Goal: Task Accomplishment & Management: Manage account settings

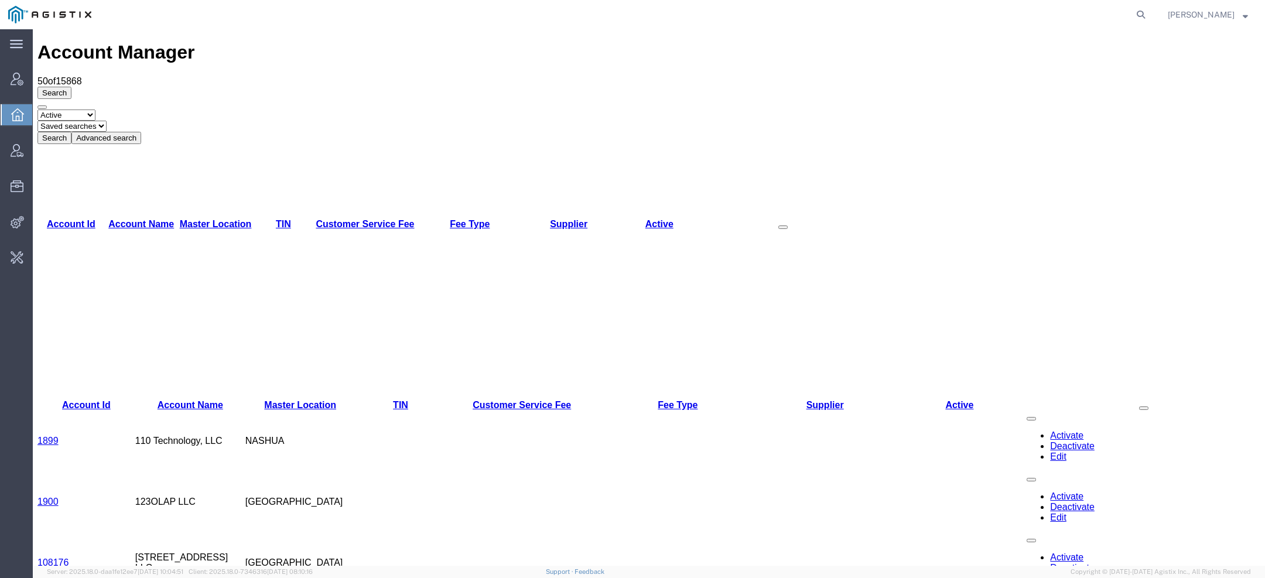
drag, startPoint x: 125, startPoint y: 46, endPoint x: 131, endPoint y: 46, distance: 5.9
click at [131, 46] on h1 "Account Manager" at bounding box center [648, 53] width 1222 height 22
copy h1 "n"
click at [1139, 15] on icon at bounding box center [1140, 14] width 16 height 16
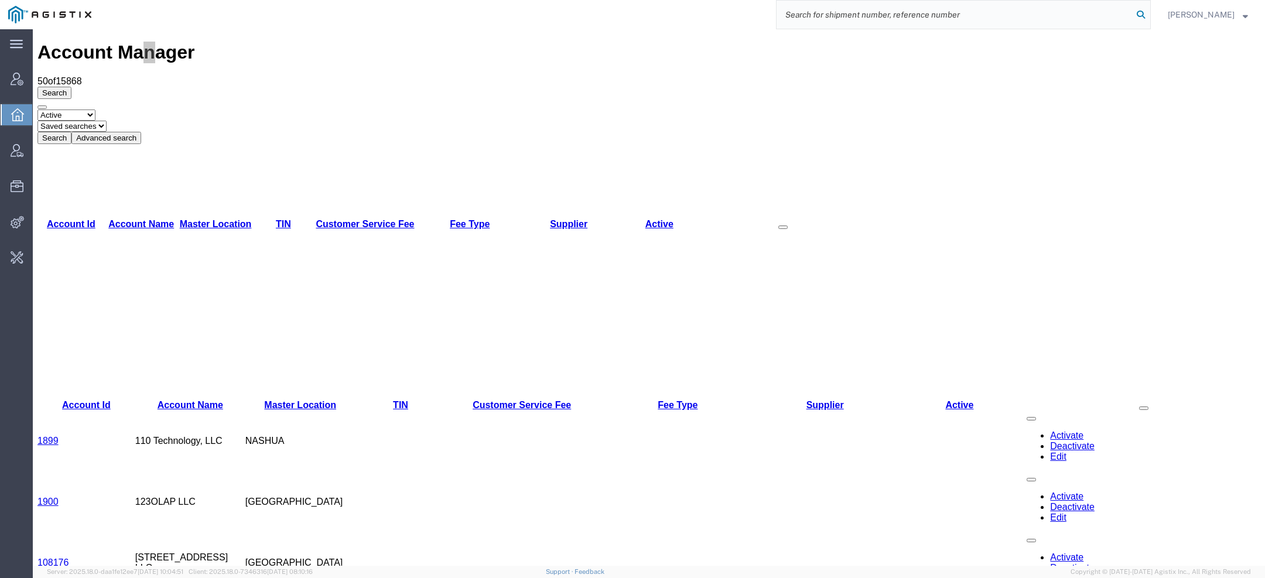
paste input "Big Beam"
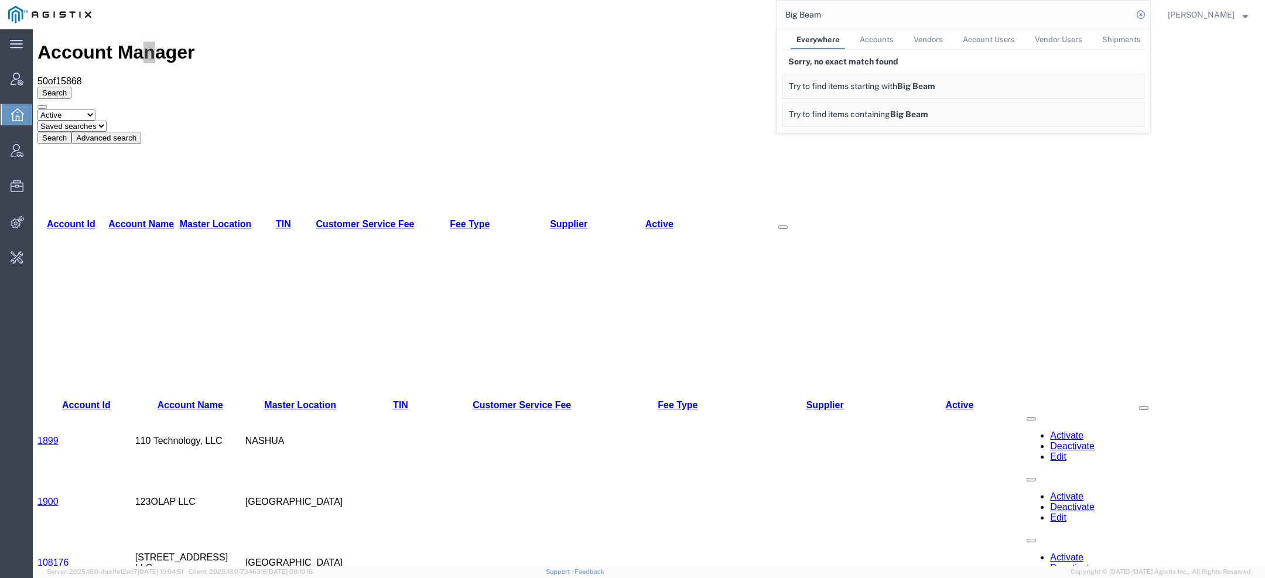
drag, startPoint x: 827, startPoint y: 19, endPoint x: 682, endPoint y: -2, distance: 146.6
click at [682, 0] on html "main_menu Created with Sketch. Collapse Menu Account Manager Overview Vendor Ma…" at bounding box center [632, 289] width 1265 height 578
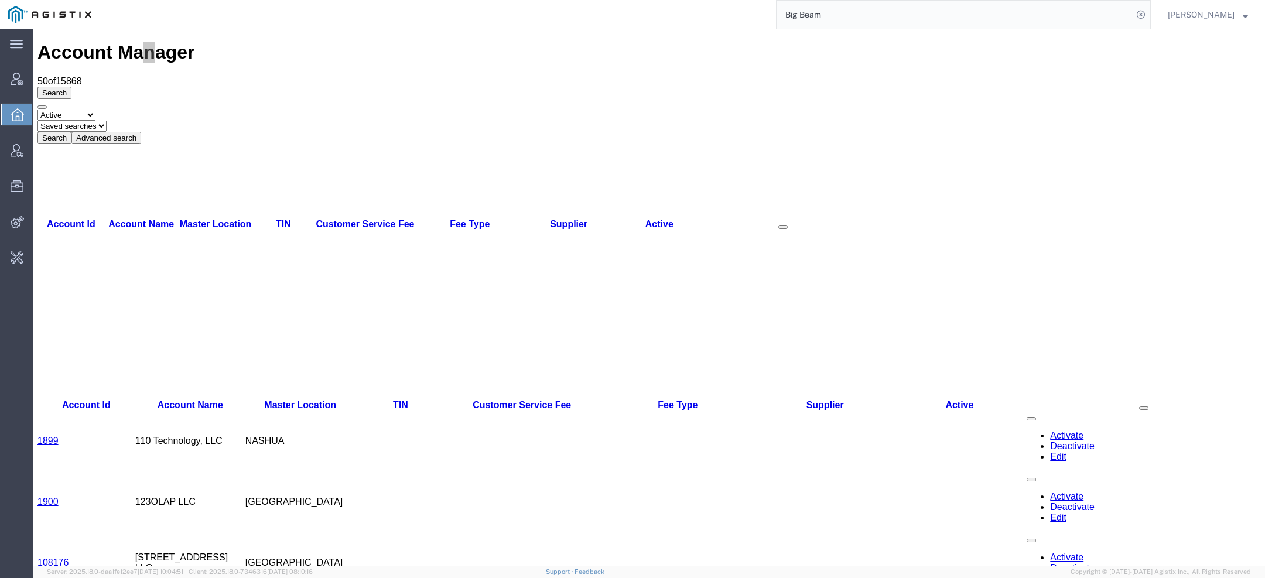
paste input "sgoldberg@bigbeam.co"
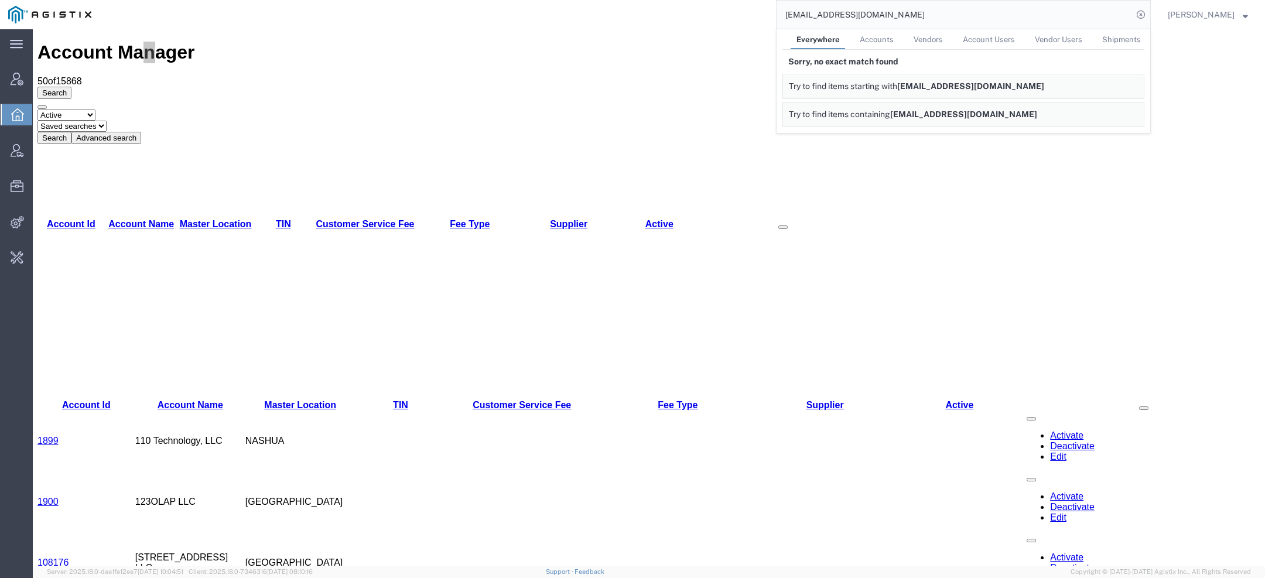
drag, startPoint x: 821, startPoint y: 17, endPoint x: 683, endPoint y: 17, distance: 137.6
click at [715, 17] on div "sgoldberg@bigbeam.com Everywhere Accounts Vendors Account Users Vendor Users Sh…" at bounding box center [625, 14] width 1051 height 29
drag, startPoint x: 900, startPoint y: 16, endPoint x: 556, endPoint y: 16, distance: 344.2
click at [563, 16] on div "@bigbeam.com Everywhere Accounts Vendors Account Users Vendor Users Shipments S…" at bounding box center [625, 14] width 1051 height 29
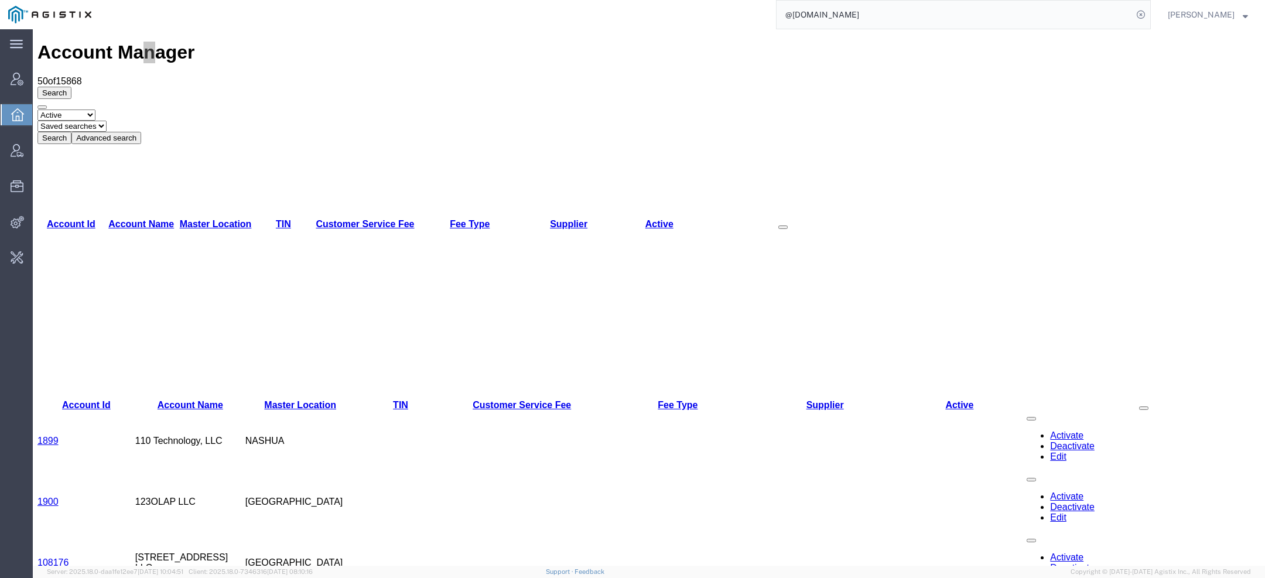
paste input "806262778"
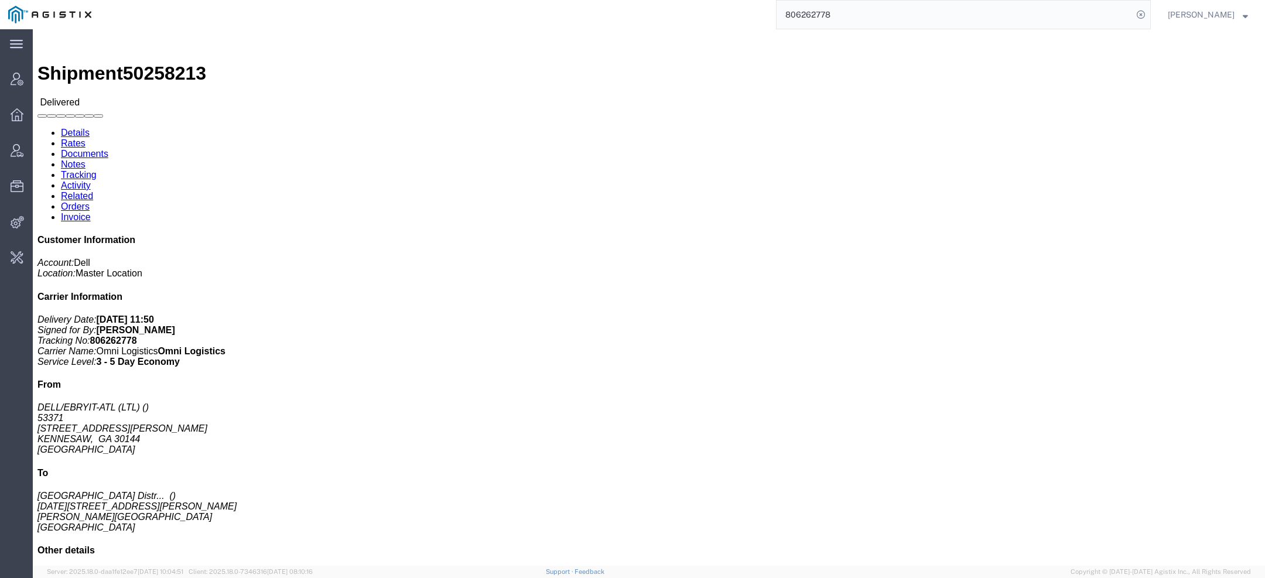
click link "Tracking"
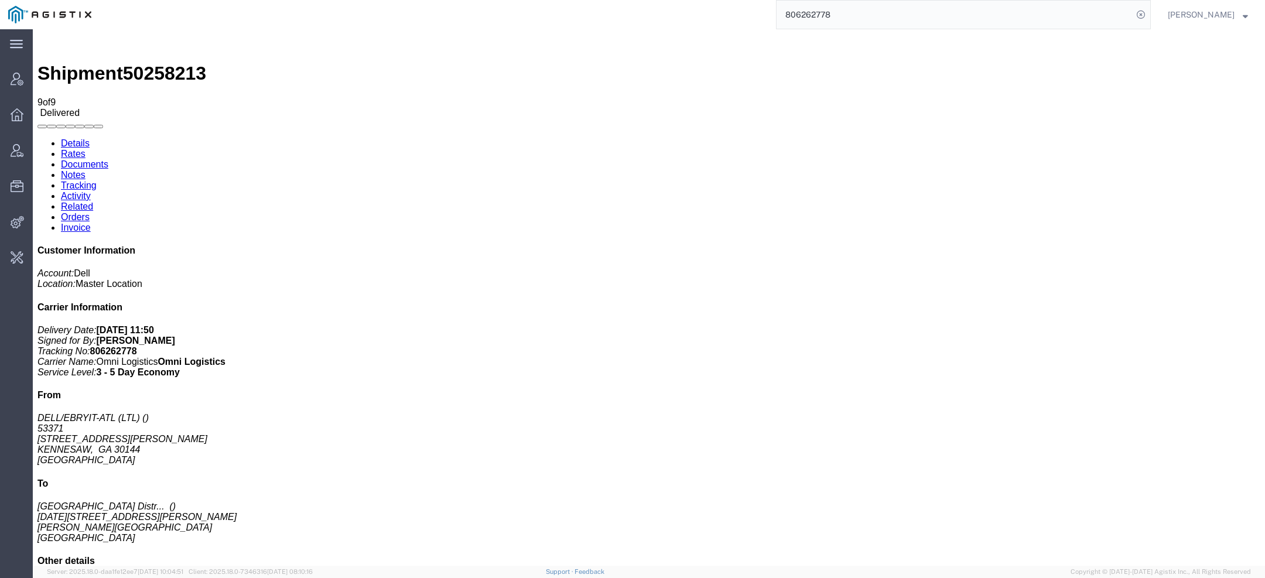
drag, startPoint x: 856, startPoint y: 16, endPoint x: 630, endPoint y: 5, distance: 226.2
click at [688, 6] on div "806262778" at bounding box center [625, 14] width 1051 height 29
type input "mach 1"
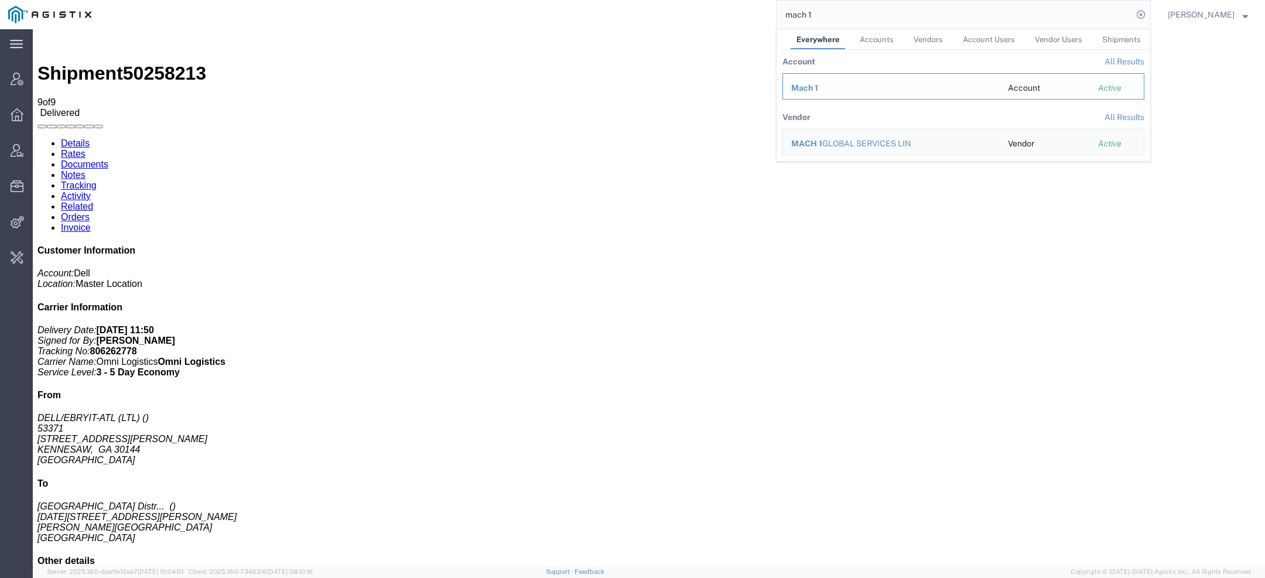
click at [816, 86] on span "Mach 1" at bounding box center [804, 87] width 27 height 9
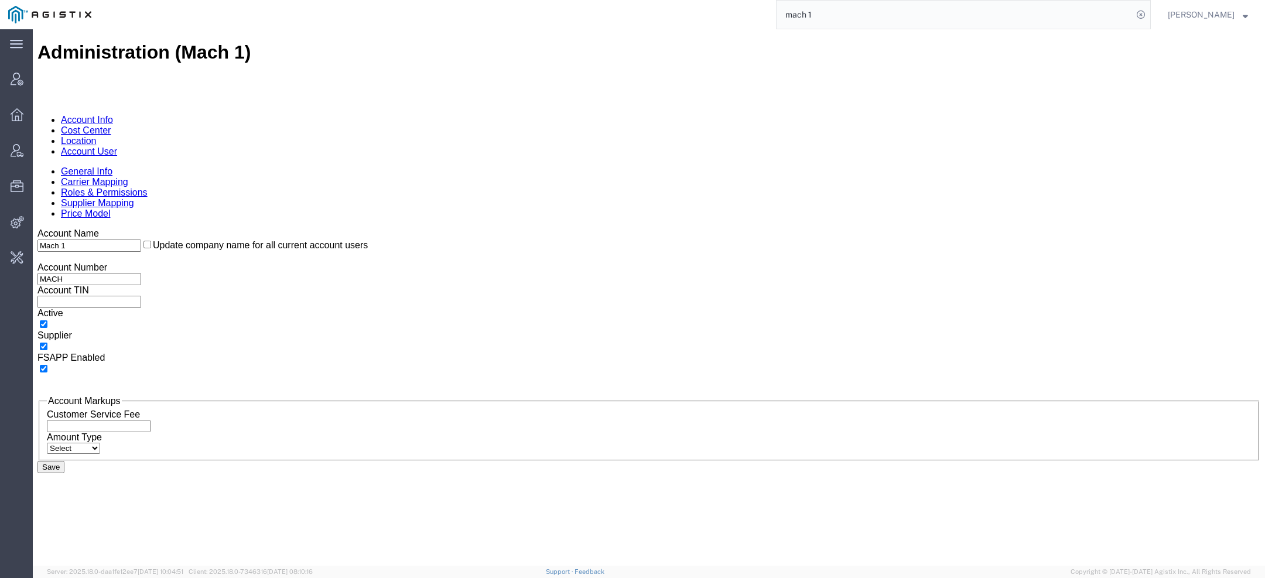
click at [117, 146] on link "Account User" at bounding box center [89, 151] width 56 height 10
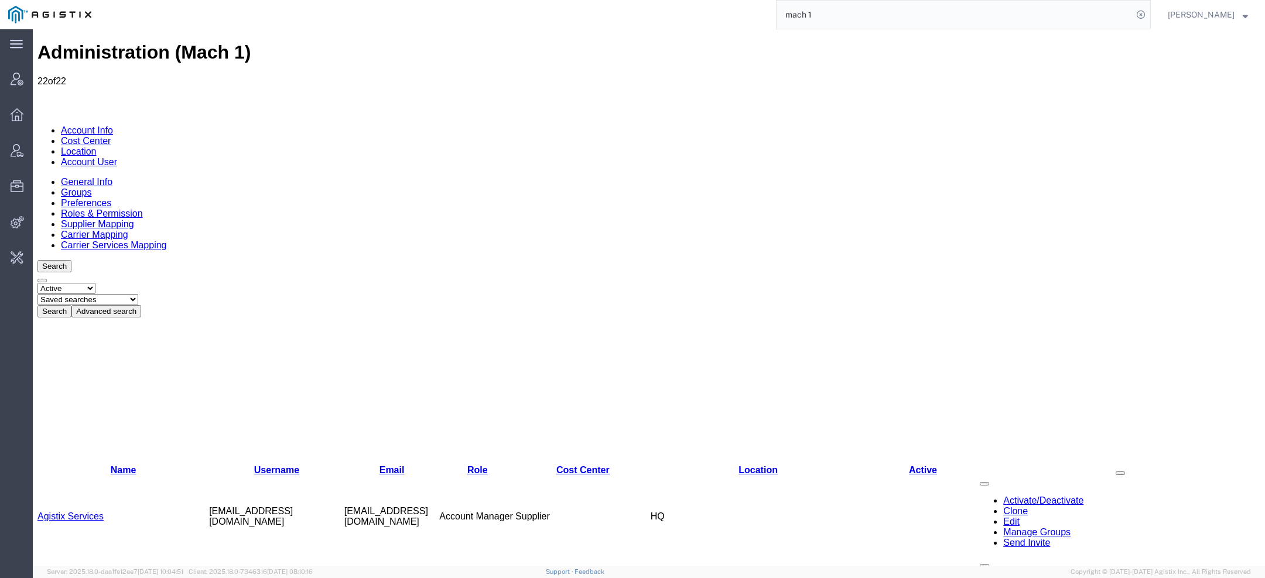
click at [84, 511] on link "Agistix Services" at bounding box center [70, 516] width 66 height 10
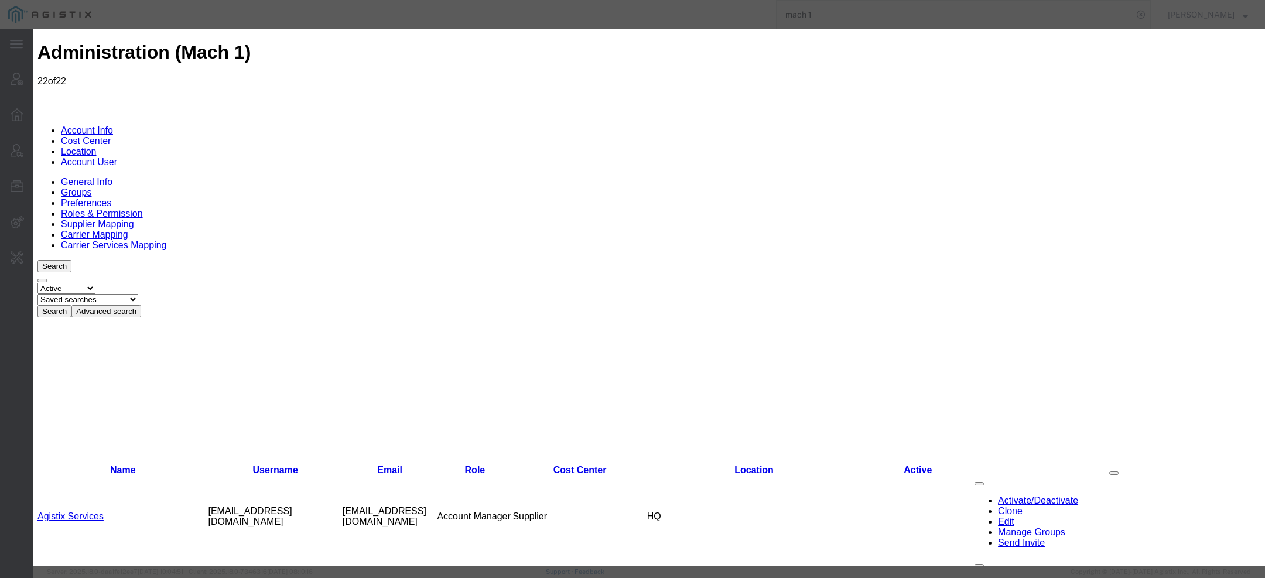
select select "COSTCENTER"
select select "819"
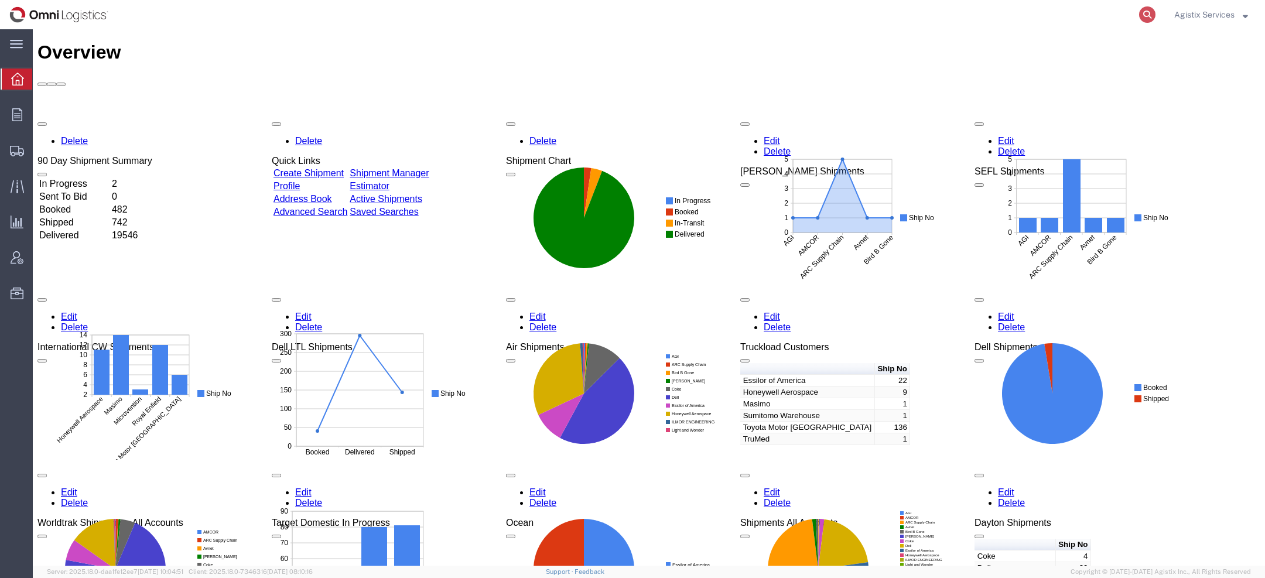
click at [1149, 12] on icon at bounding box center [1147, 14] width 16 height 16
paste input "806262778"
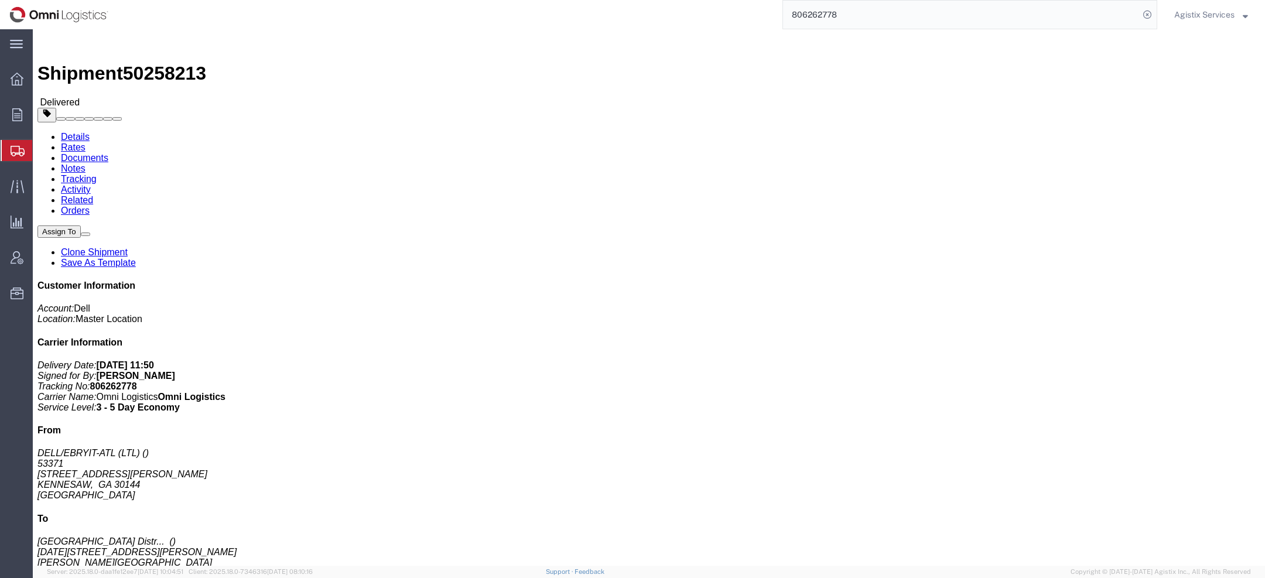
click link "Tracking"
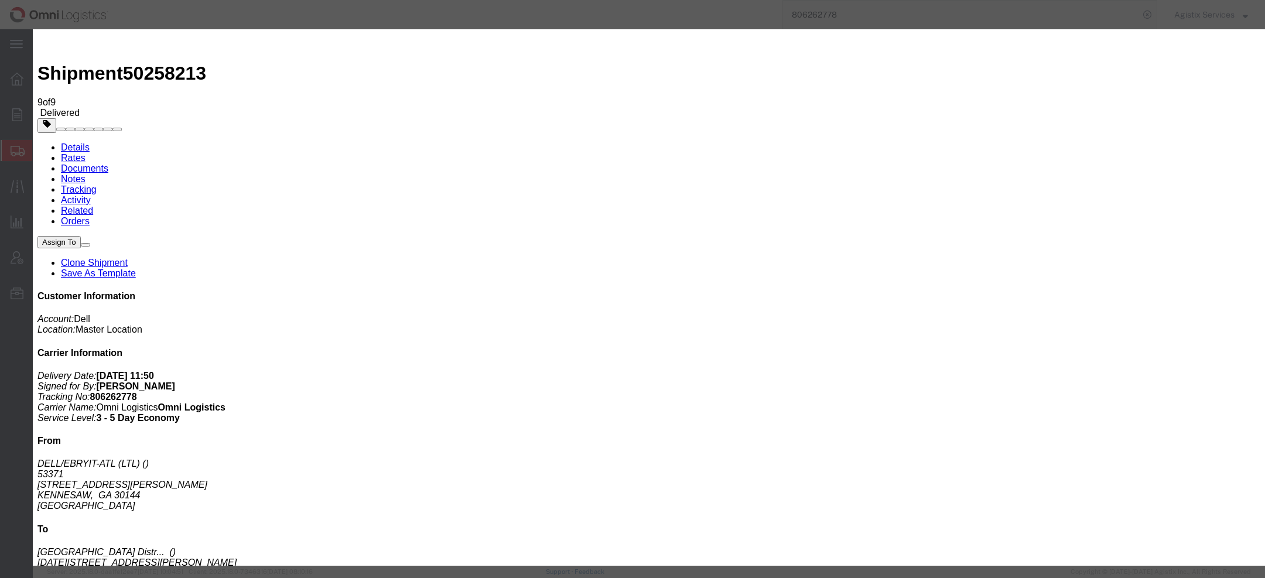
drag, startPoint x: 476, startPoint y: 242, endPoint x: 385, endPoint y: 230, distance: 91.6
drag, startPoint x: 816, startPoint y: 213, endPoint x: 575, endPoint y: 210, distance: 240.6
drag, startPoint x: 838, startPoint y: 286, endPoint x: 632, endPoint y: 241, distance: 210.8
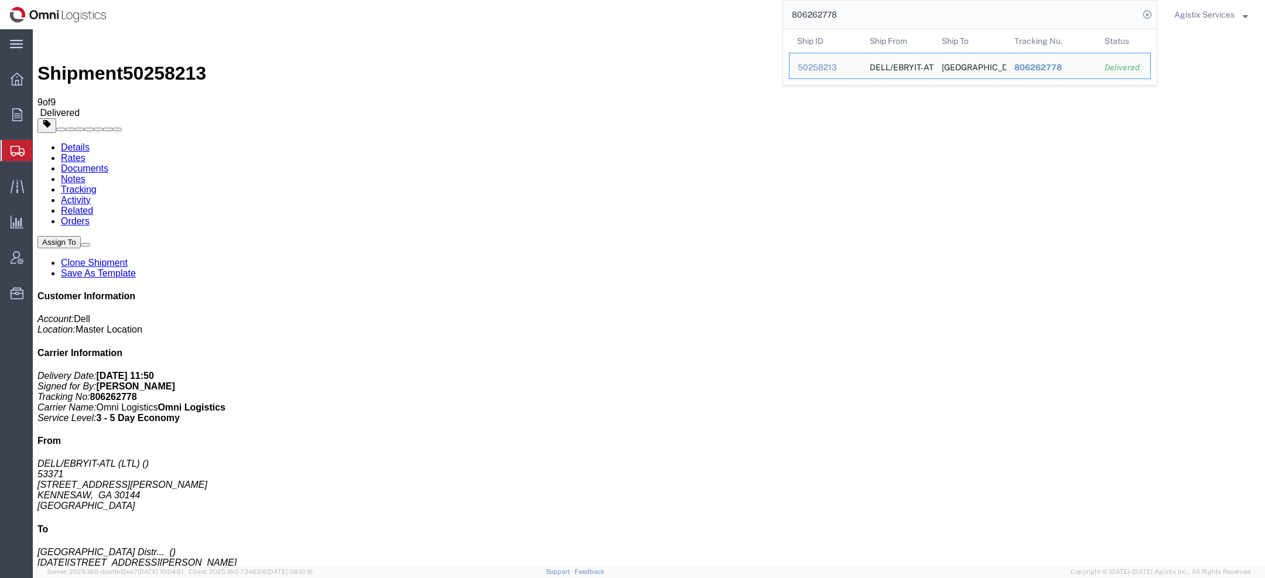
drag, startPoint x: 841, startPoint y: 13, endPoint x: 617, endPoint y: 6, distance: 224.3
click at [638, 8] on div "806262778 Ship ID Ship From Ship To Tracking Nu. Status Ship ID 50258213 Ship F…" at bounding box center [637, 14] width 1039 height 29
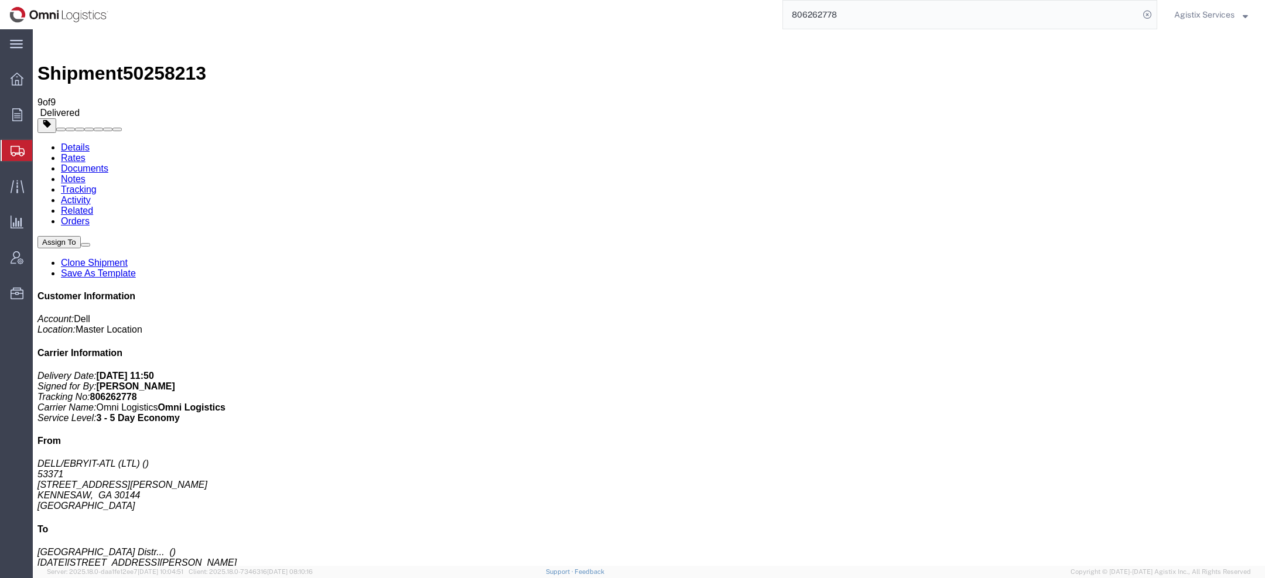
paste input "934106156"
type input "934106156"
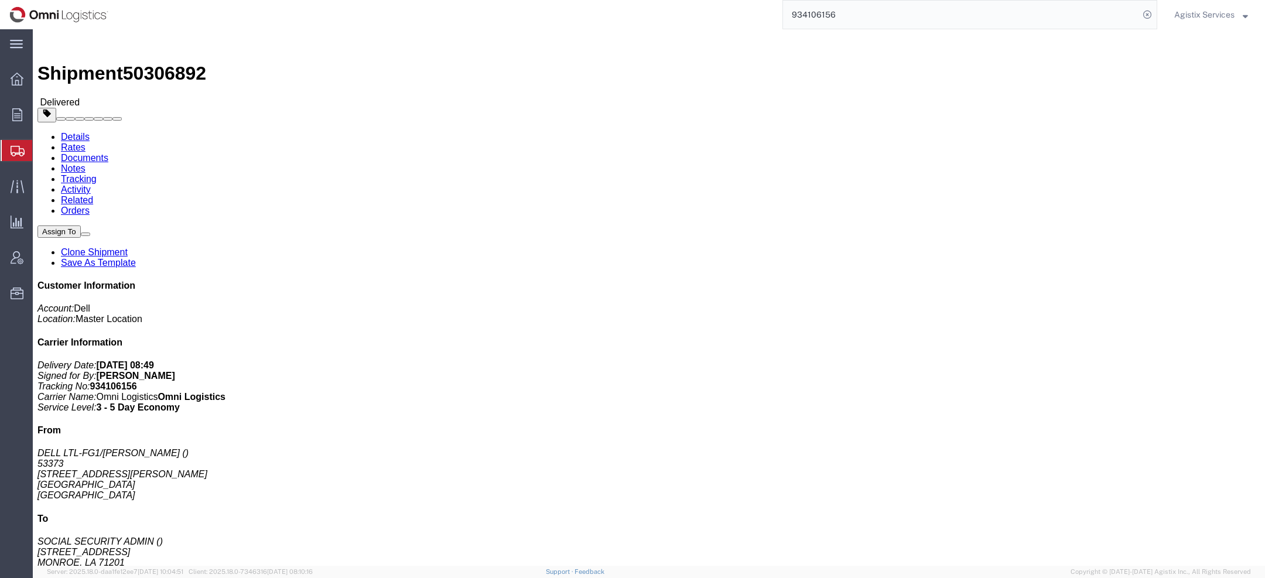
click link "Tracking"
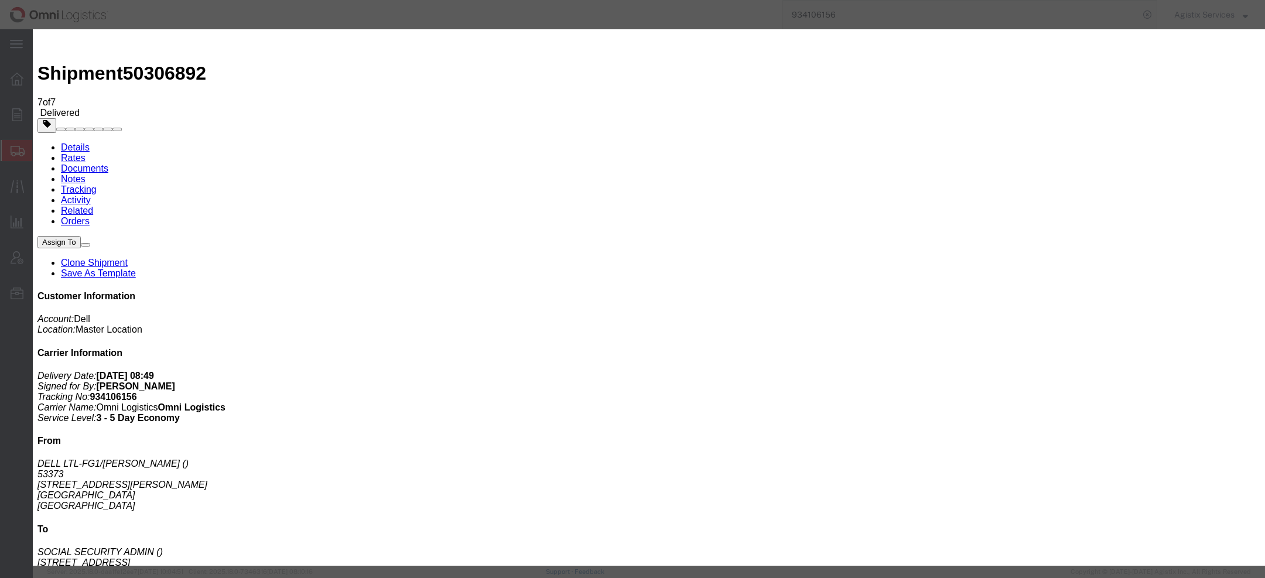
type input "4:18 AM"
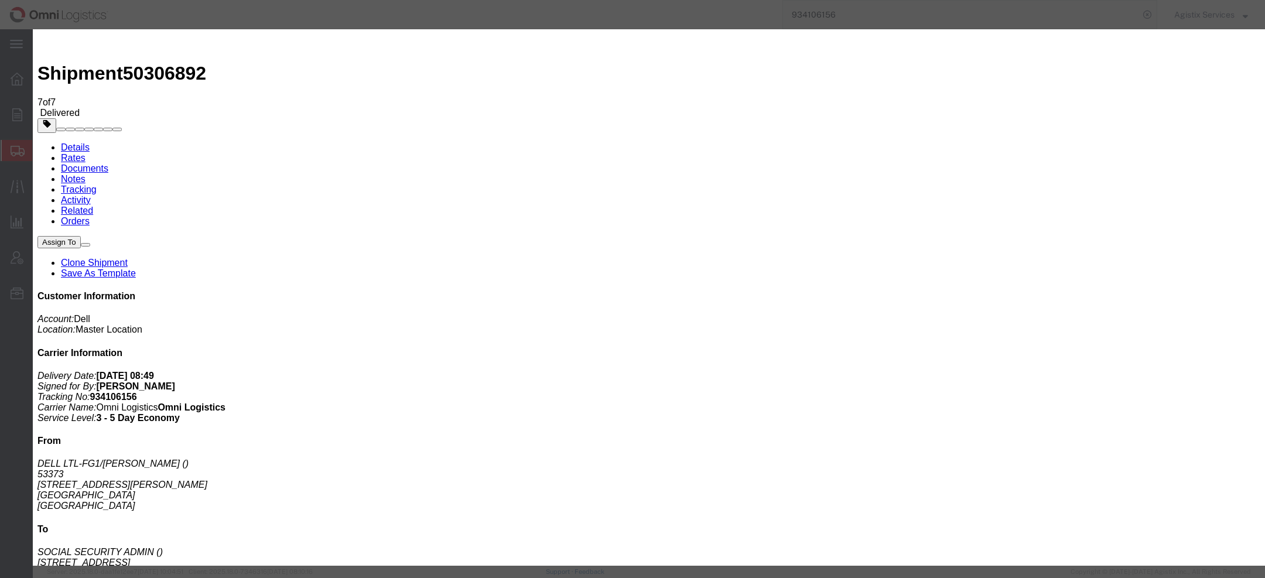
type input "4:19 AM"
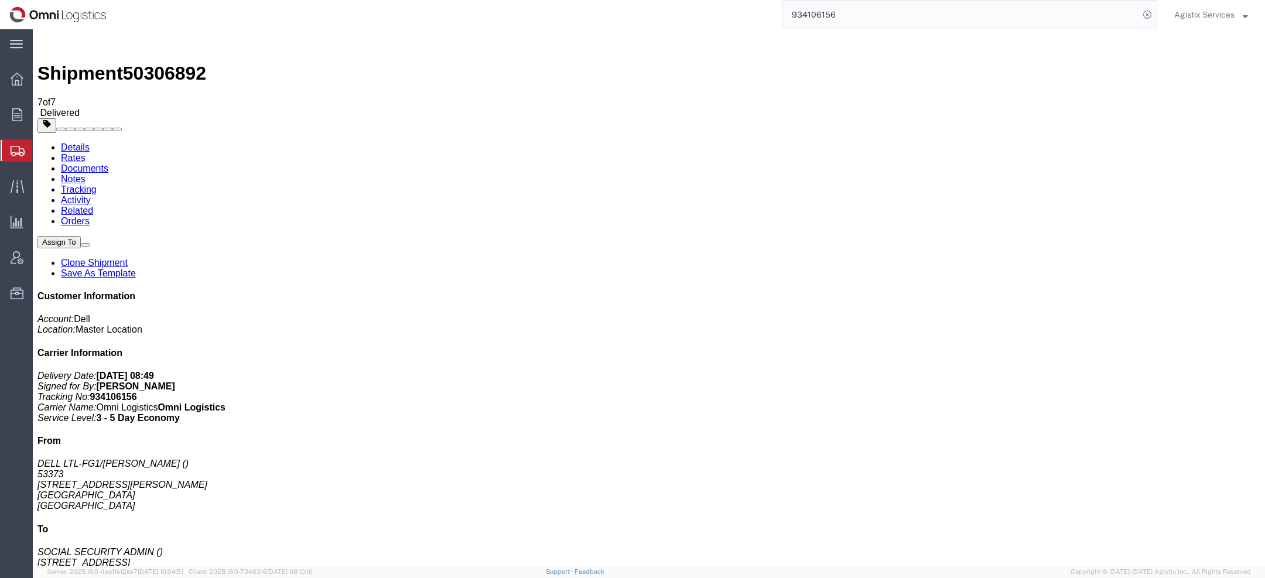
click at [1195, 12] on span "Agistix Services" at bounding box center [1204, 14] width 60 height 13
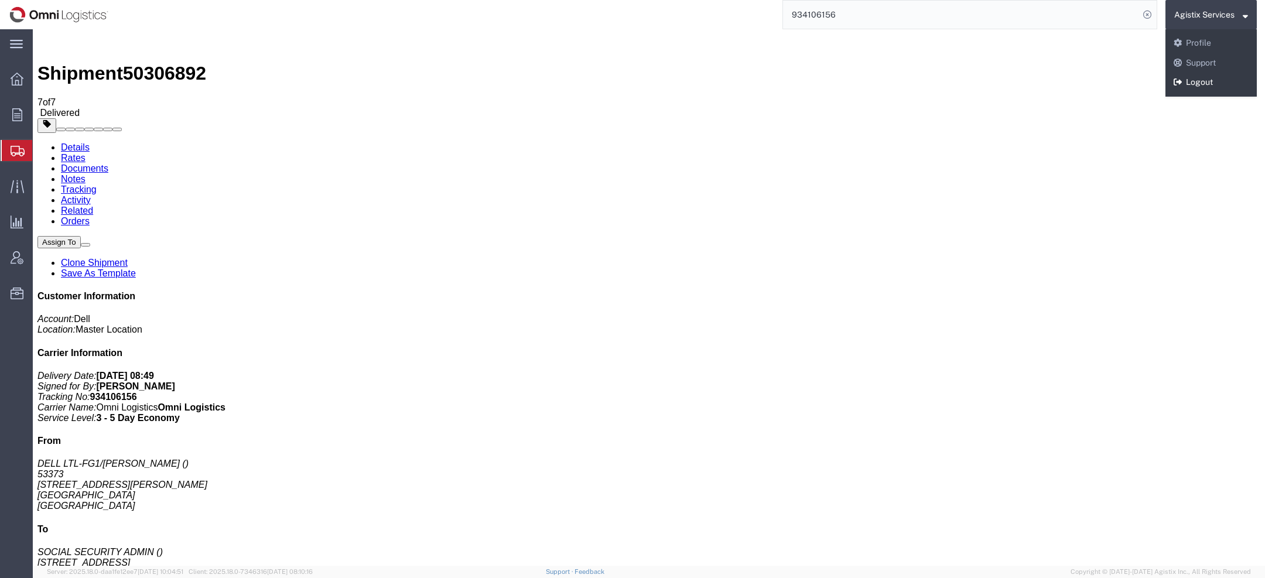
click at [1191, 84] on link "Logout" at bounding box center [1210, 83] width 91 height 20
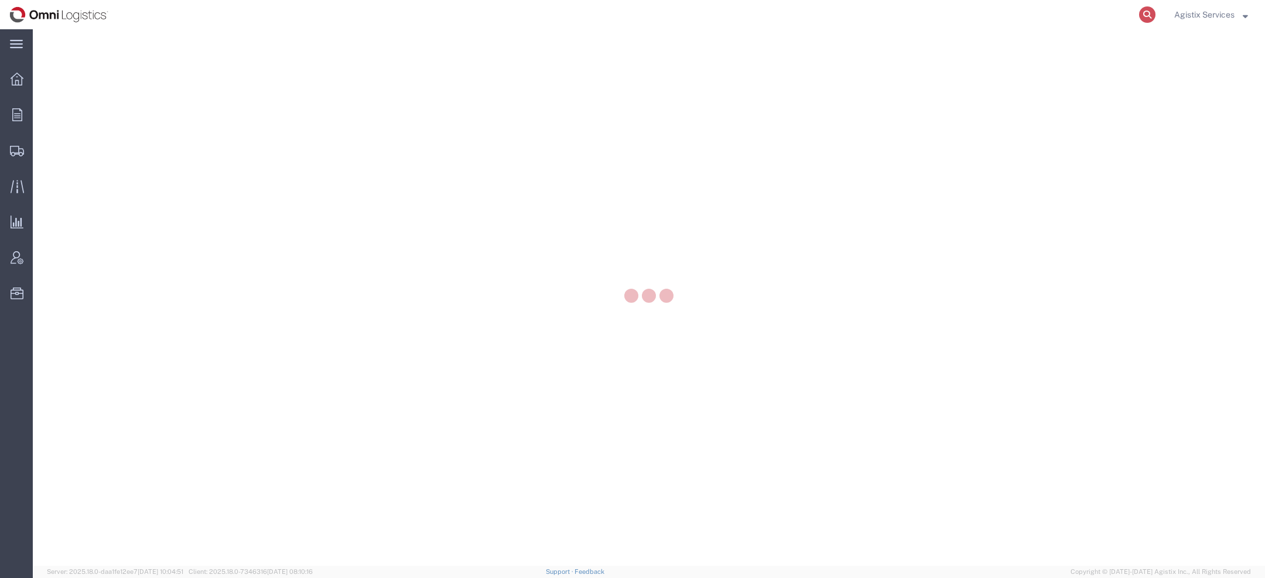
click at [1140, 19] on icon at bounding box center [1147, 14] width 16 height 16
paste input "806262778"
type input "806262778"
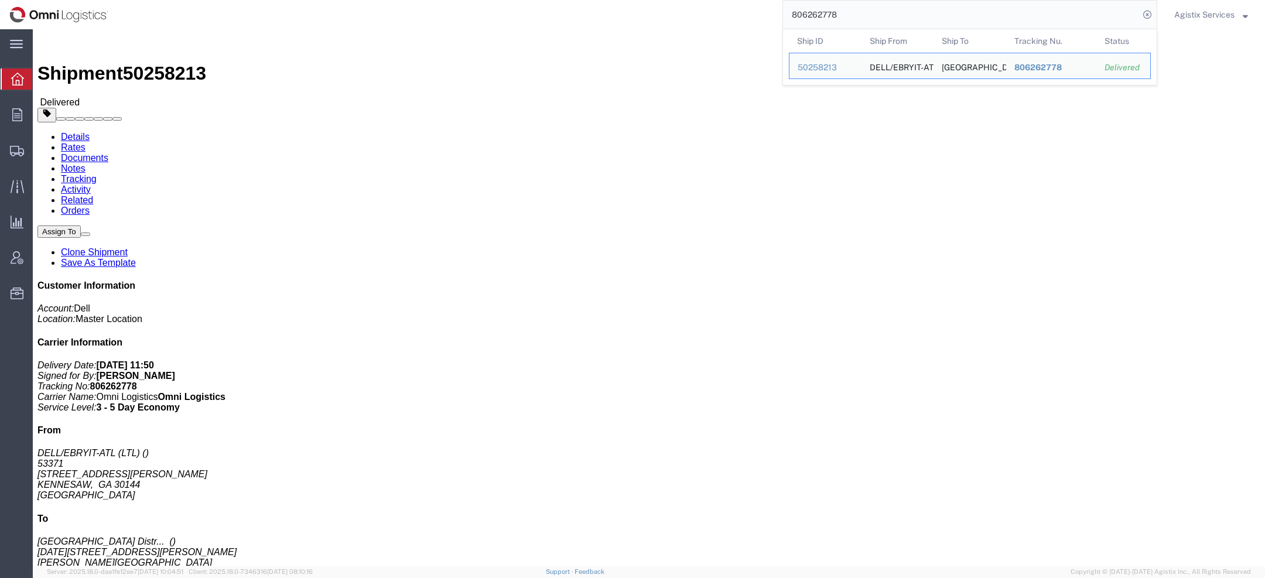
click link "Tracking"
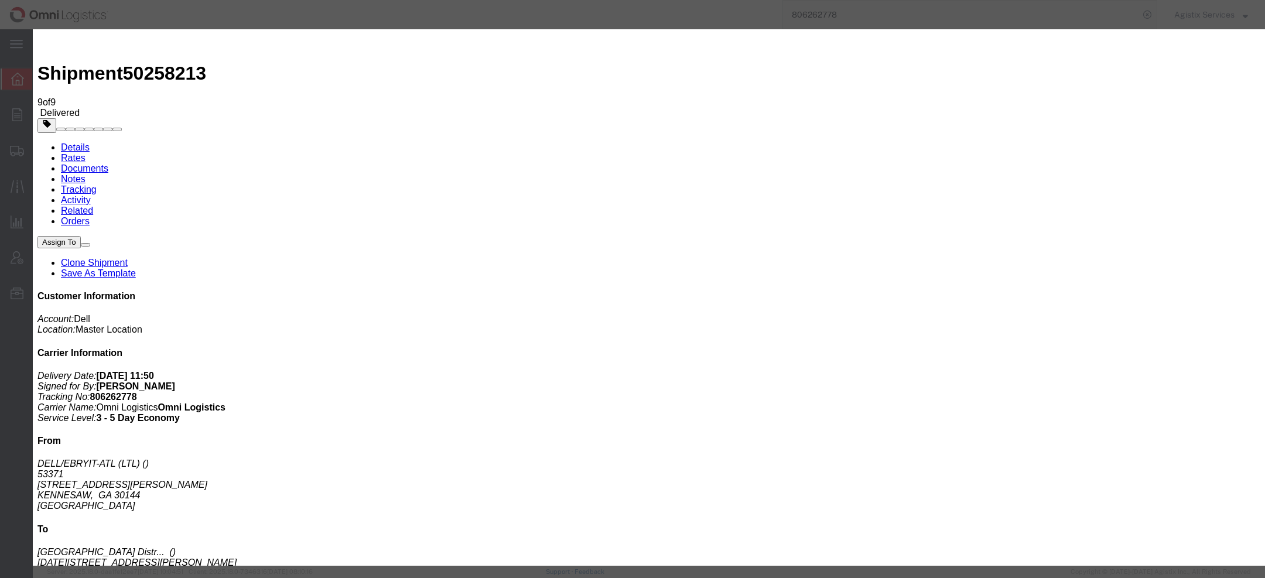
type input "09/03/2025"
type input "10:00 AM"
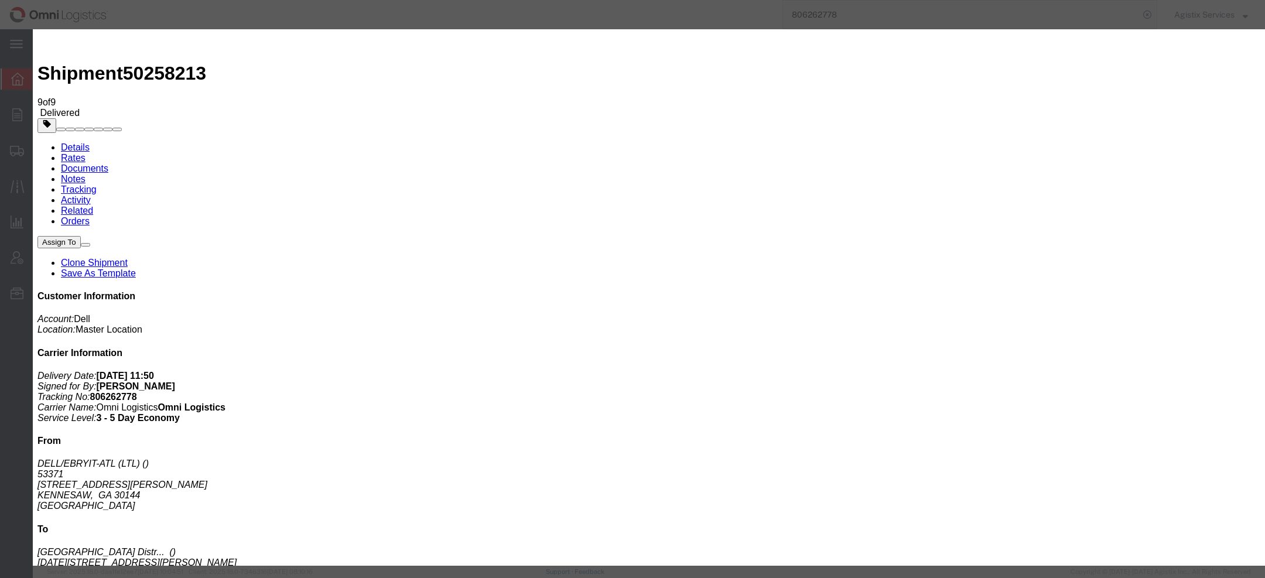
type input "02/23/2025"
type input "7:01 AM"
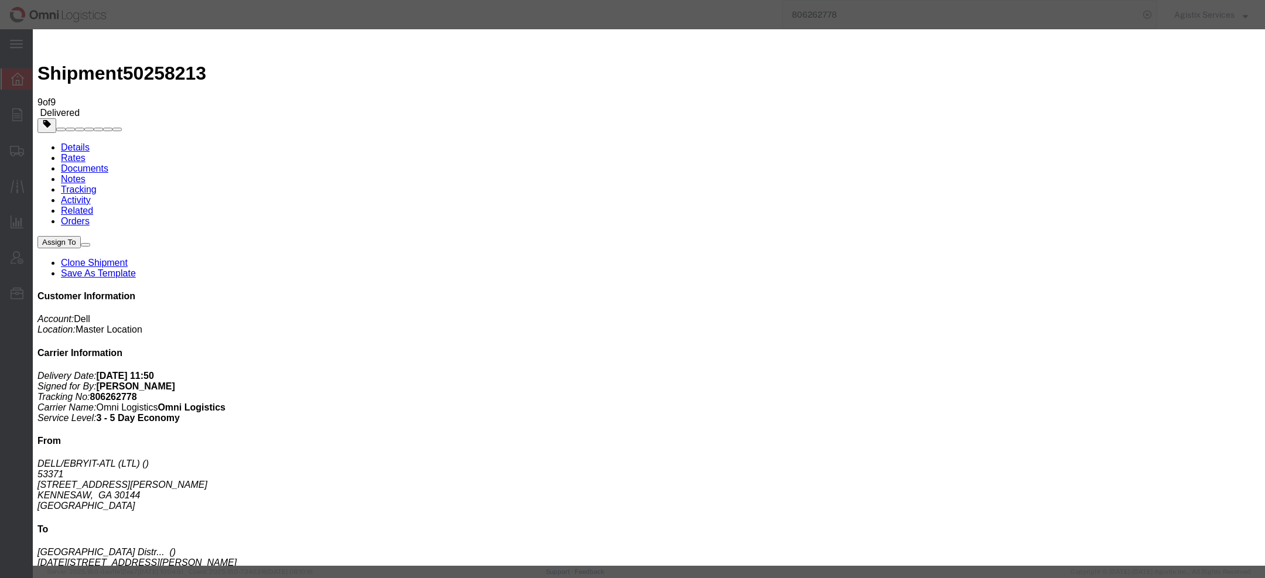
select select "OUTFRDLY"
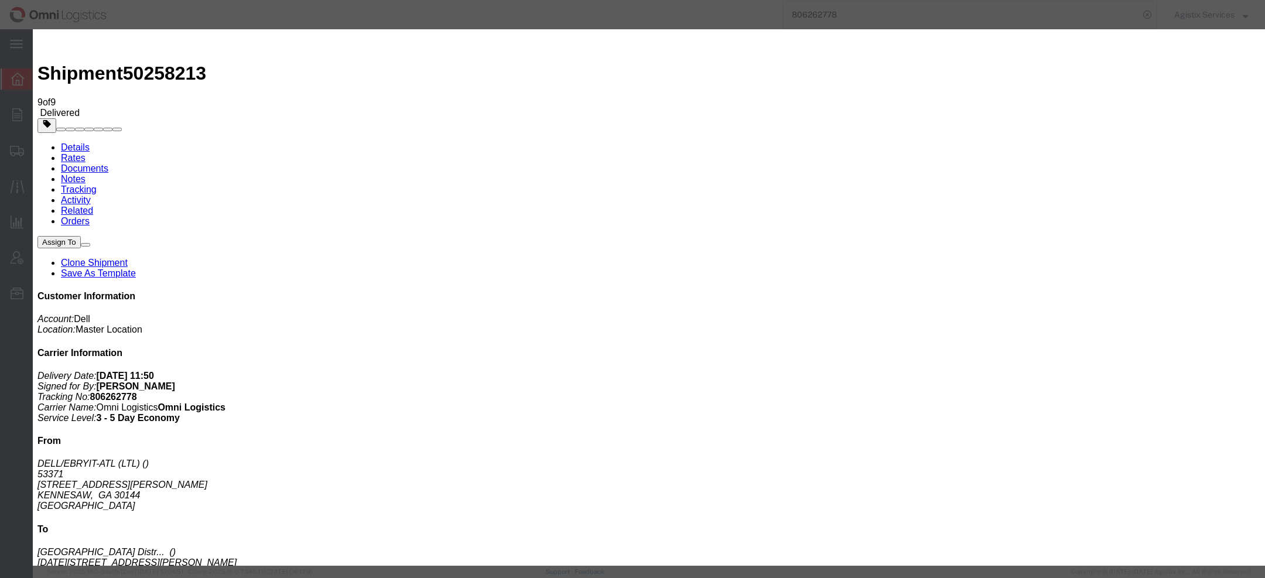
select select "ATMPDELI"
select select "GA"
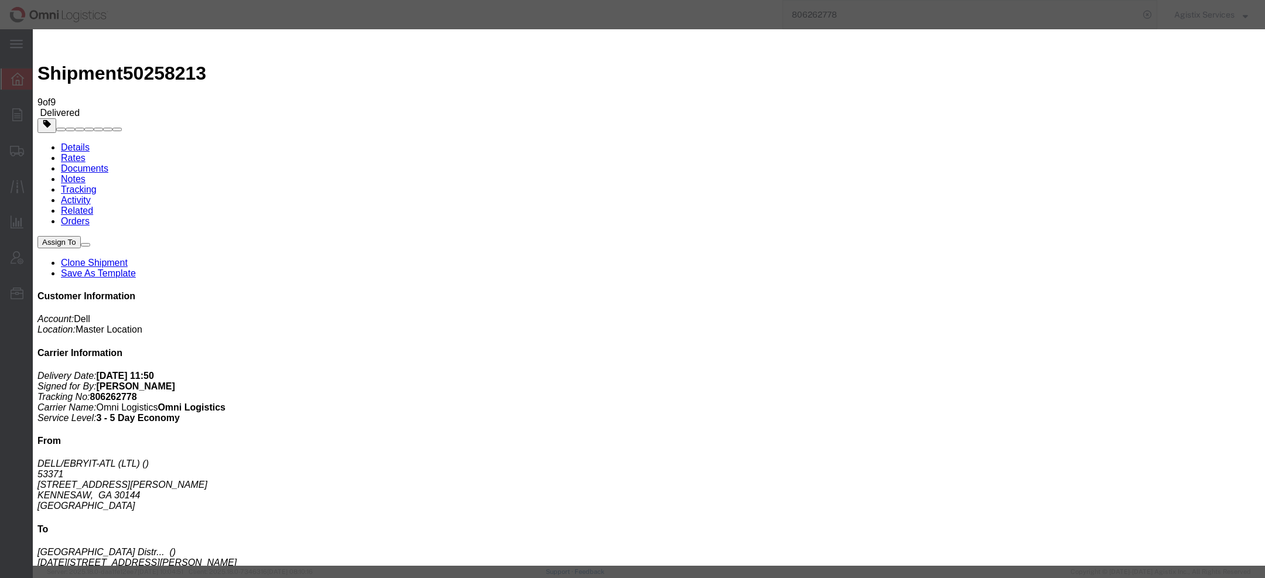
paste input "KENNESAW"
type input "KENNESAW"
paste textarea "Carrier Code: AJ"
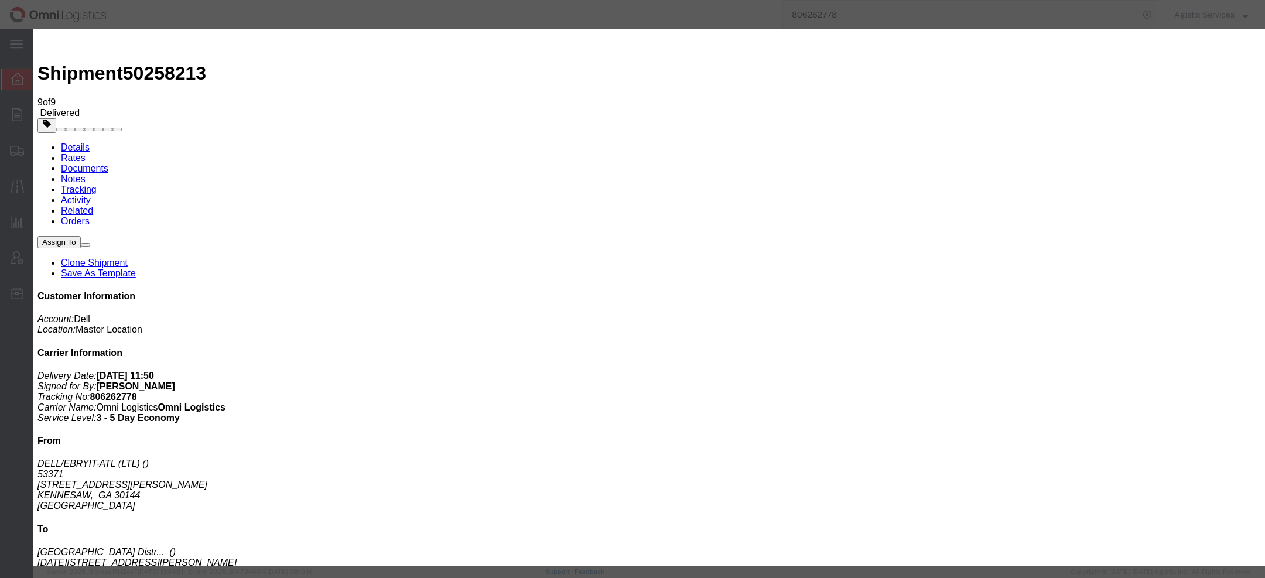
type textarea "Carrier Code: AJ"
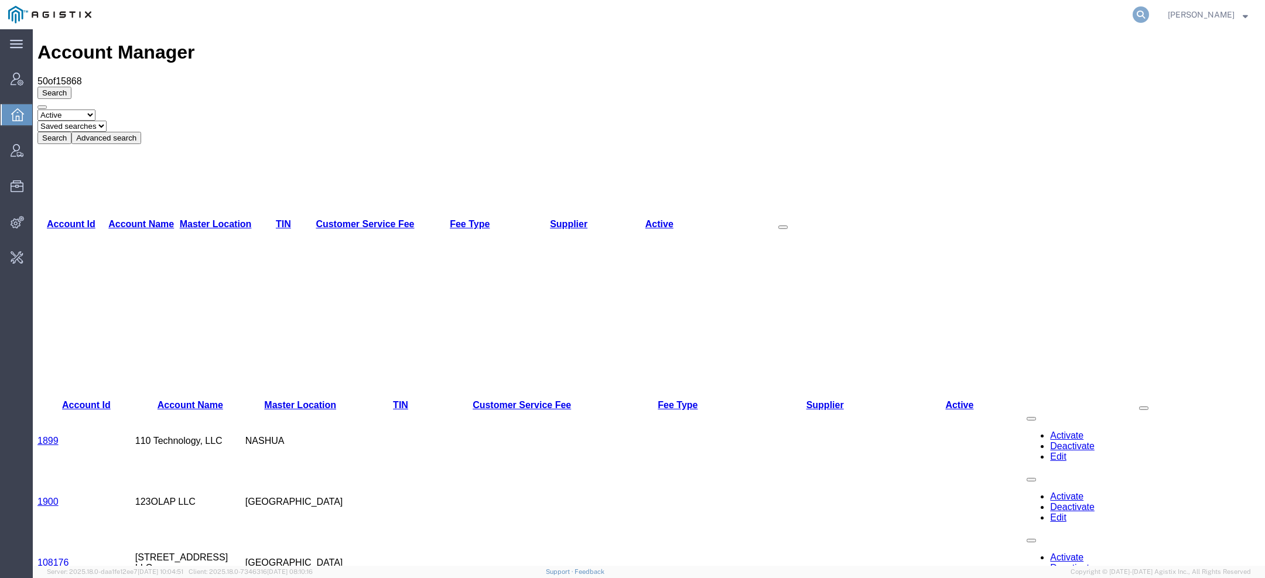
click at [1150, 10] on form at bounding box center [1141, 14] width 19 height 29
click at [1149, 10] on icon at bounding box center [1140, 14] width 16 height 16
paste input "[EMAIL_ADDRESS][DOMAIN_NAME]"
type input "[EMAIL_ADDRESS][DOMAIN_NAME]"
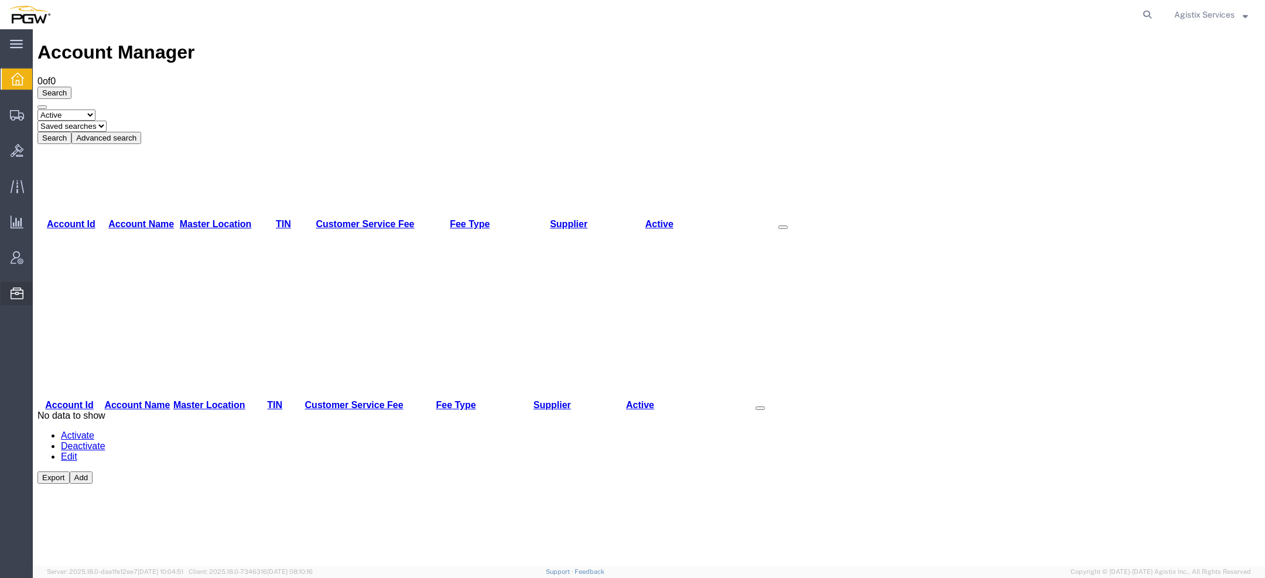
click at [0, 0] on span "Address Book" at bounding box center [0, 0] width 0 height 0
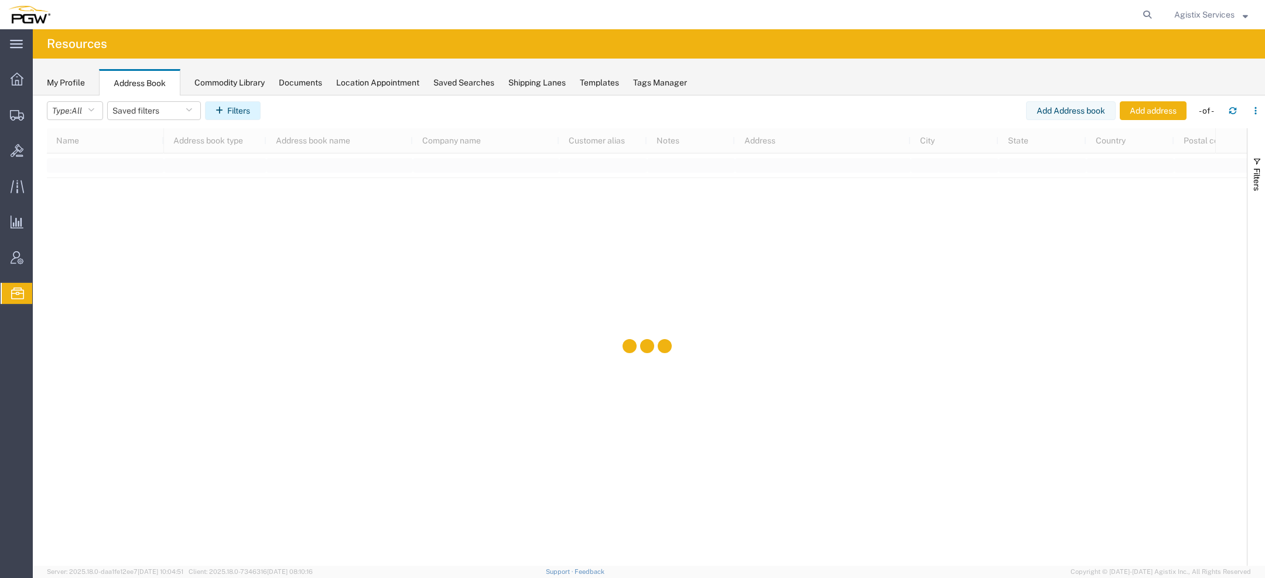
click at [241, 110] on button "Filters" at bounding box center [233, 110] width 56 height 19
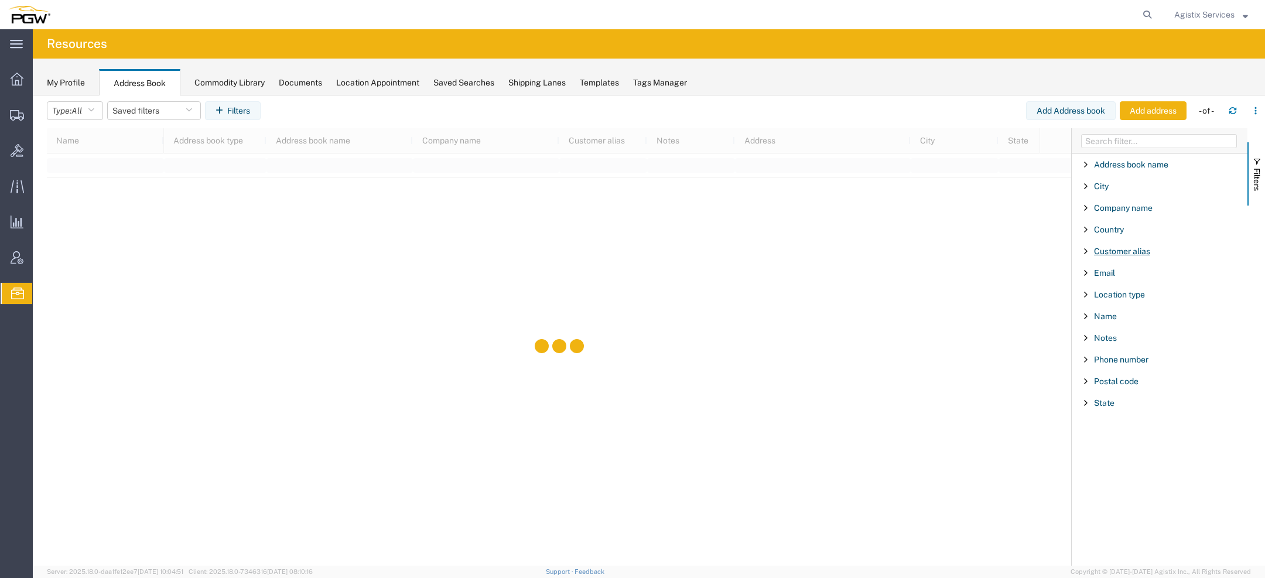
click at [1113, 249] on span "Customer alias" at bounding box center [1122, 250] width 56 height 9
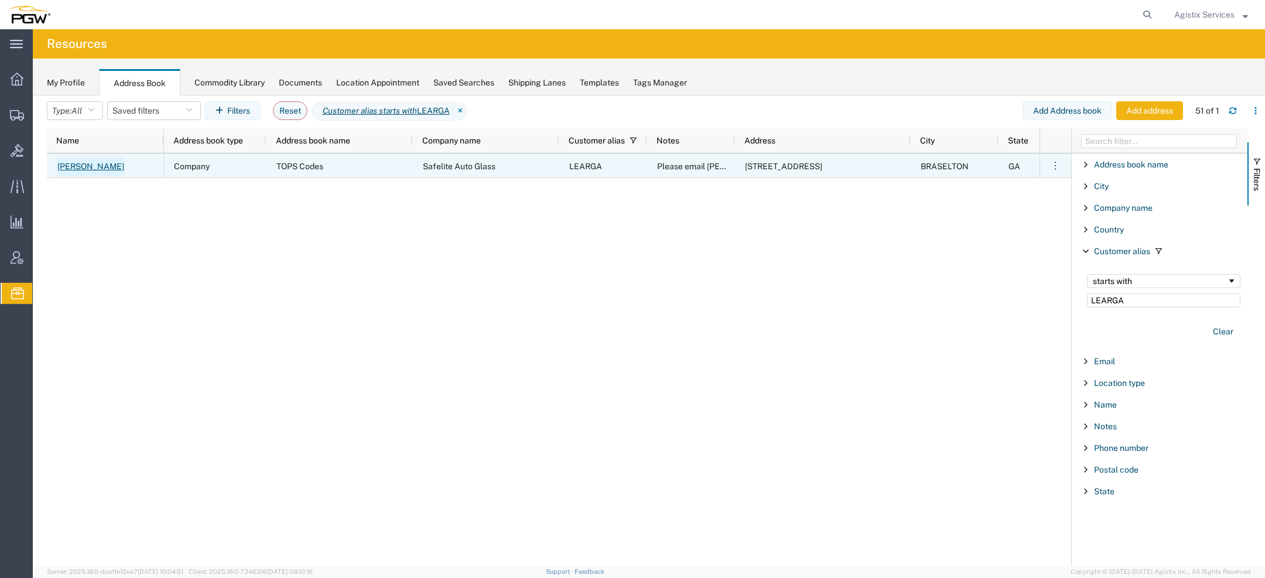
type input "LEARGA"
click at [107, 170] on link "[PERSON_NAME]" at bounding box center [91, 166] width 68 height 19
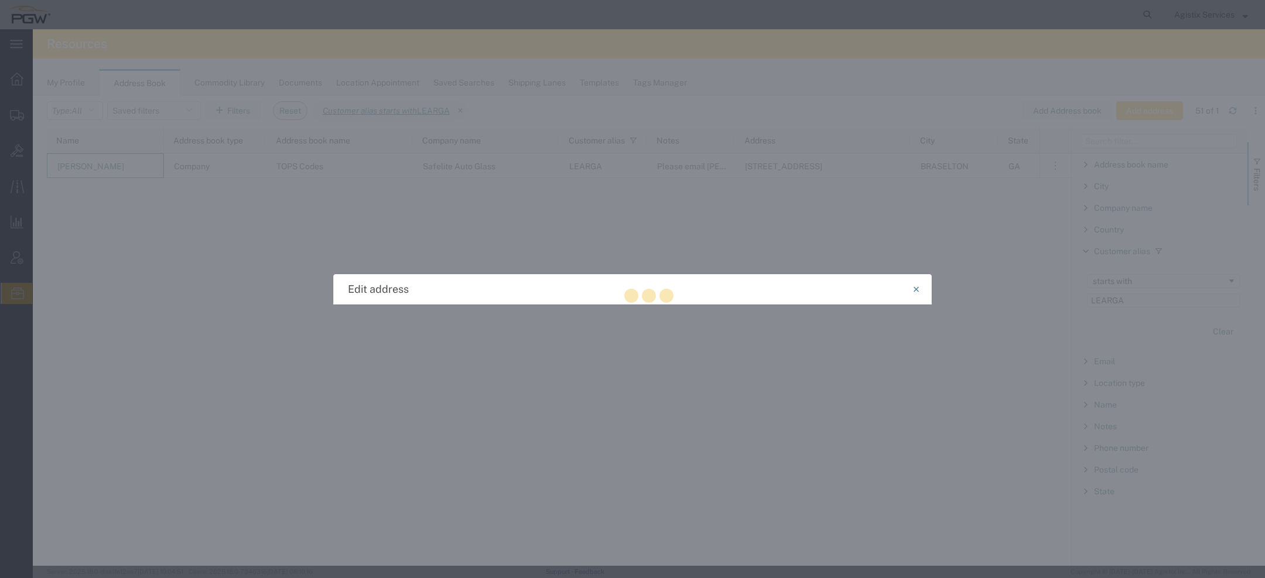
select select "COMPANY"
select select "GA"
select select "US"
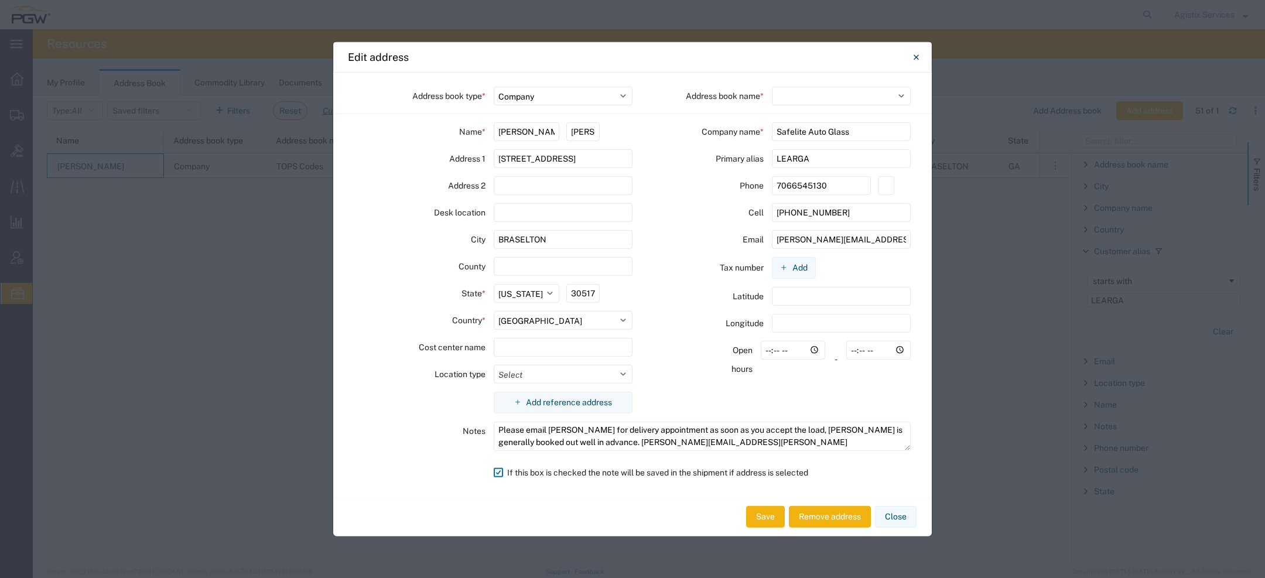
select select "17689"
drag, startPoint x: 533, startPoint y: 130, endPoint x: 426, endPoint y: 130, distance: 106.6
click at [426, 130] on div "Name * [PERSON_NAME]" at bounding box center [493, 135] width 278 height 27
click at [582, 132] on input "[PERSON_NAME]" at bounding box center [582, 131] width 33 height 19
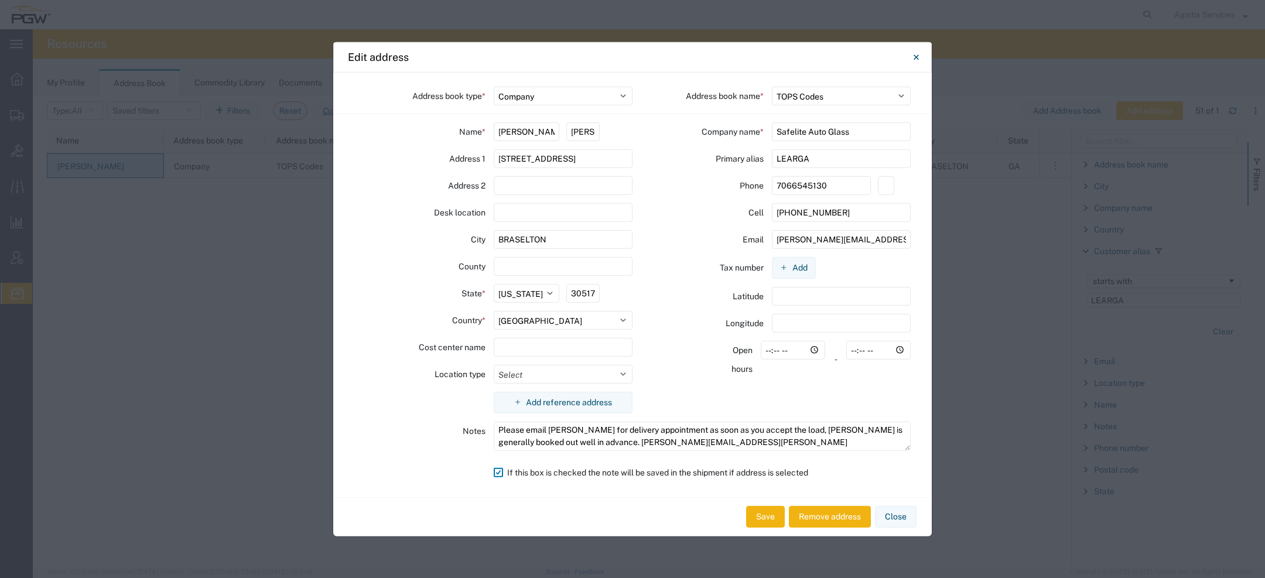
click at [446, 167] on div "Address 1" at bounding box center [419, 158] width 131 height 19
drag, startPoint x: 829, startPoint y: 162, endPoint x: 592, endPoint y: 130, distance: 238.6
click at [622, 131] on div "Address book type * Select Location Company Personal Other Shared Address book …" at bounding box center [632, 284] width 598 height 424
click at [921, 54] on button "Close" at bounding box center [915, 56] width 23 height 23
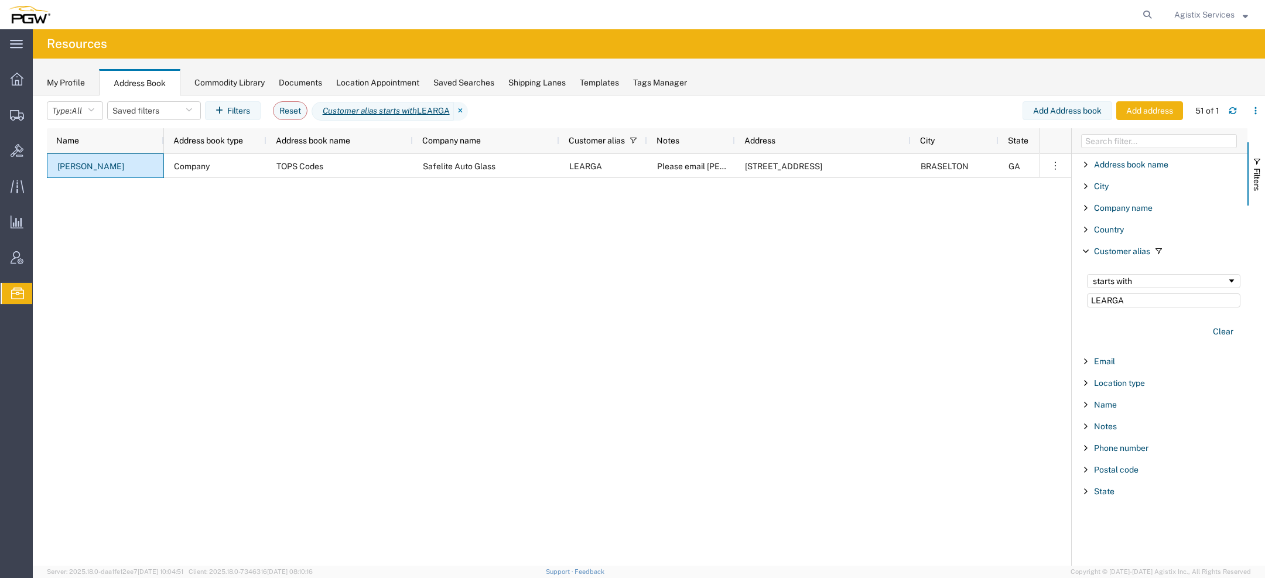
click at [1195, 15] on span "Agistix Services" at bounding box center [1204, 14] width 60 height 13
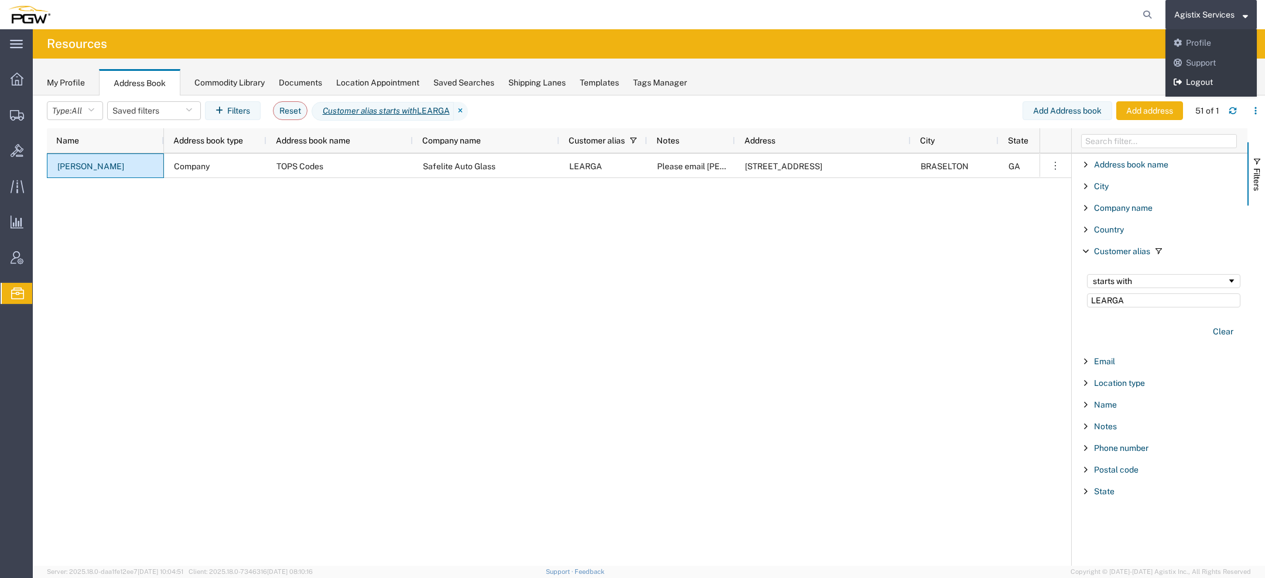
click at [1190, 75] on link "Logout" at bounding box center [1210, 83] width 91 height 20
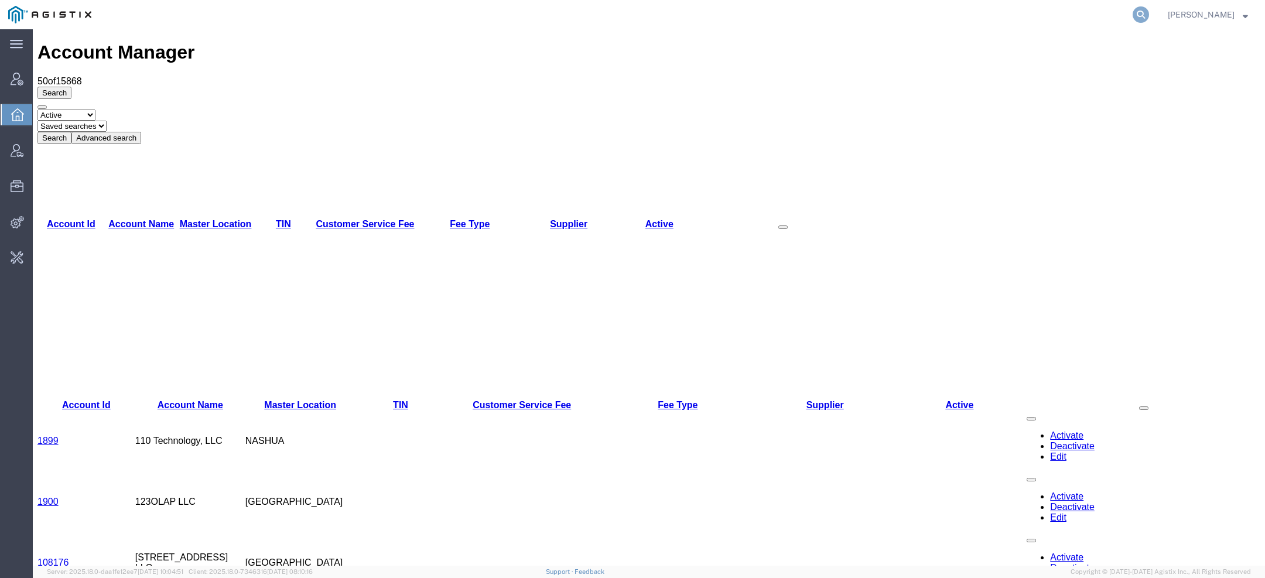
click at [1146, 11] on icon at bounding box center [1140, 14] width 16 height 16
type input "pg&E"
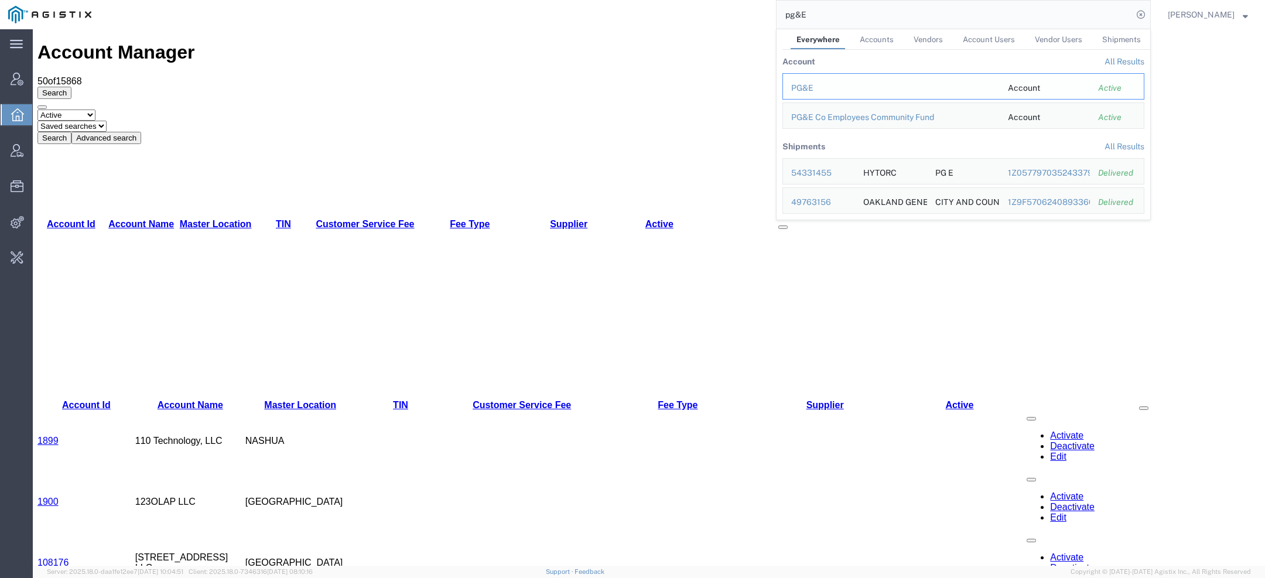
click at [807, 93] on div "PG&E" at bounding box center [891, 88] width 200 height 12
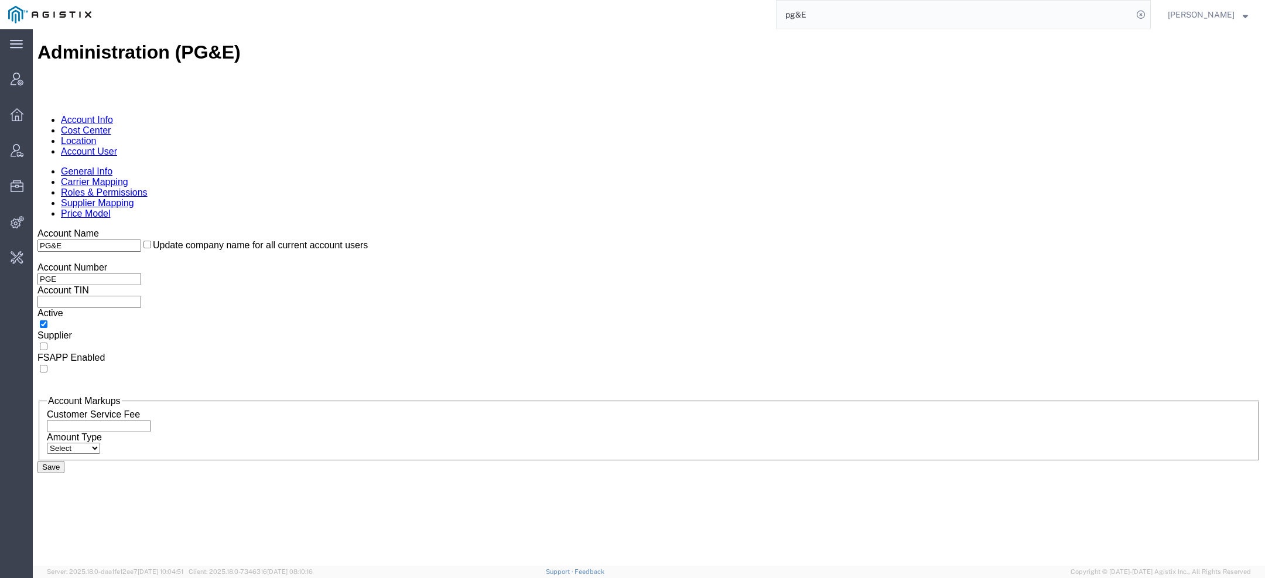
click at [97, 136] on link "Location" at bounding box center [79, 141] width 36 height 10
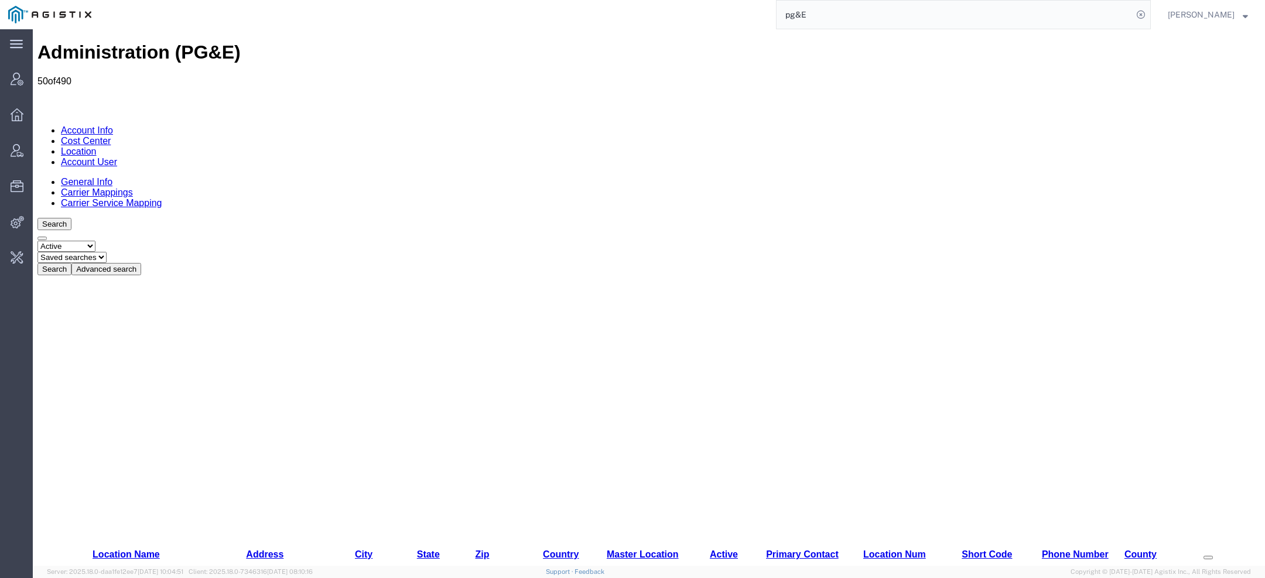
click at [141, 263] on button "Advanced search" at bounding box center [106, 269] width 70 height 12
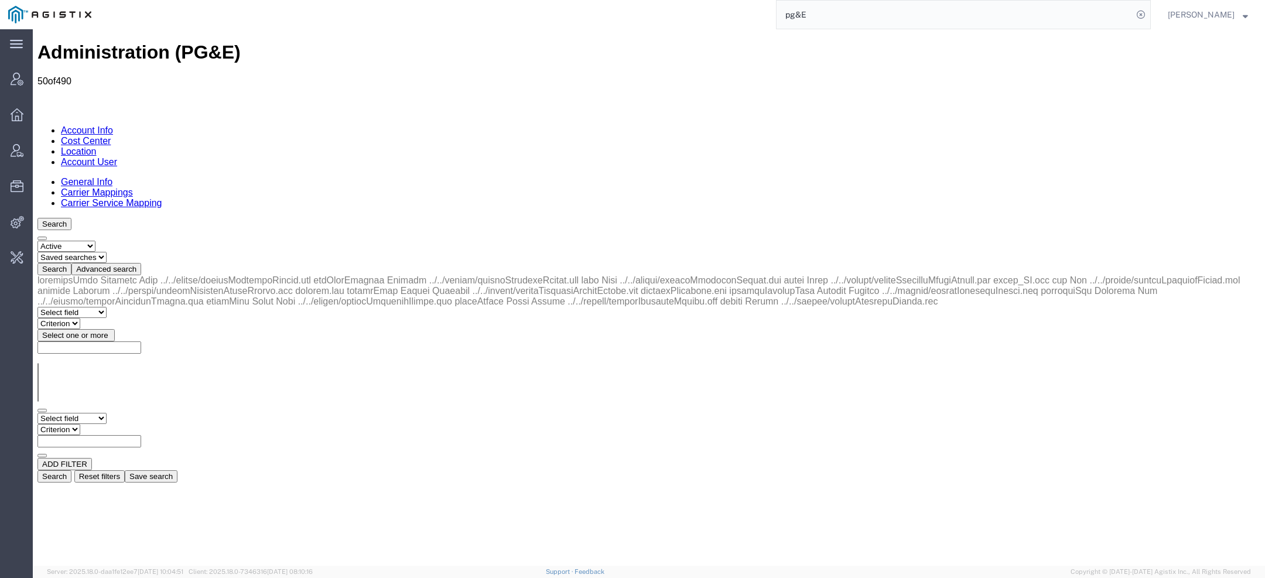
click at [90, 413] on select "Select field Address City Country County Location Name Location Num Master Loca…" at bounding box center [71, 418] width 69 height 11
select select "city"
click at [37, 413] on select "Select field Address City Country County Location Name Location Num Master Loca…" at bounding box center [71, 418] width 69 height 11
click at [108, 424] on select "Criterion contains does not contain is is blank is not blank starts with" at bounding box center [72, 429] width 70 height 11
select select "contains"
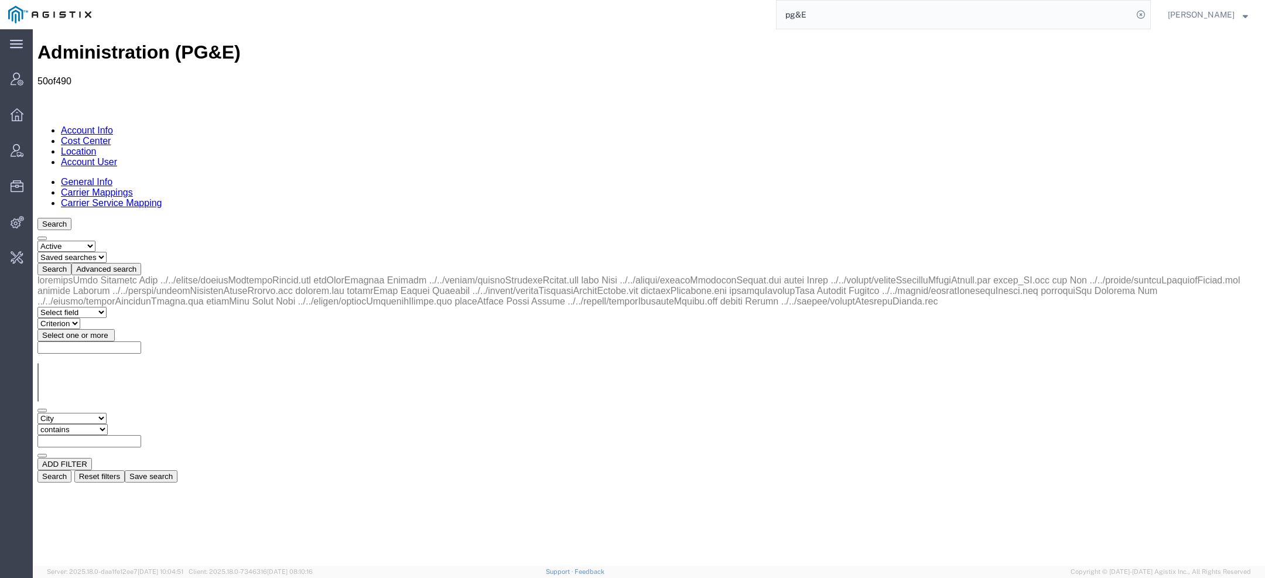
click at [108, 424] on select "Criterion contains does not contain is is blank is not blank starts with" at bounding box center [72, 429] width 70 height 11
paste input "Salinas"
type input "Salinas"
click at [71, 470] on button "Search" at bounding box center [54, 476] width 34 height 12
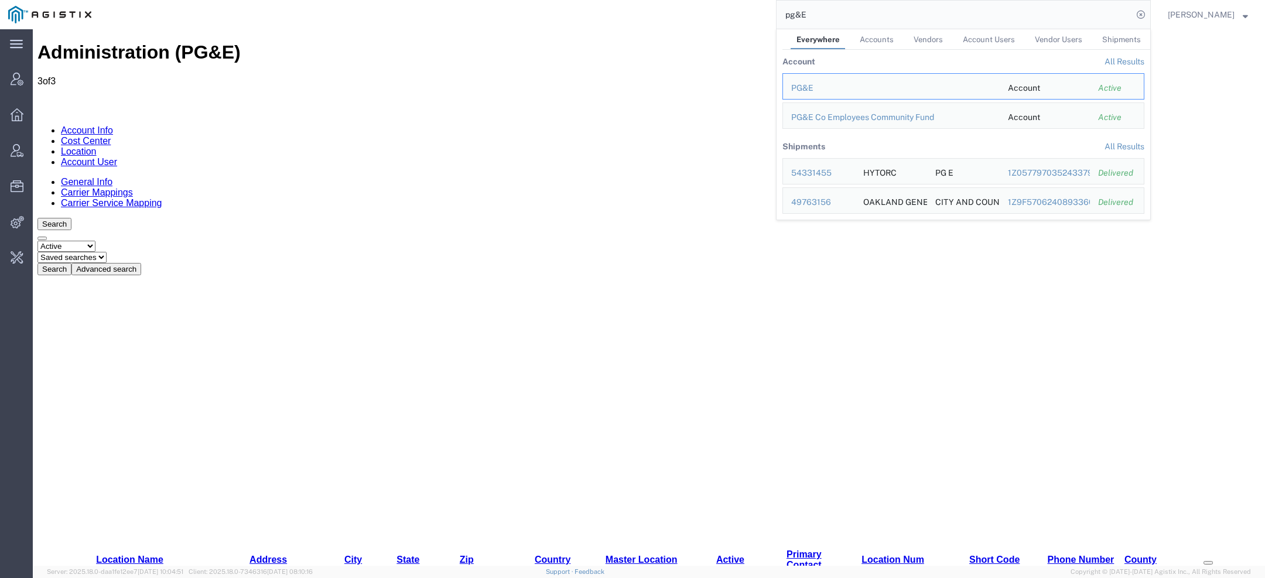
drag, startPoint x: 827, startPoint y: 19, endPoint x: 586, endPoint y: 12, distance: 241.3
click at [588, 12] on div "pg&E Everywhere Accounts Vendors Account Users Vendor Users Shipments Account A…" at bounding box center [625, 14] width 1051 height 29
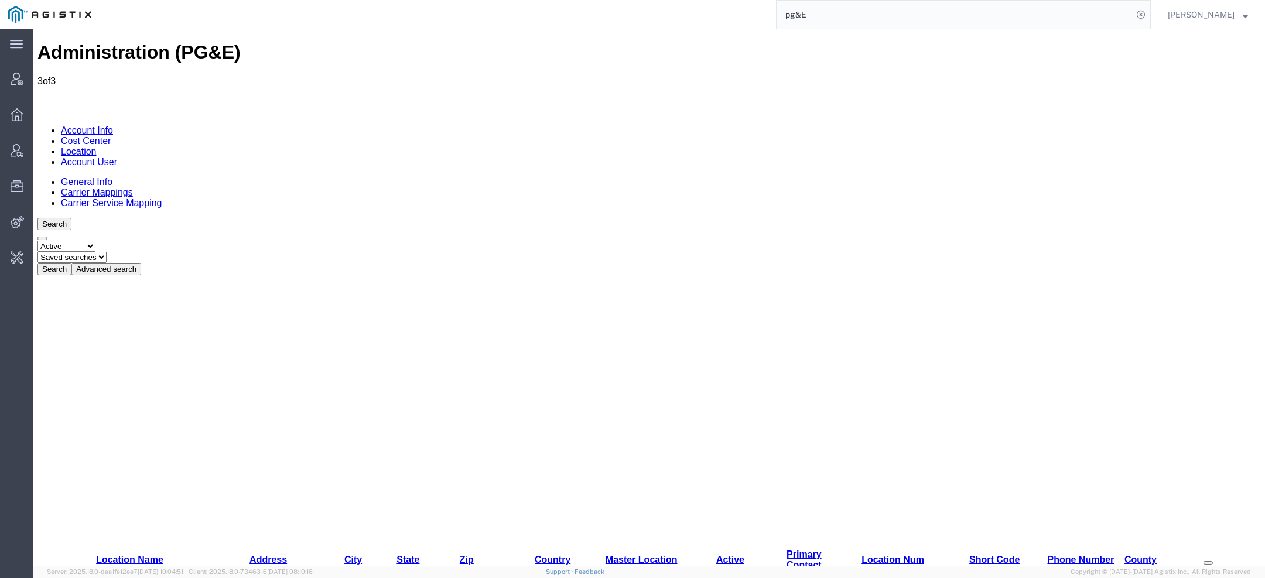
paste input "113336"
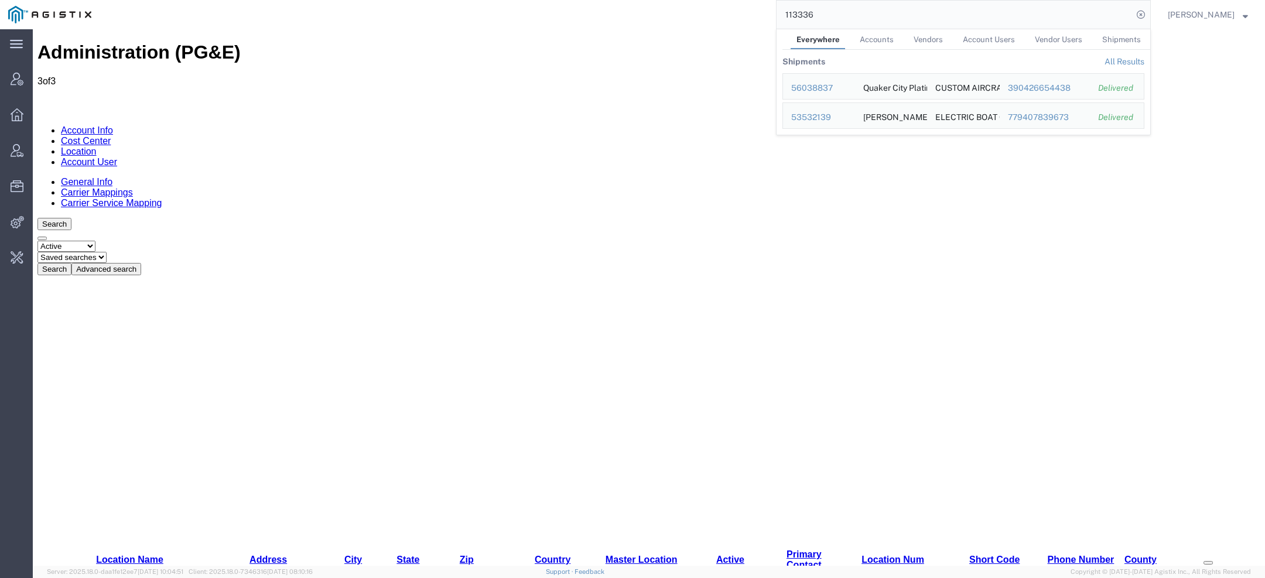
drag, startPoint x: 823, startPoint y: 17, endPoint x: 629, endPoint y: -4, distance: 194.9
click at [629, 0] on html "main_menu Created with Sketch. Collapse Menu Account Manager Overview Vendor Ma…" at bounding box center [632, 289] width 1265 height 578
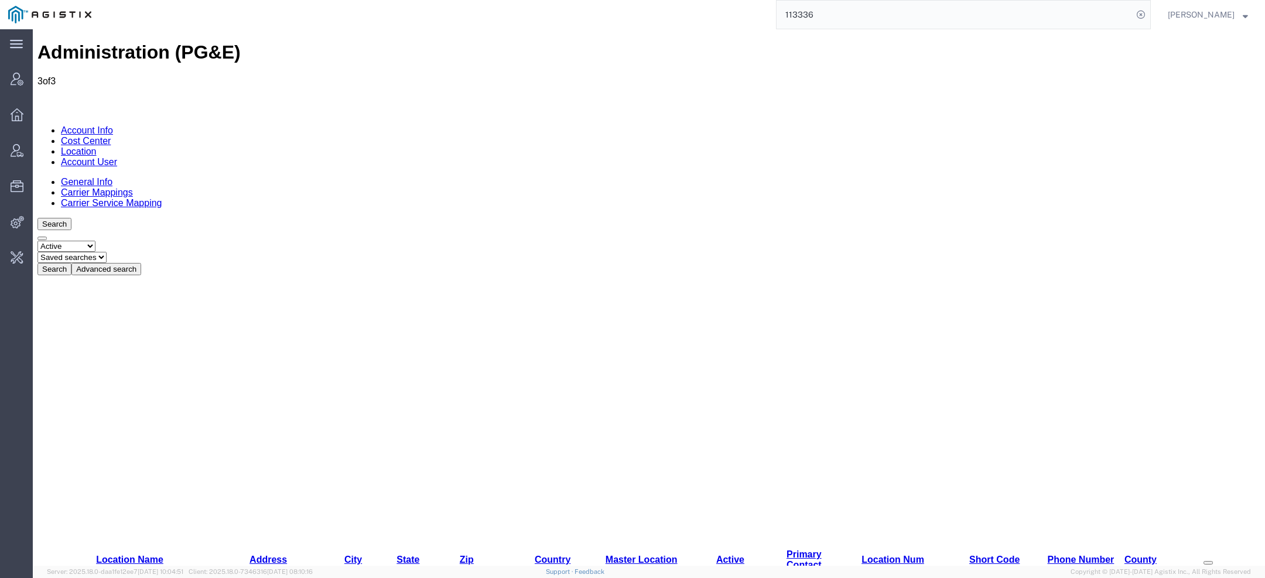
paste input "QCC-OMSS-25211-0222"
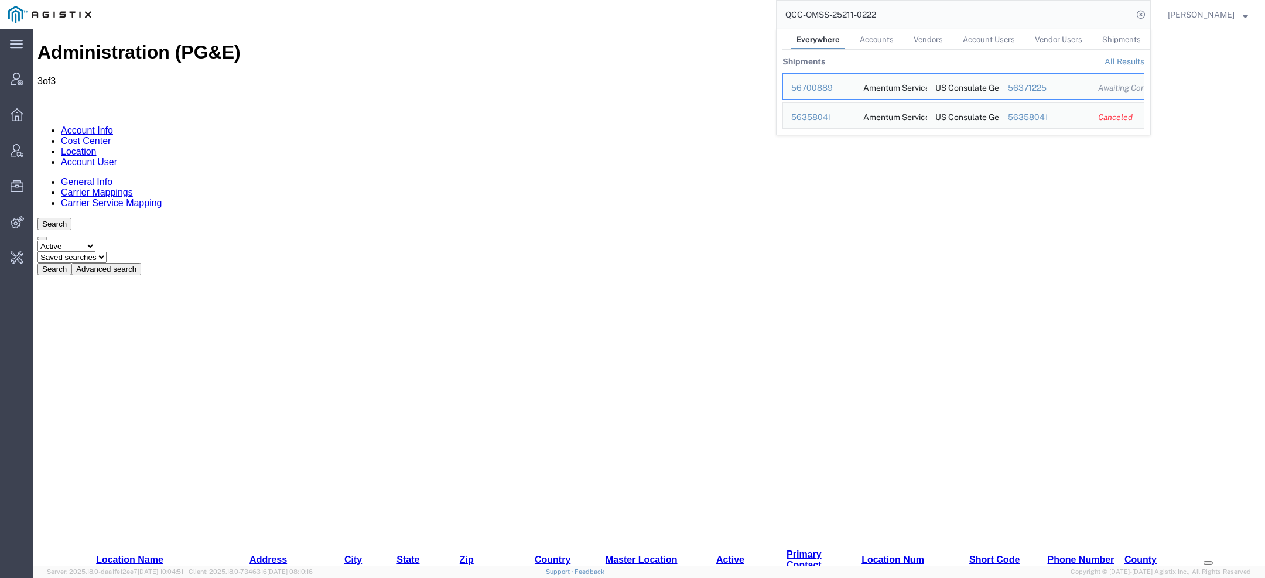
click at [726, 20] on div "QCC-OMSS-25211-0222 Everywhere Accounts Vendors Account Users Vendor Users Ship…" at bounding box center [625, 14] width 1051 height 29
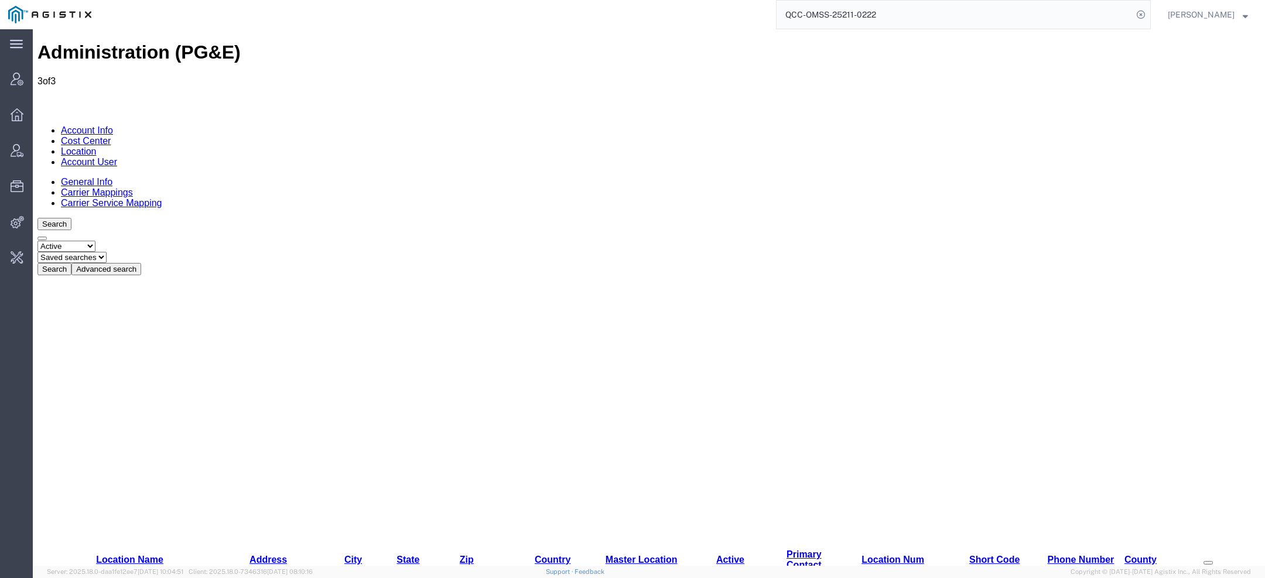
click at [900, 18] on input "QCC-OMSS-25211-0222" at bounding box center [954, 15] width 356 height 28
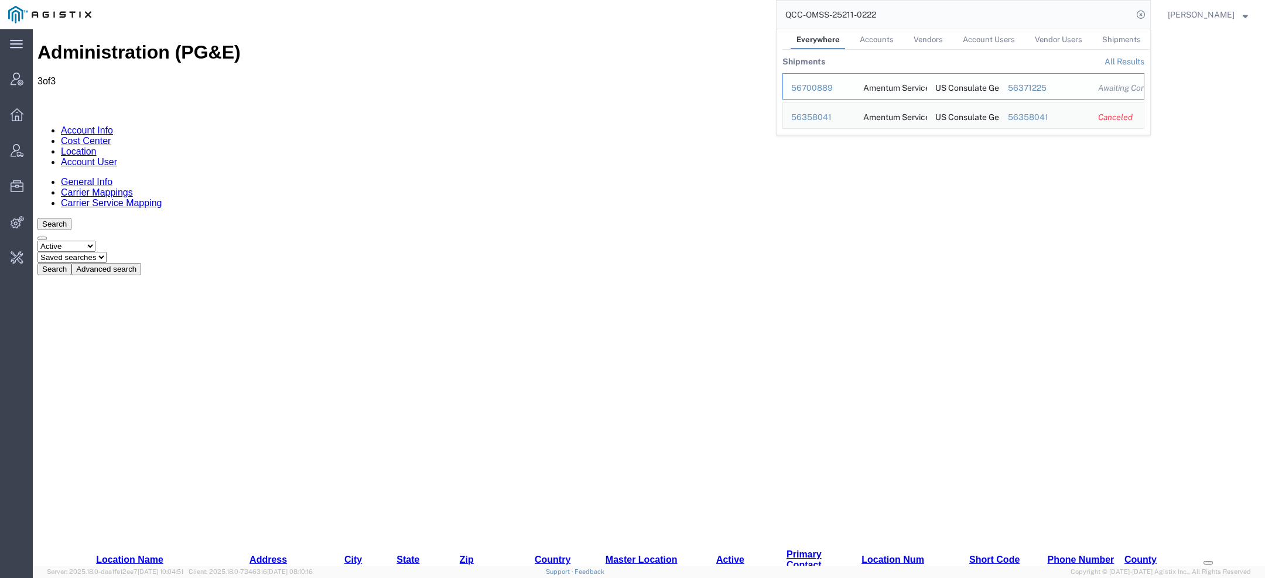
click at [814, 88] on div "56700889" at bounding box center [819, 88] width 56 height 12
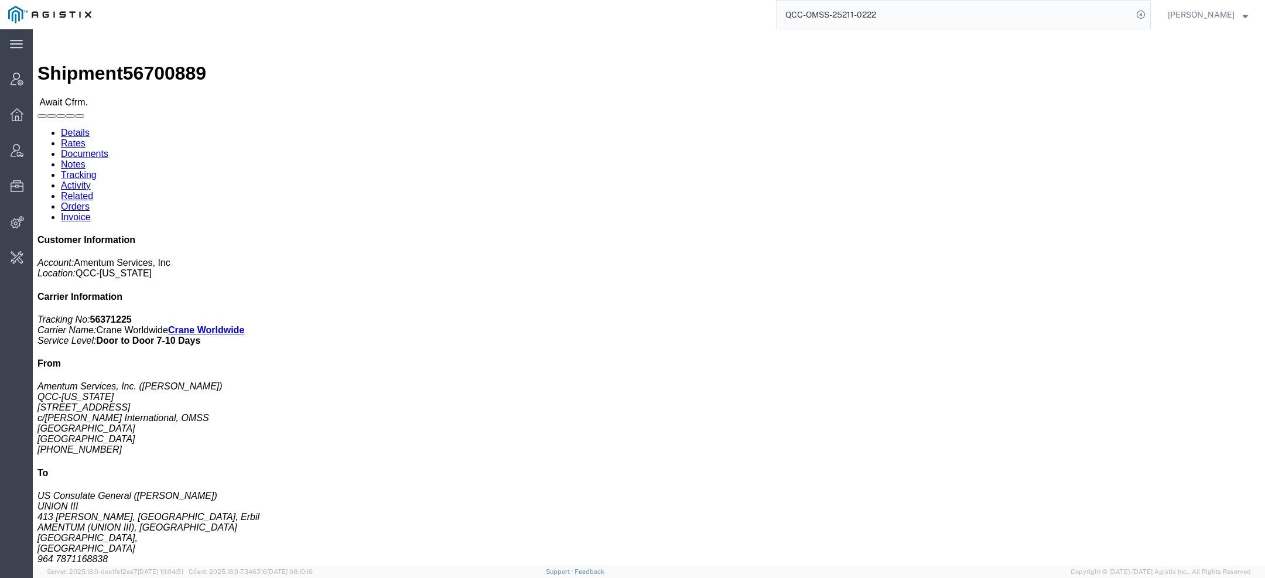
click span "56700889"
copy span "56700889"
click at [913, 20] on input "QCC-OMSS-25211-0222" at bounding box center [954, 15] width 356 height 28
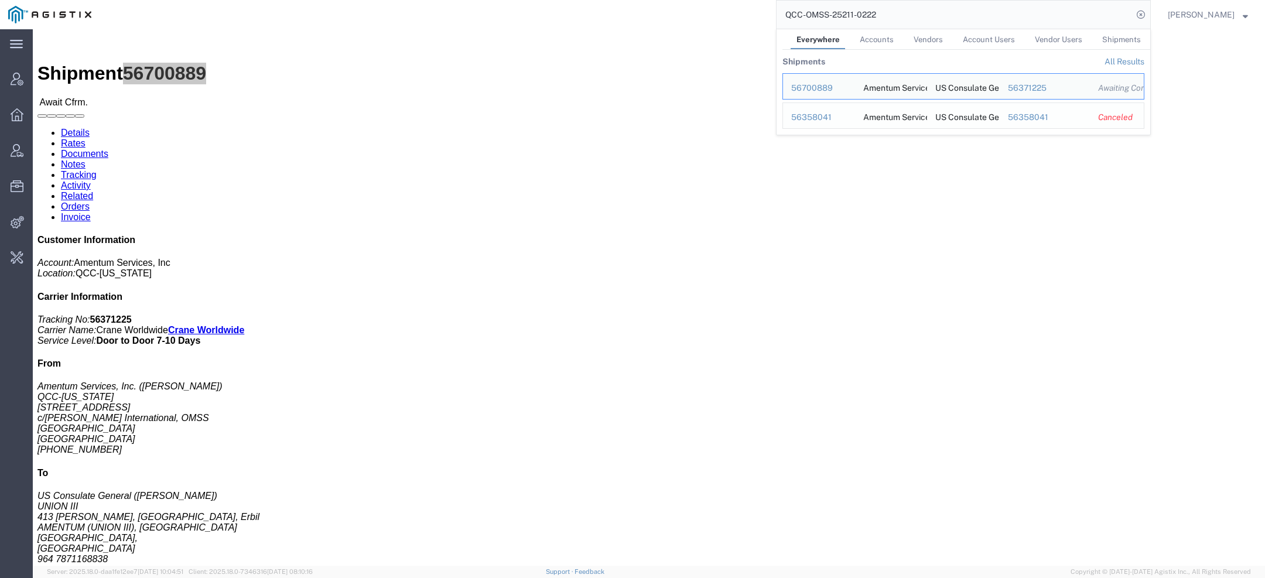
click at [812, 119] on div "56358041" at bounding box center [819, 117] width 56 height 12
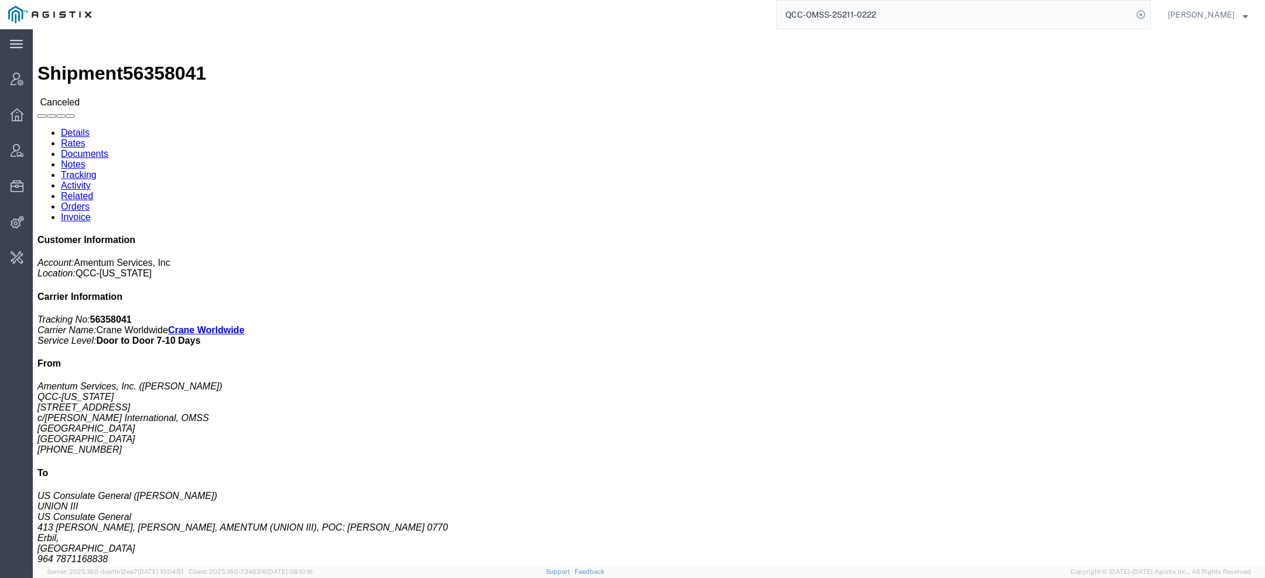
click div
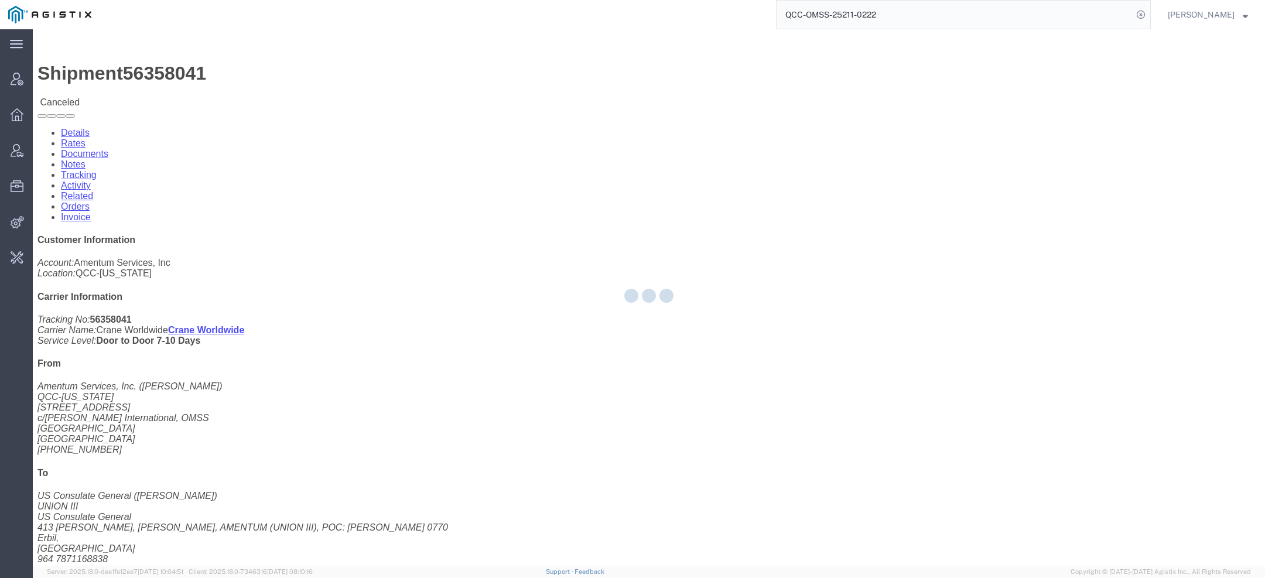
click at [166, 41] on div at bounding box center [649, 297] width 1232 height 536
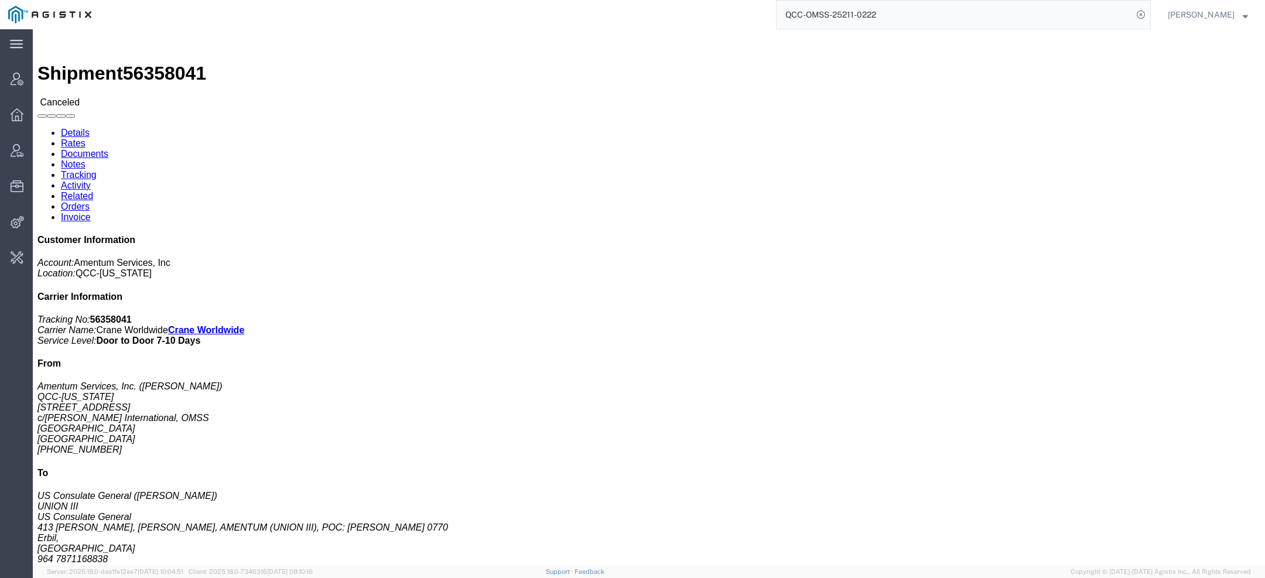
click span "56358041"
copy span "56358041"
drag, startPoint x: 928, startPoint y: 22, endPoint x: 714, endPoint y: 5, distance: 214.4
click at [714, 5] on div "QCC-OMSS-25211-0222" at bounding box center [625, 14] width 1051 height 29
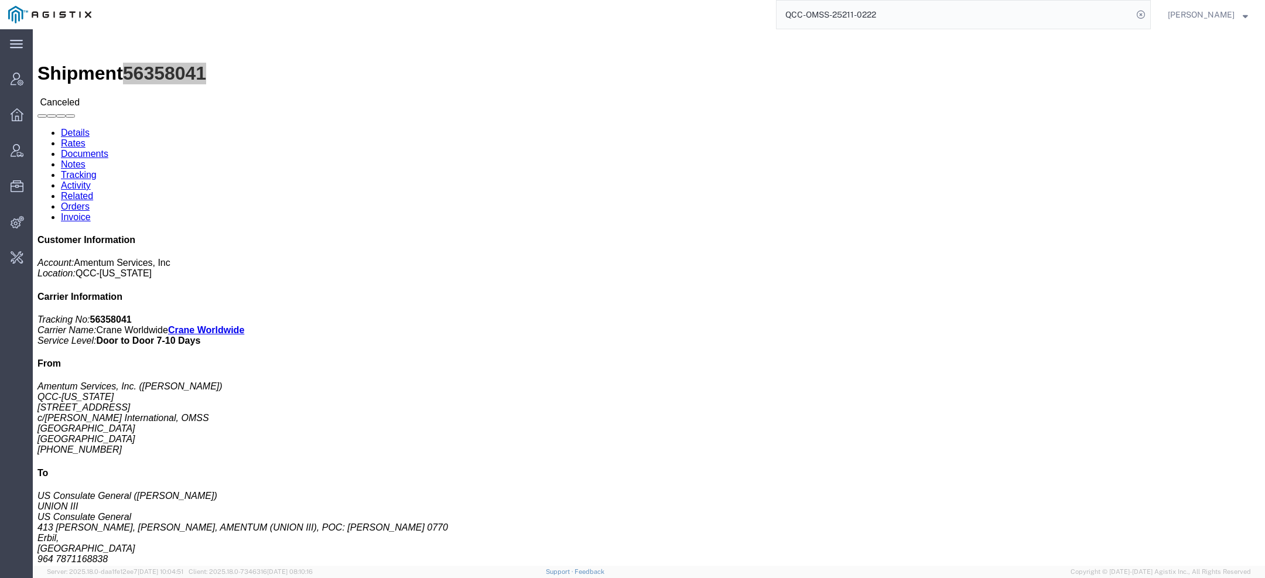
paste input "T0528452828"
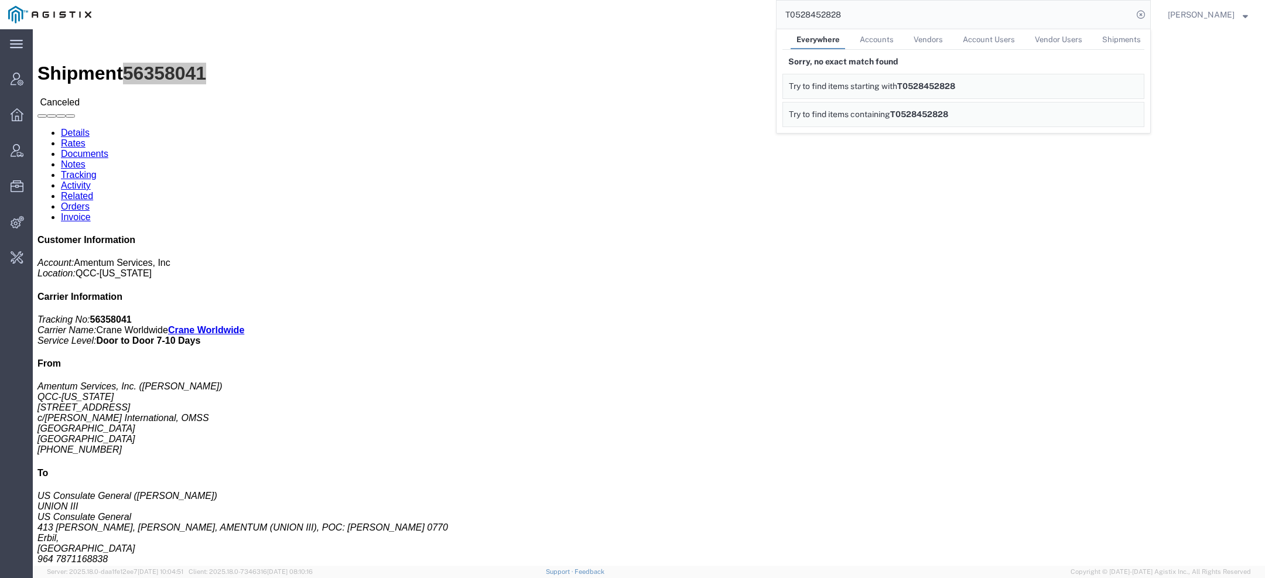
drag, startPoint x: 803, startPoint y: 15, endPoint x: 707, endPoint y: 15, distance: 96.0
click at [727, 15] on div "T0528452828 Everywhere Accounts Vendors Account Users Vendor Users Shipments So…" at bounding box center [625, 14] width 1051 height 29
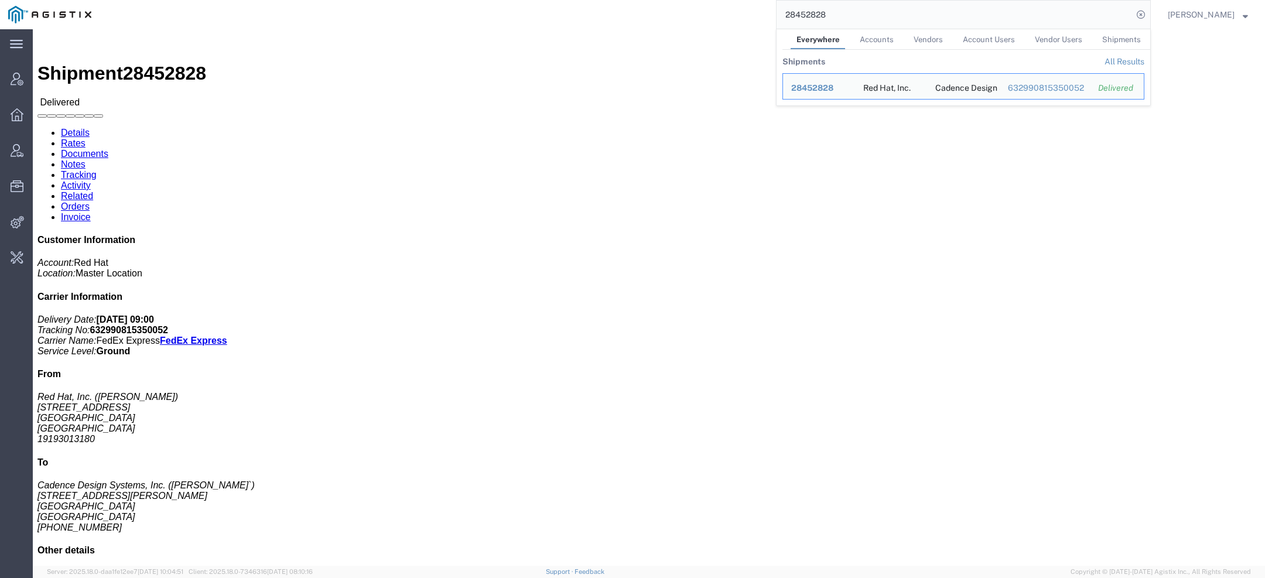
drag, startPoint x: 257, startPoint y: 107, endPoint x: 310, endPoint y: 162, distance: 76.2
click div "Ship To Cadence Design Systems, Inc. (Kunal Vaidya`) 2655 Seely Ave San Jose, C…"
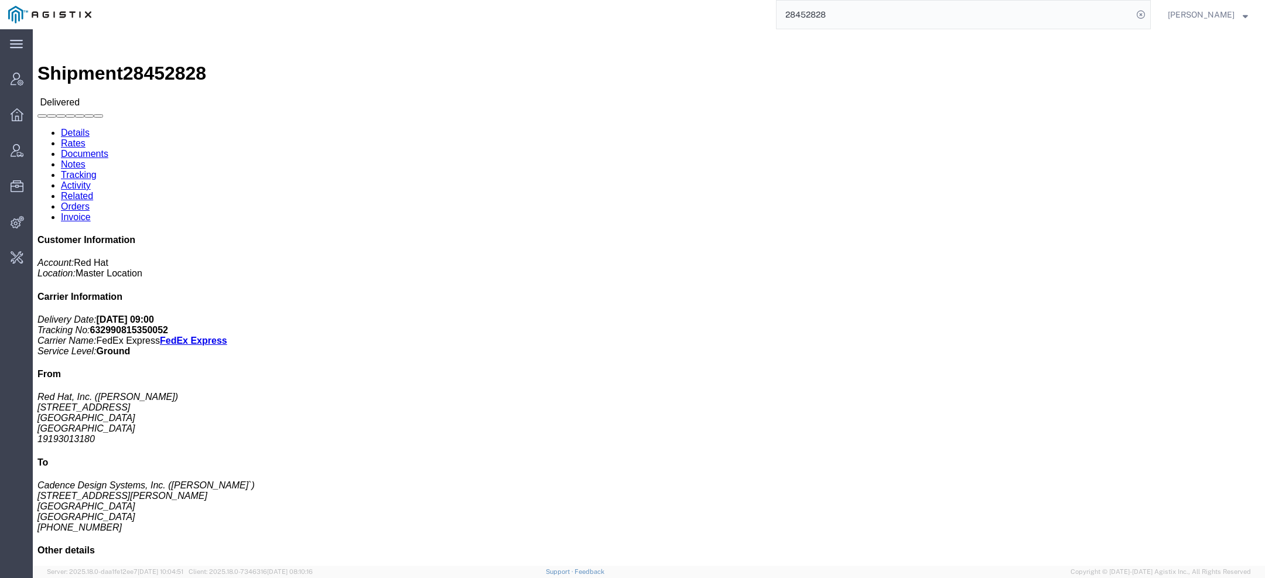
click address "Cadence Design Systems, Inc. (Kunal Vaidya`) 2655 Seely Ave San Jose, CA 95134 …"
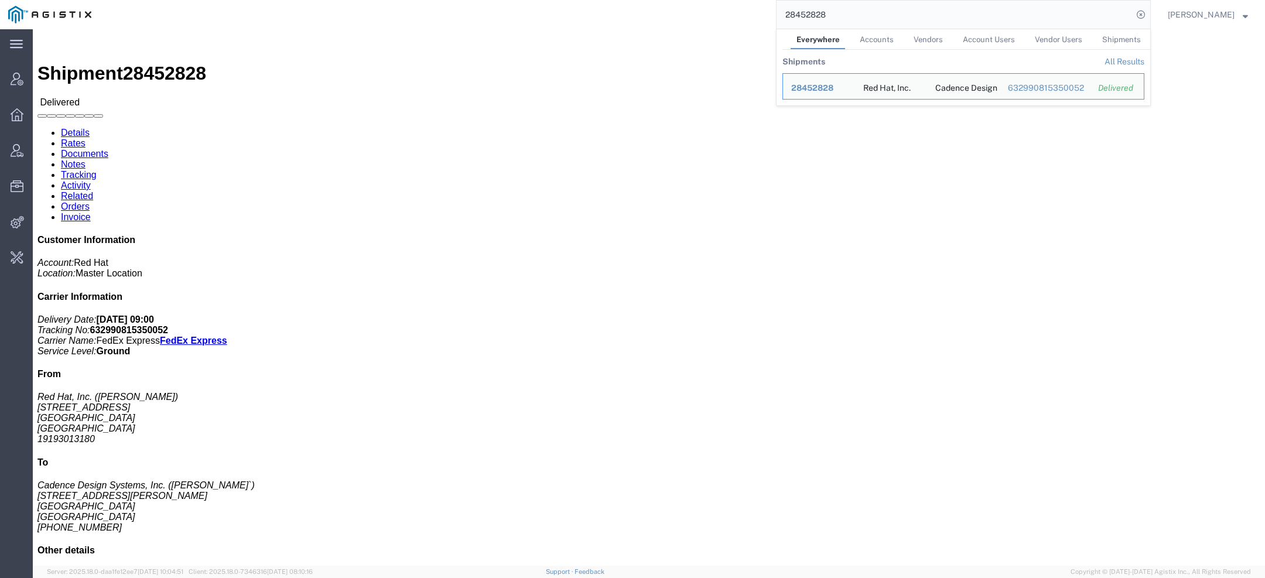
drag, startPoint x: 828, startPoint y: 18, endPoint x: 479, endPoint y: -4, distance: 350.1
click at [479, 0] on html "main_menu Created with Sketch. Collapse Menu Account Manager Overview Vendor Ma…" at bounding box center [632, 289] width 1265 height 578
paste input "PHX6704111"
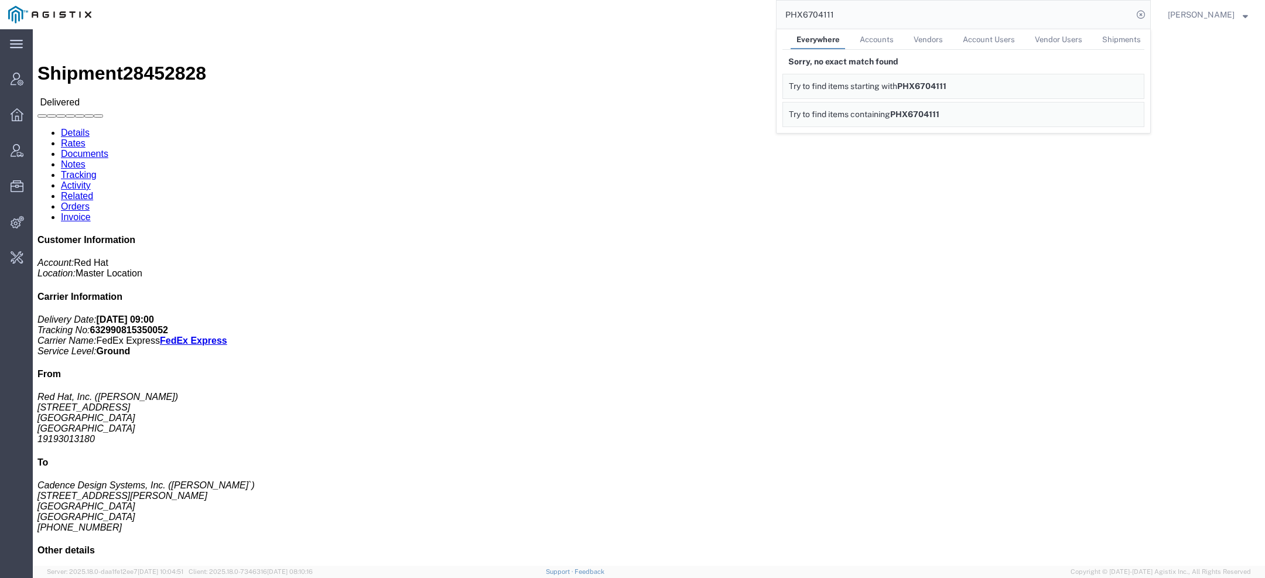
drag, startPoint x: 806, startPoint y: 16, endPoint x: 650, endPoint y: -16, distance: 158.9
click at [650, 0] on html "main_menu Created with Sketch. Collapse Menu Account Manager Overview Vendor Ma…" at bounding box center [632, 289] width 1265 height 578
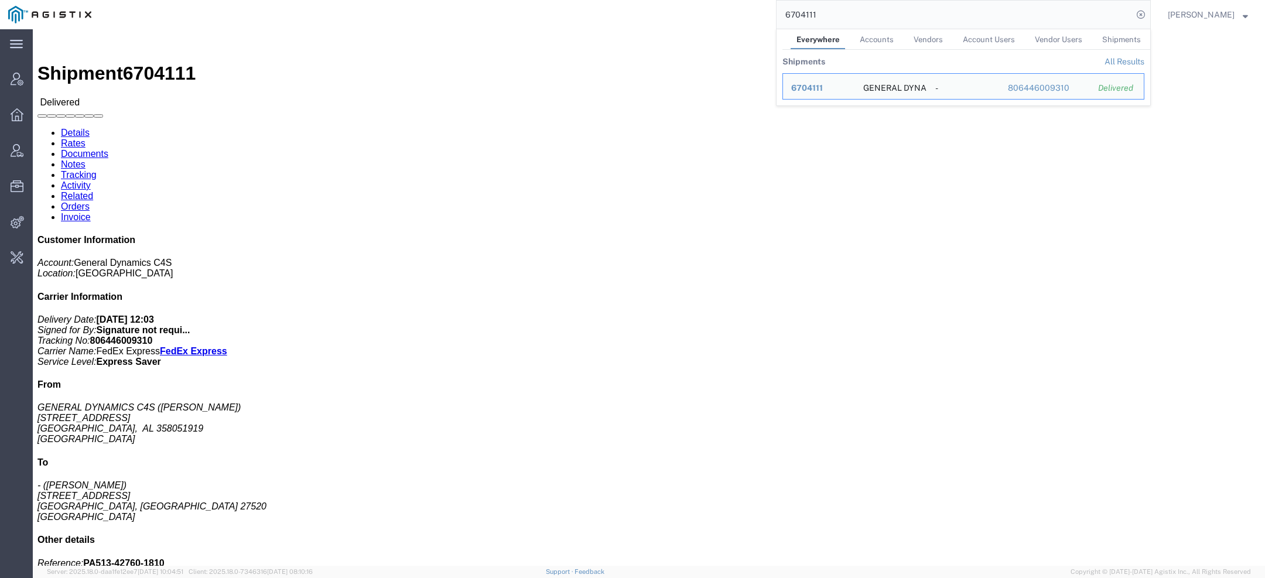
drag, startPoint x: 832, startPoint y: 16, endPoint x: 621, endPoint y: 14, distance: 210.8
click at [641, 14] on div "6704111 Everywhere Accounts Vendors Account Users Vendor Users Shipments Shipme…" at bounding box center [625, 14] width 1051 height 29
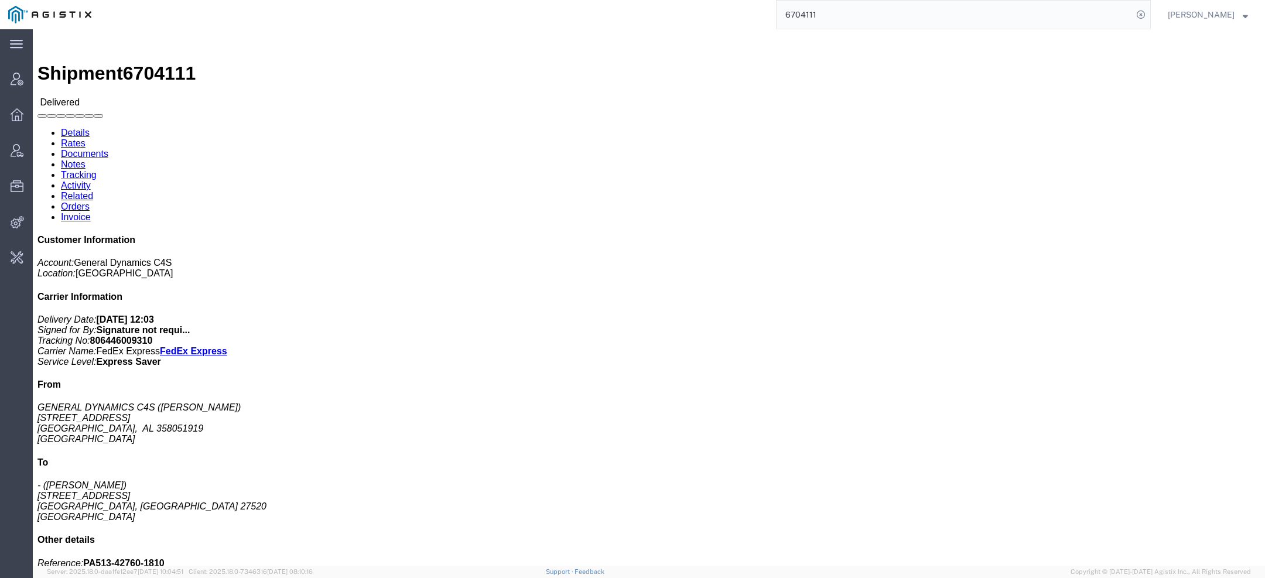
paste input "T0528407486"
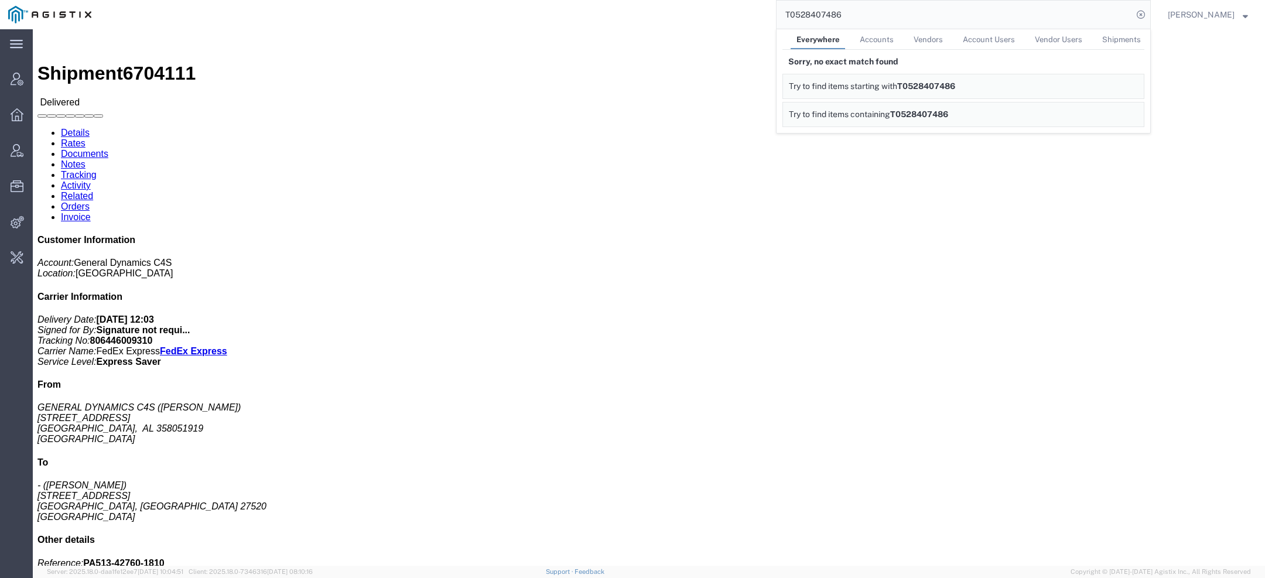
click at [800, 13] on input "T0528407486" at bounding box center [954, 15] width 356 height 28
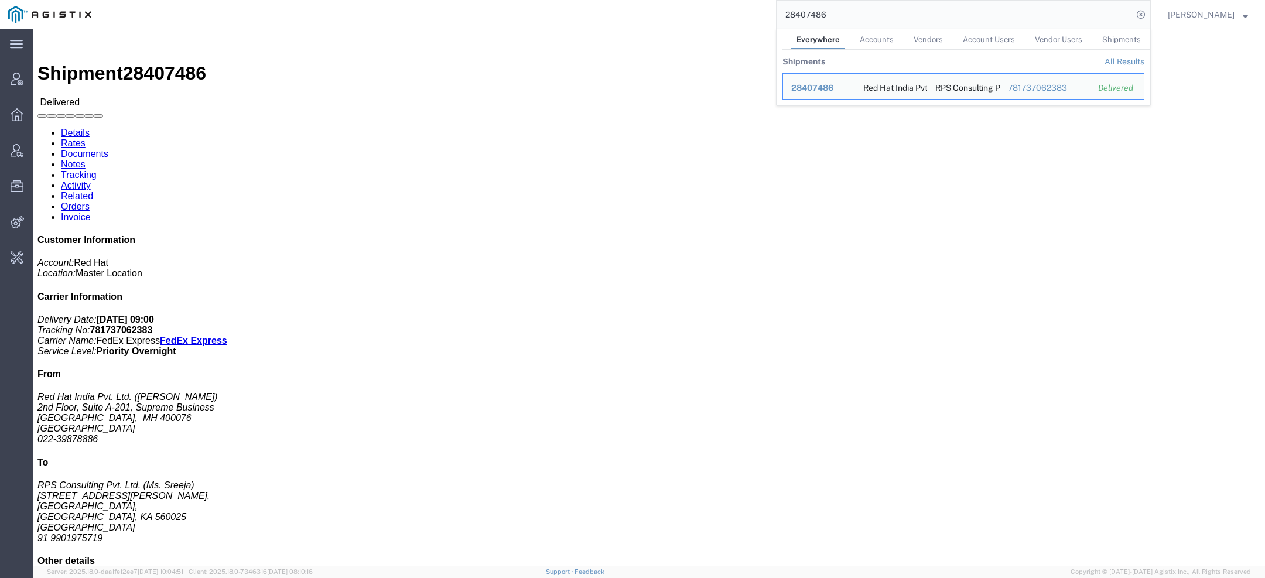
drag, startPoint x: 848, startPoint y: 17, endPoint x: 556, endPoint y: 16, distance: 292.1
click at [593, 16] on div "28407486 Everywhere Accounts Vendors Account Users Vendor Users Shipments Shipm…" at bounding box center [625, 14] width 1051 height 29
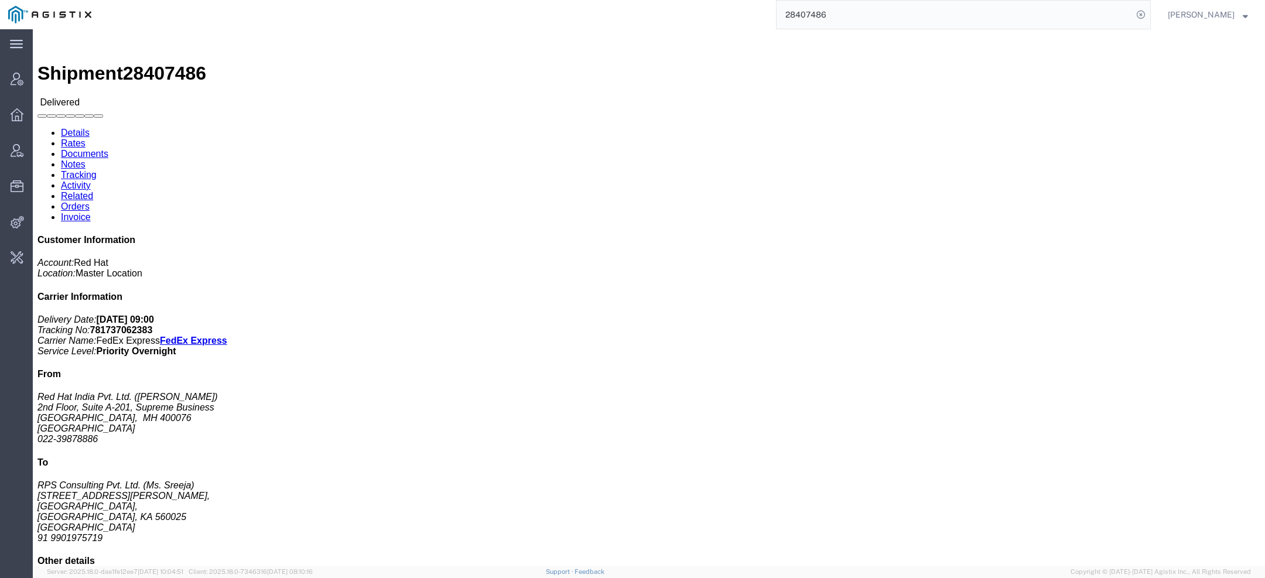
paste input "T0528474485"
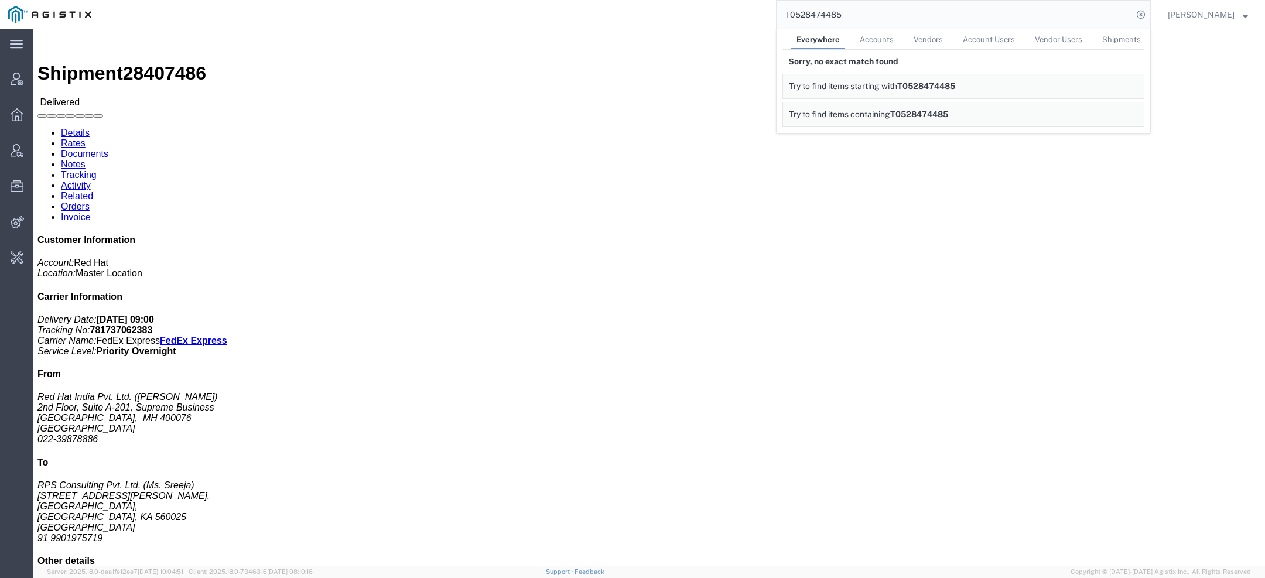
drag, startPoint x: 806, startPoint y: 15, endPoint x: 729, endPoint y: -7, distance: 79.3
click at [729, 0] on html "main_menu Created with Sketch. Collapse Menu Account Manager Overview Vendor Ma…" at bounding box center [632, 289] width 1265 height 578
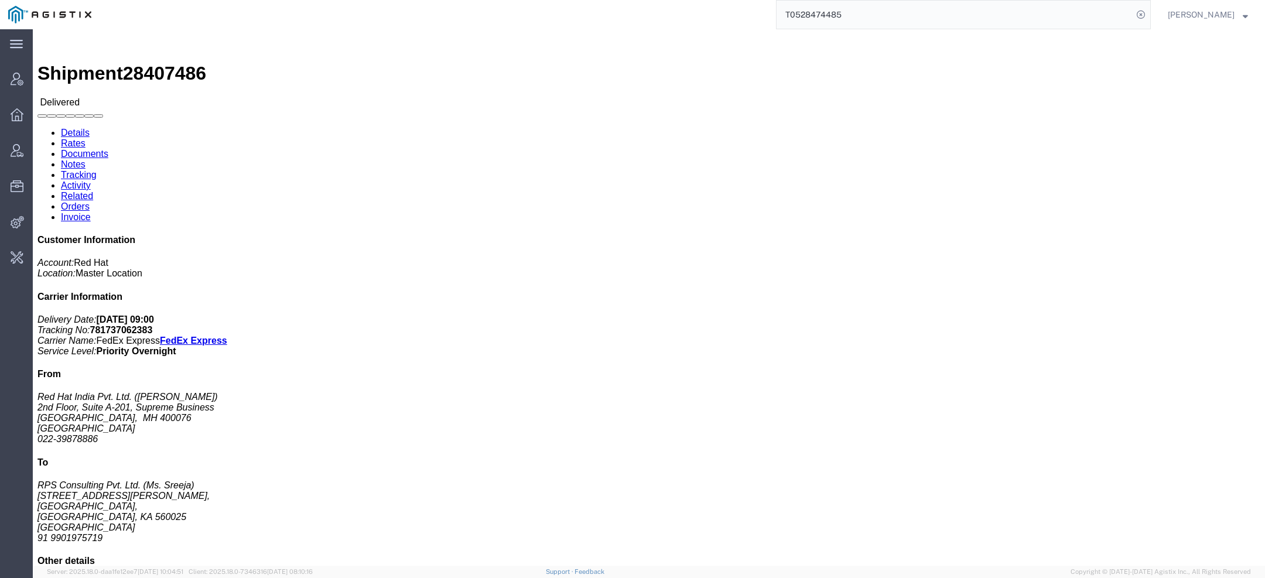
click at [803, 15] on input "T0528474485" at bounding box center [954, 15] width 356 height 28
drag, startPoint x: 803, startPoint y: 15, endPoint x: 660, endPoint y: 2, distance: 142.9
click at [660, 2] on div "T0528474485" at bounding box center [625, 14] width 1051 height 29
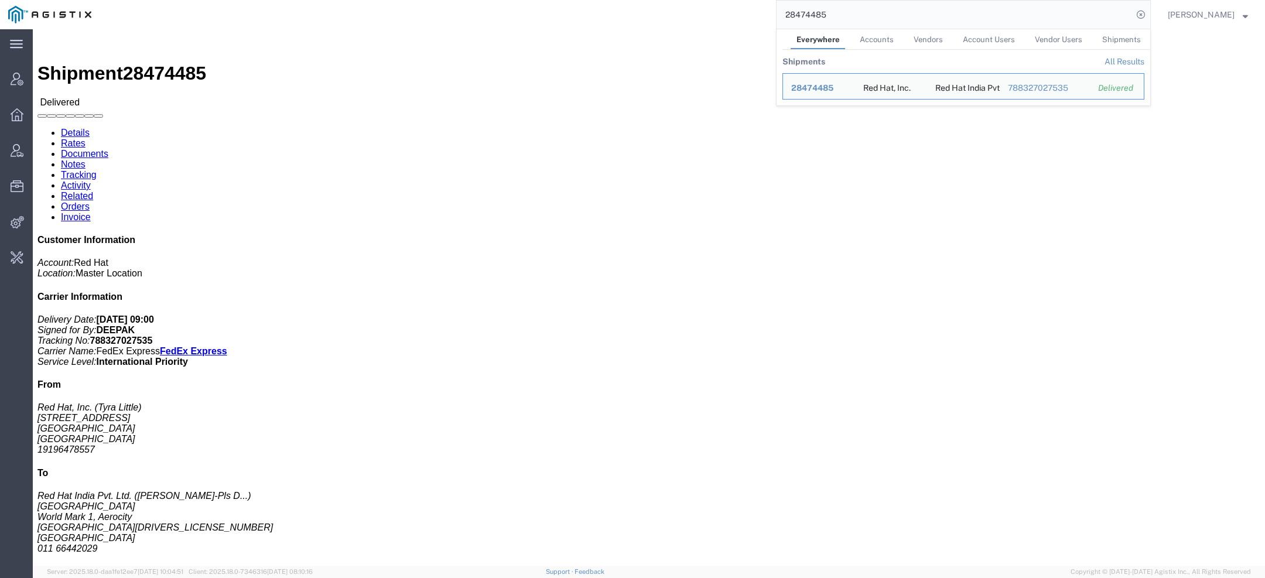
drag, startPoint x: 836, startPoint y: 16, endPoint x: 582, endPoint y: 3, distance: 254.4
click at [650, 11] on div "28474485 Everywhere Accounts Vendors Account Users Vendor Users Shipments Shipm…" at bounding box center [625, 14] width 1051 height 29
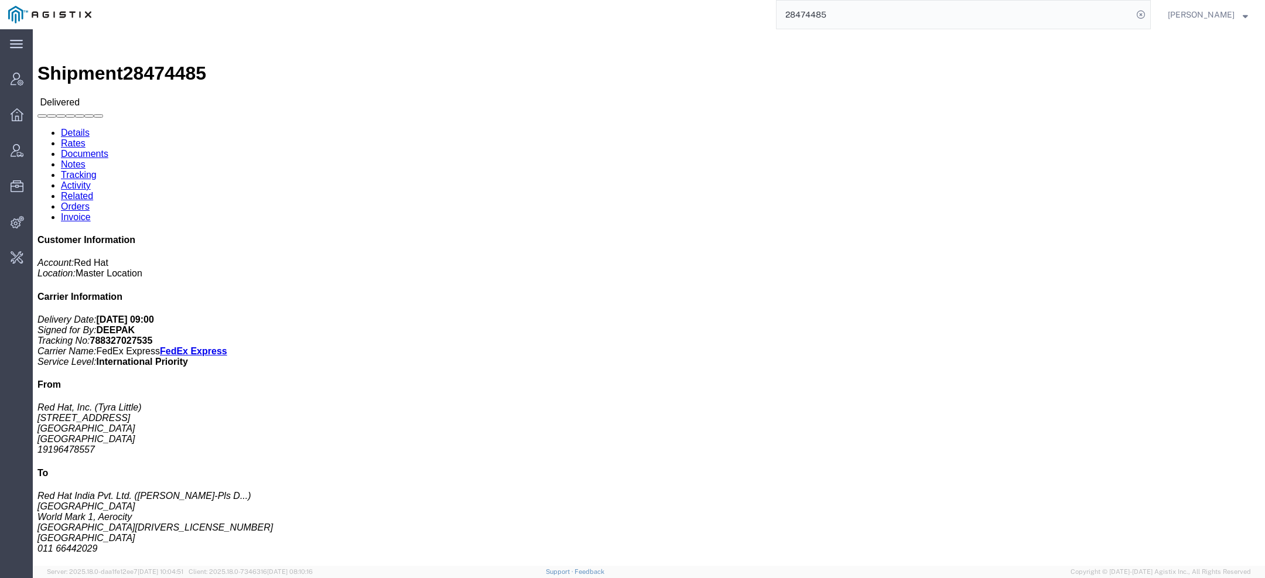
paste input "PHX9646926"
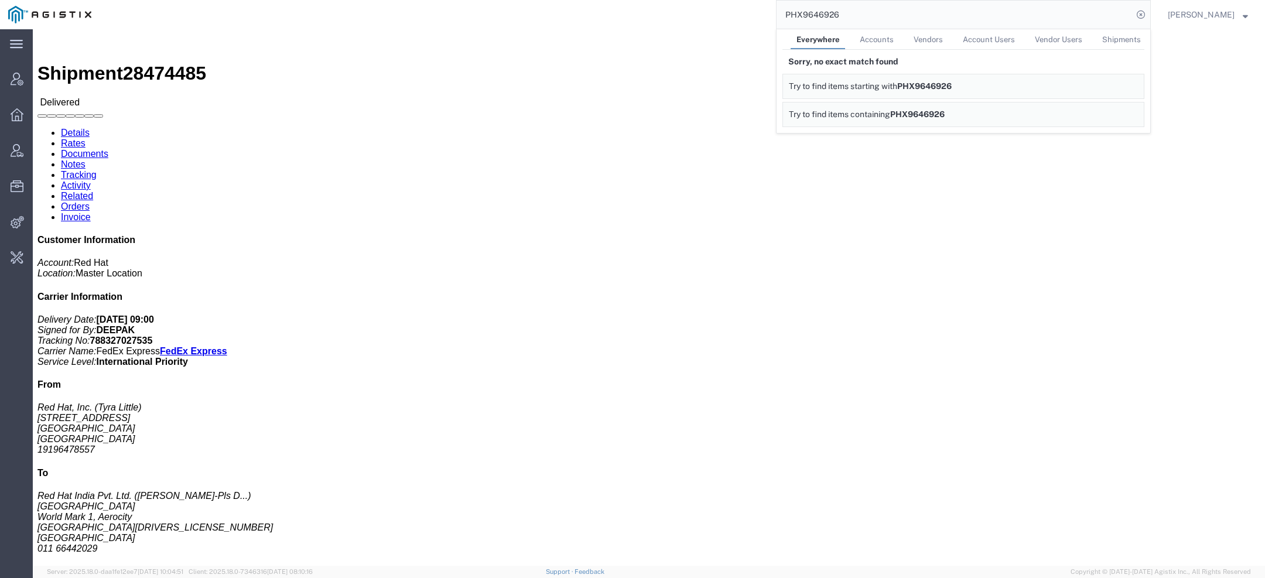
drag, startPoint x: 802, startPoint y: 13, endPoint x: 655, endPoint y: 9, distance: 147.6
click at [691, 13] on div "PHX9646926 Everywhere Accounts Vendors Account Users Vendor Users Shipments Sor…" at bounding box center [625, 14] width 1051 height 29
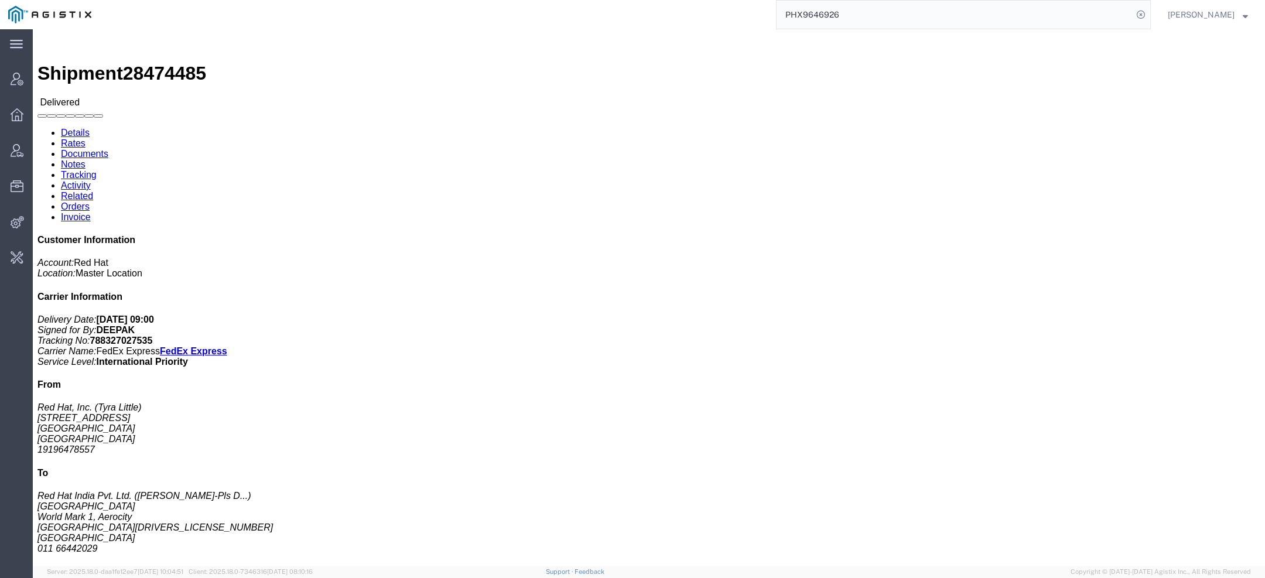
drag, startPoint x: 804, startPoint y: 13, endPoint x: 694, endPoint y: 8, distance: 110.8
click at [720, 12] on div "PHX9646926" at bounding box center [625, 14] width 1051 height 29
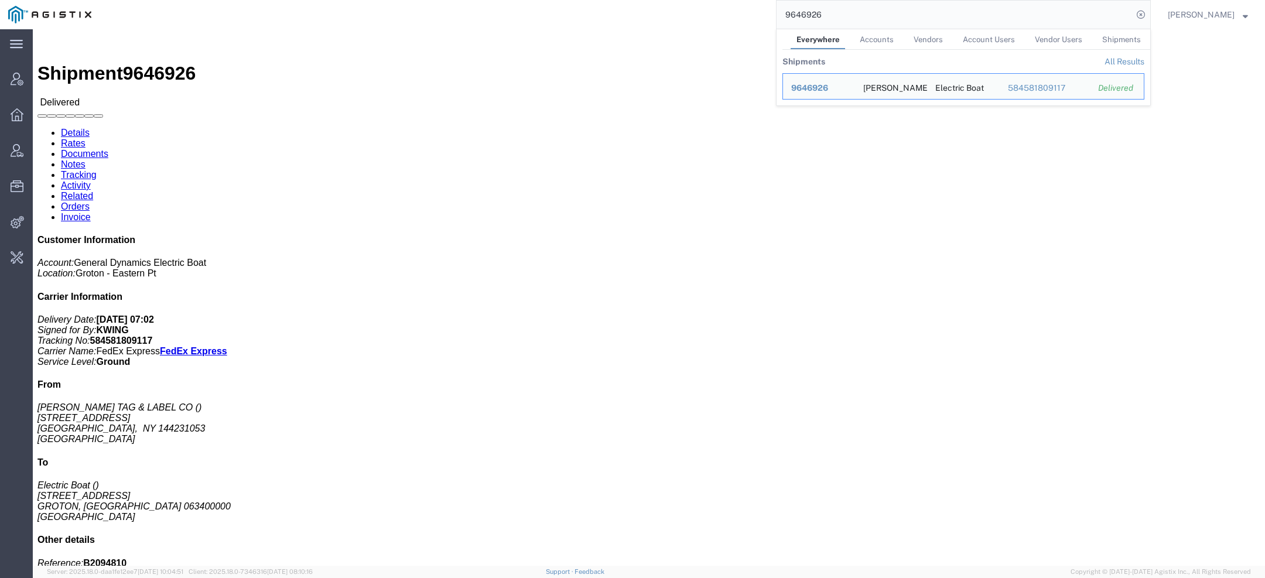
drag, startPoint x: 838, startPoint y: 19, endPoint x: 408, endPoint y: -33, distance: 432.9
click at [408, 0] on html "main_menu Created with Sketch. Collapse Menu Account Manager Overview Vendor Ma…" at bounding box center [632, 289] width 1265 height 578
paste input "PHX9644010"
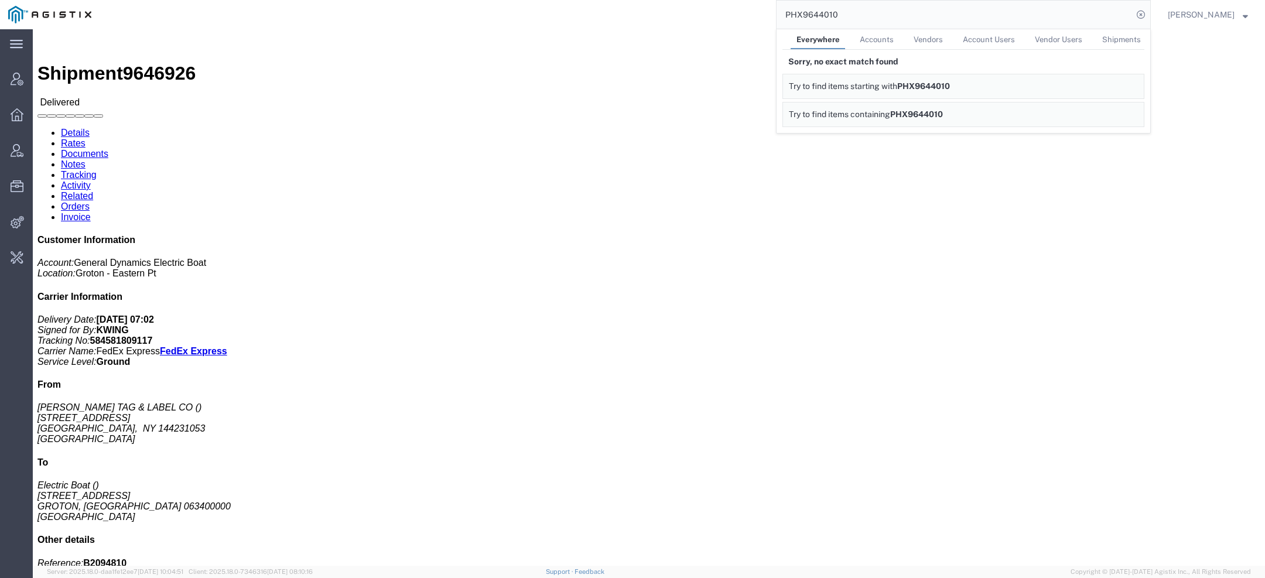
drag, startPoint x: 806, startPoint y: 16, endPoint x: 662, endPoint y: 2, distance: 145.3
click at [662, 2] on div "PHX9644010 Everywhere Accounts Vendors Account Users Vendor Users Shipments Sor…" at bounding box center [625, 14] width 1051 height 29
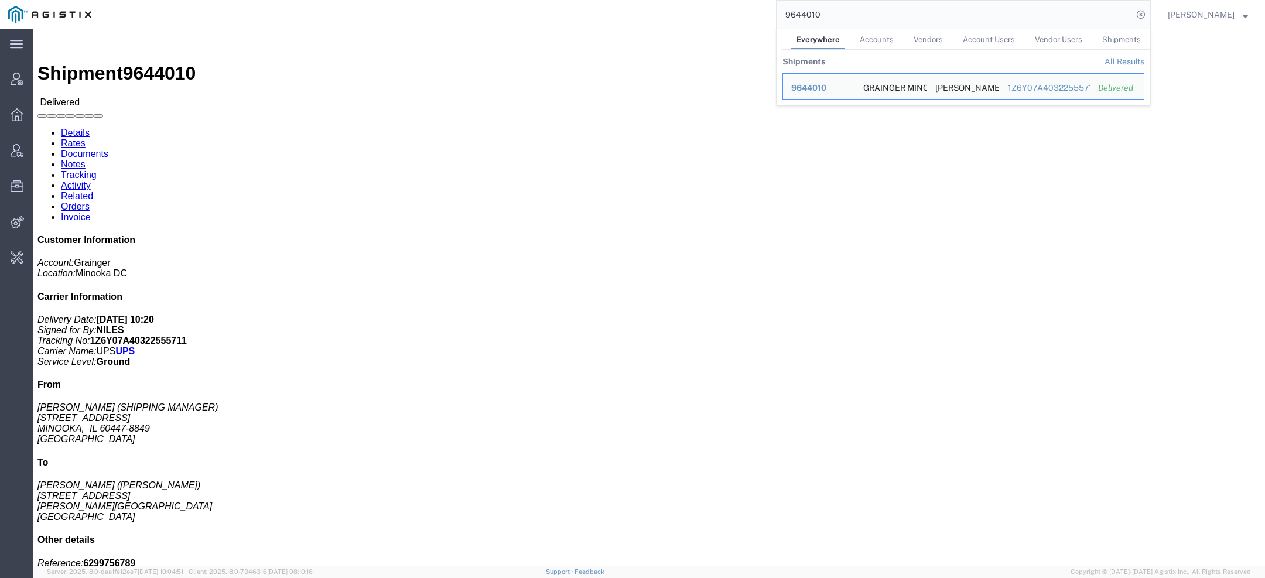
click at [684, 15] on div "9644010 Everywhere Accounts Vendors Account Users Vendor Users Shipments Shipme…" at bounding box center [625, 14] width 1051 height 29
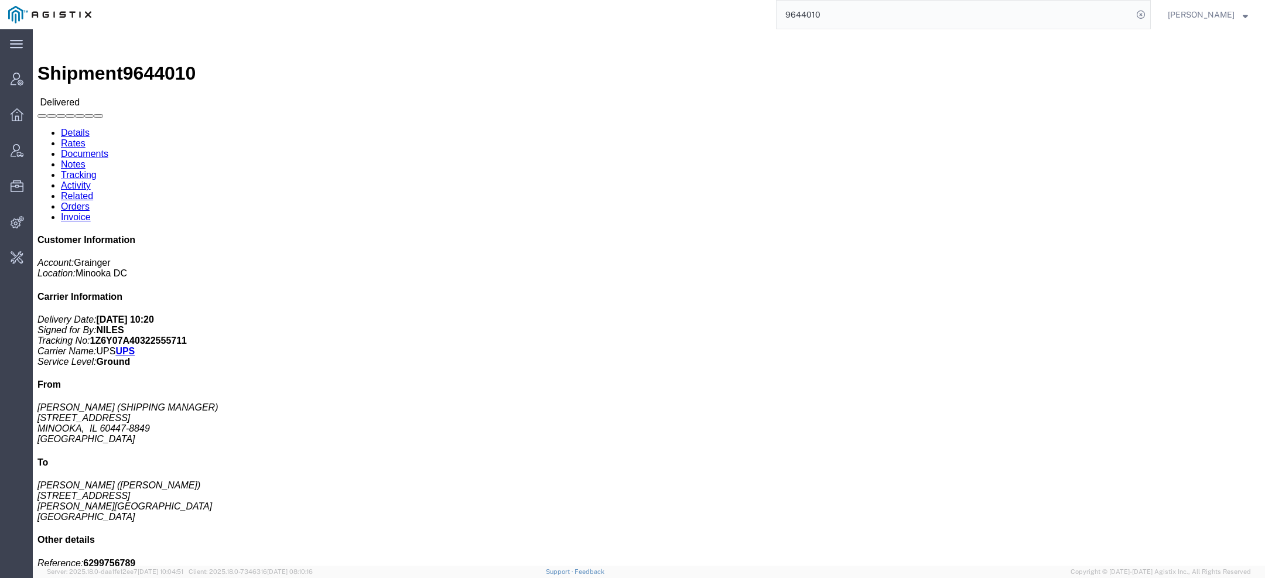
paste input "PHX9646926"
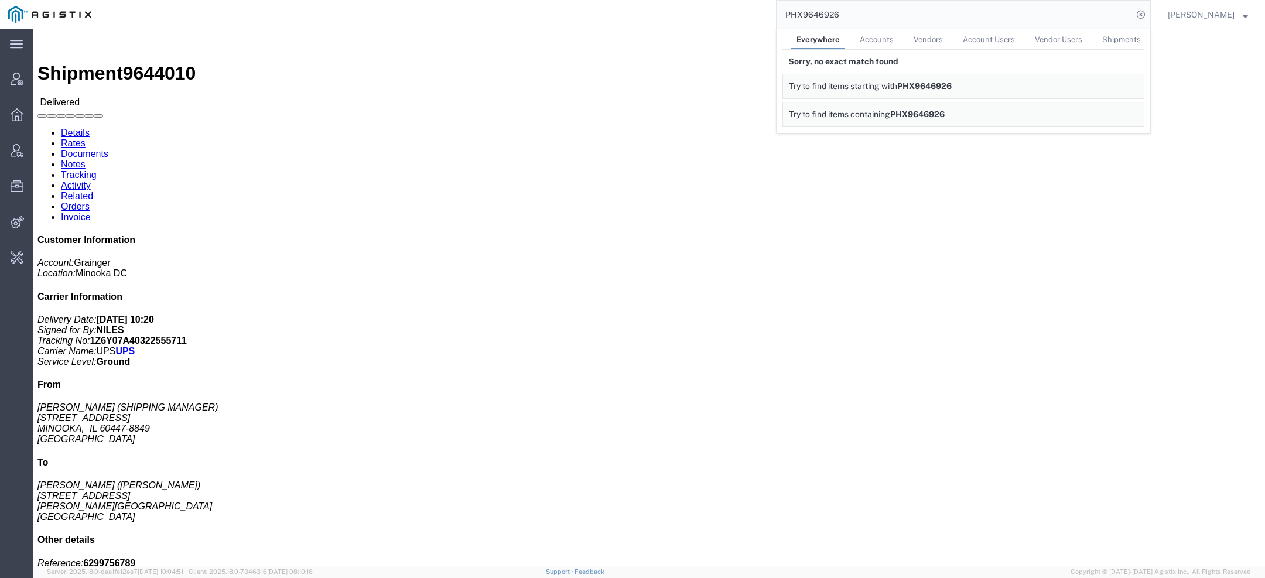
drag, startPoint x: 838, startPoint y: 15, endPoint x: 653, endPoint y: -9, distance: 186.0
click at [653, 0] on html "main_menu Created with Sketch. Collapse Menu Account Manager Overview Vendor Ma…" at bounding box center [632, 289] width 1265 height 578
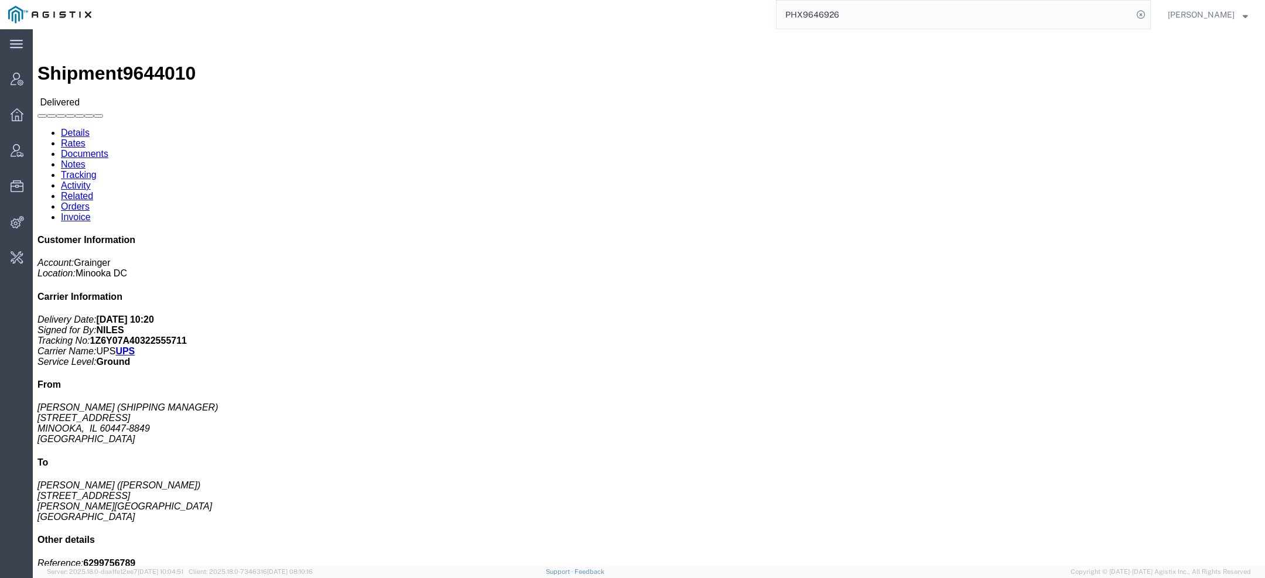
paste input "Rae@transitsolutions.net"
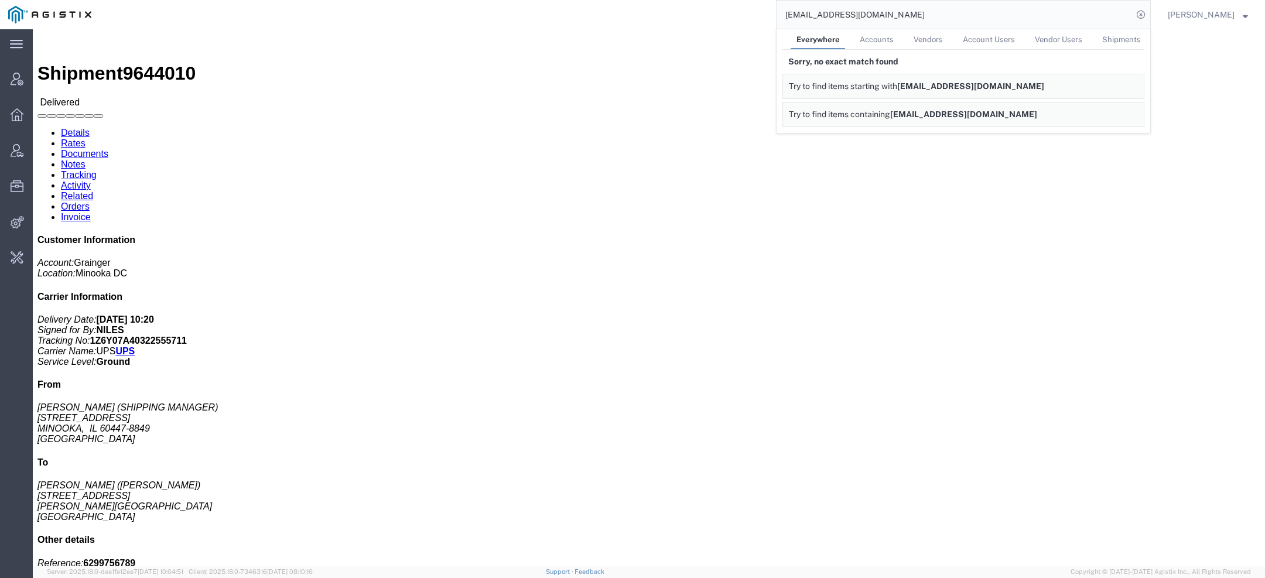
click at [804, 15] on input "Rae@transitsolutions.net" at bounding box center [954, 15] width 356 height 28
click at [803, 14] on input "Rae@transitsolutions.net" at bounding box center [954, 15] width 356 height 28
drag, startPoint x: 803, startPoint y: 14, endPoint x: 708, endPoint y: 2, distance: 95.6
click at [708, 2] on div "Rae@transitsolutions.net Everywhere Accounts Vendors Account Users Vendor Users…" at bounding box center [625, 14] width 1051 height 29
drag, startPoint x: 871, startPoint y: 15, endPoint x: 515, endPoint y: -4, distance: 356.5
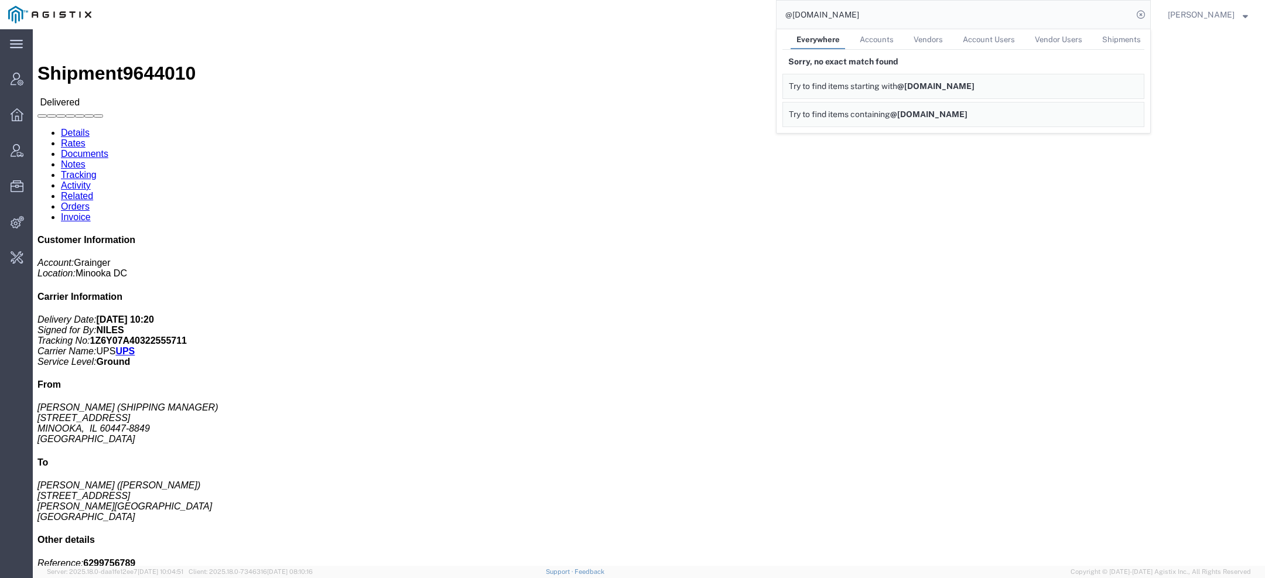
click at [515, 0] on html "main_menu Created with Sketch. Collapse Menu Account Manager Overview Vendor Ma…" at bounding box center [632, 289] width 1265 height 578
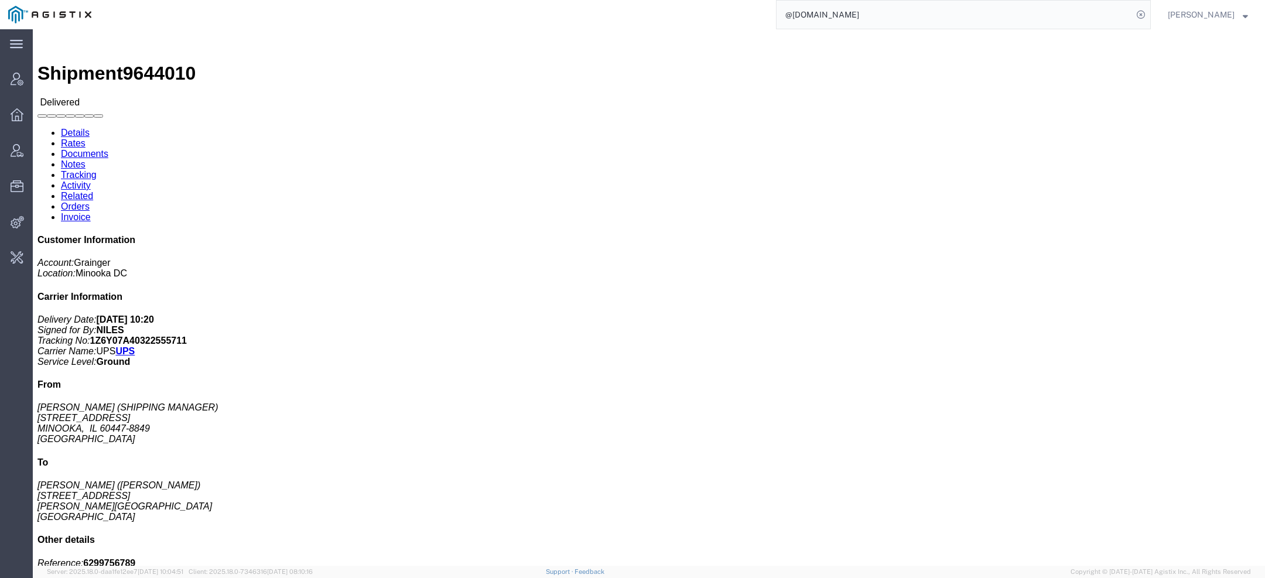
paste input "Transit Solutions"
type input "Transit Solutions"
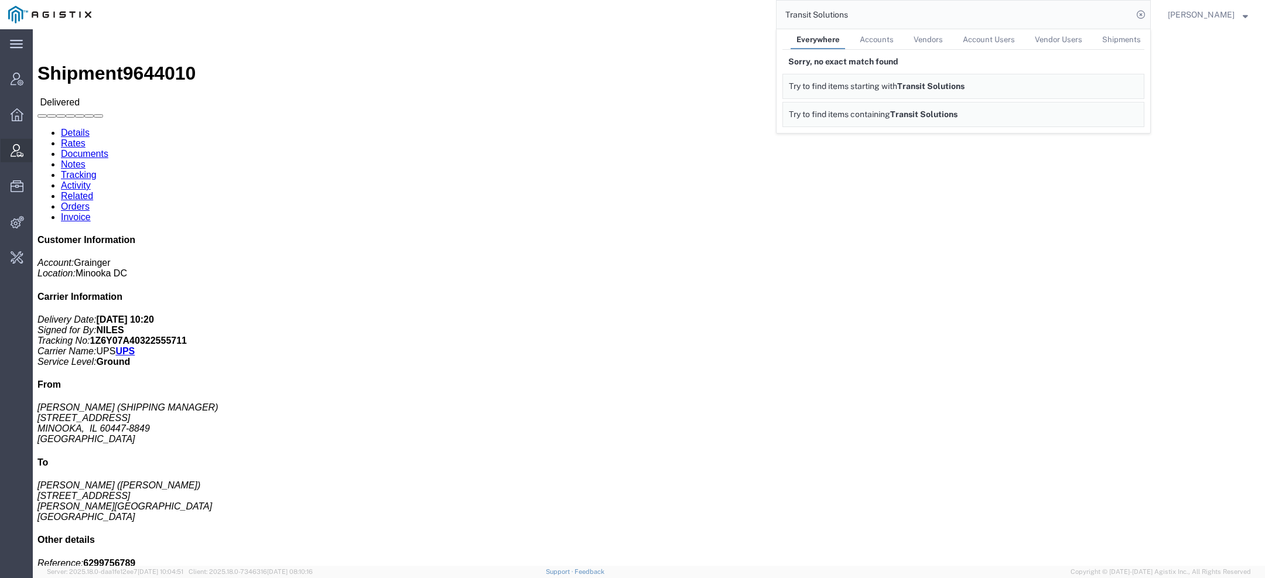
click at [18, 146] on icon at bounding box center [17, 150] width 13 height 13
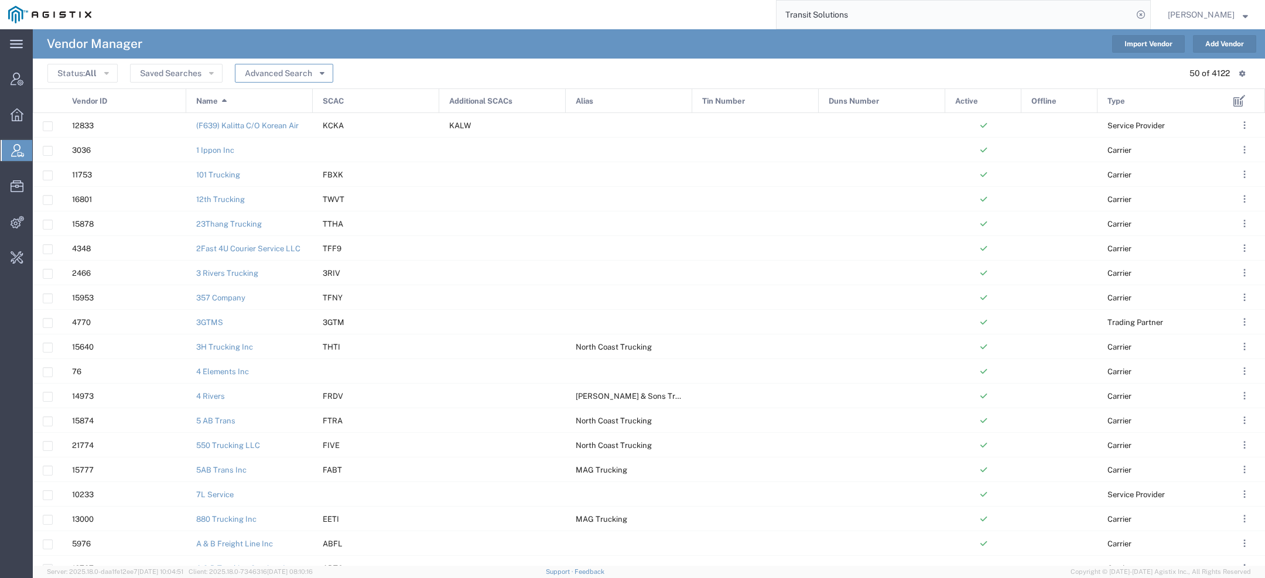
click at [286, 82] on button "Advanced Search" at bounding box center [284, 73] width 98 height 19
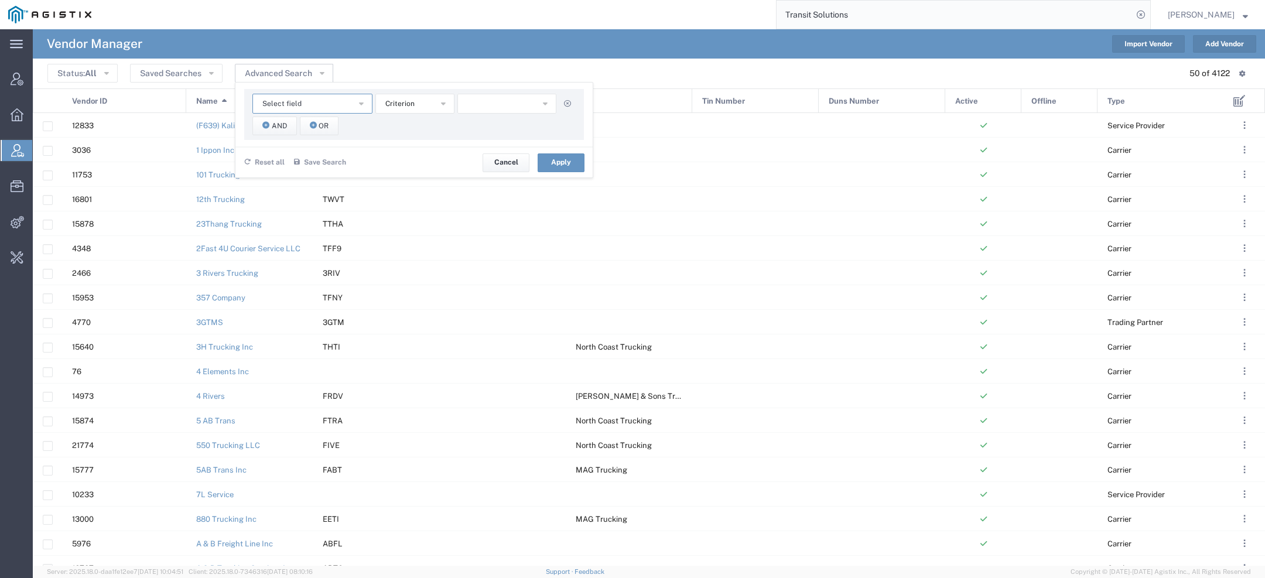
click at [261, 111] on button "Select field" at bounding box center [312, 104] width 120 height 20
click at [268, 200] on span "SCAC" at bounding box center [311, 207] width 118 height 15
click at [390, 105] on span "starts with" at bounding box center [403, 103] width 36 height 11
click at [393, 124] on span "contains" at bounding box center [413, 124] width 77 height 15
click at [506, 102] on input "text" at bounding box center [507, 104] width 100 height 20
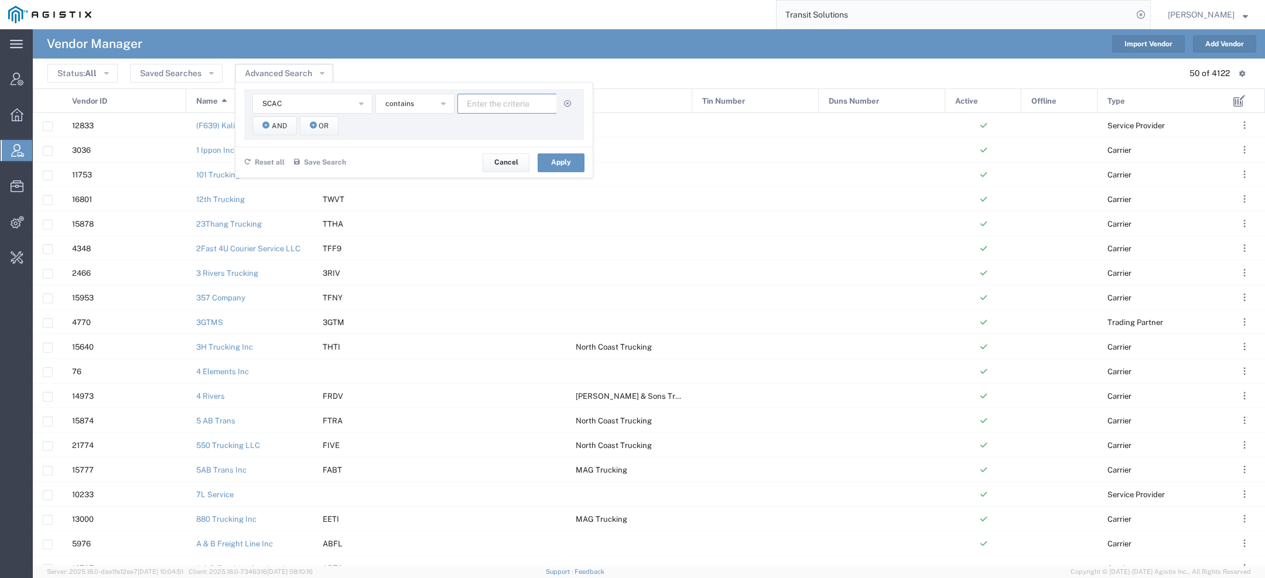
paste input "TSQC"
type input "TSQC"
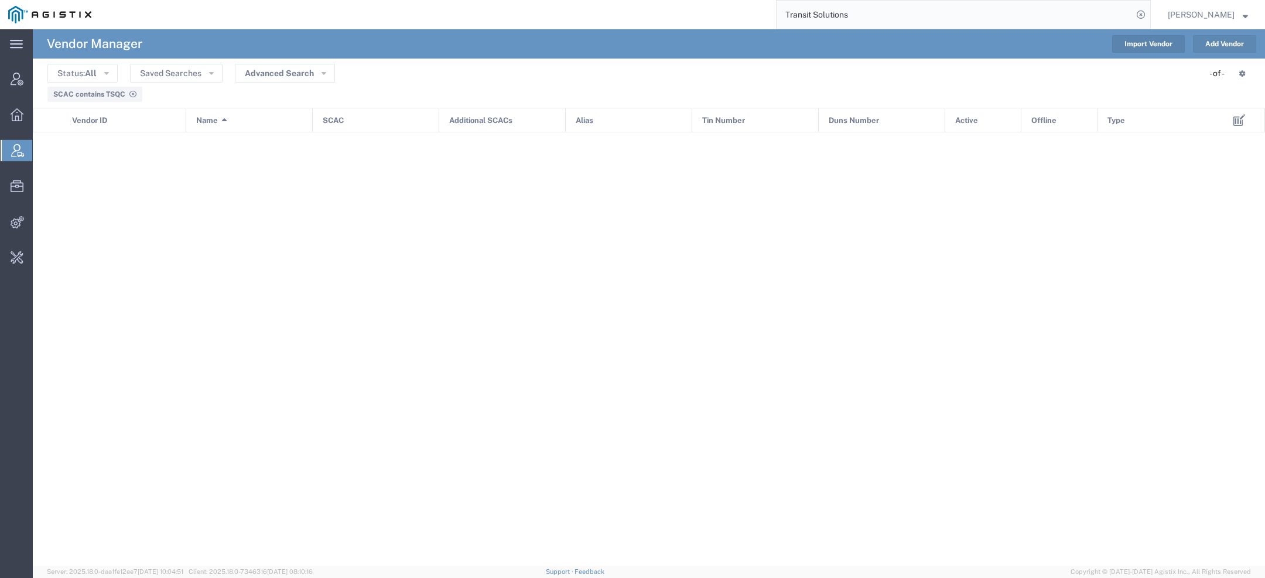
click at [1221, 42] on button "Add Vendor" at bounding box center [1224, 44] width 63 height 18
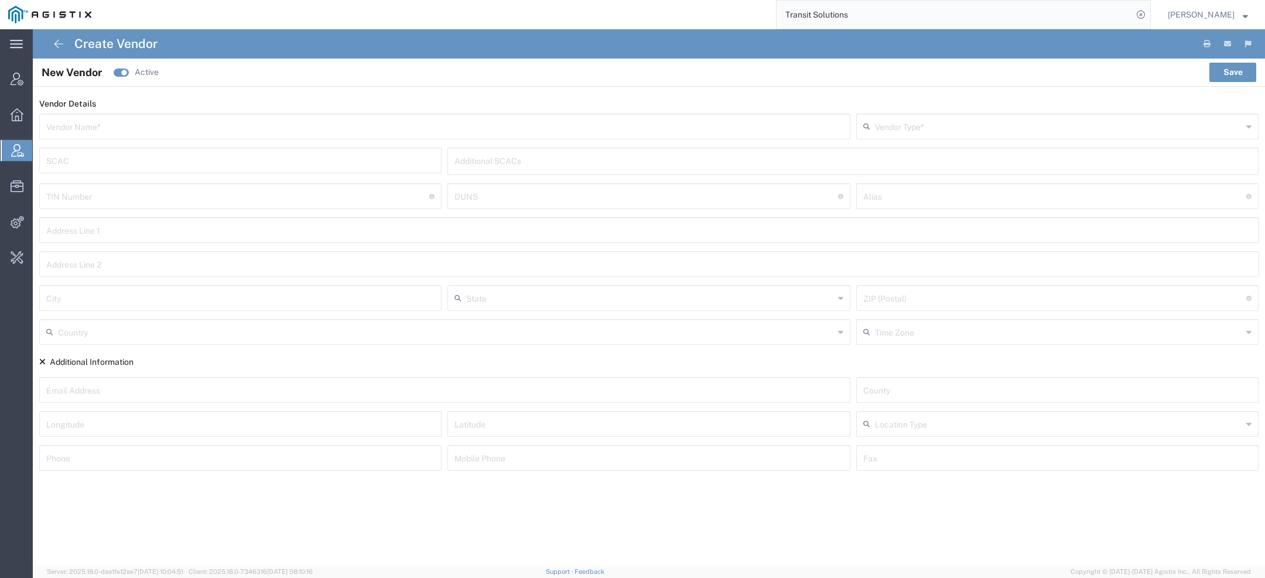
click at [272, 126] on input "text" at bounding box center [444, 125] width 797 height 20
paste input "Transit Solutions"
type input "Transit Solutions"
click at [124, 180] on div "SCAC" at bounding box center [240, 170] width 403 height 26
paste input "TSQC"
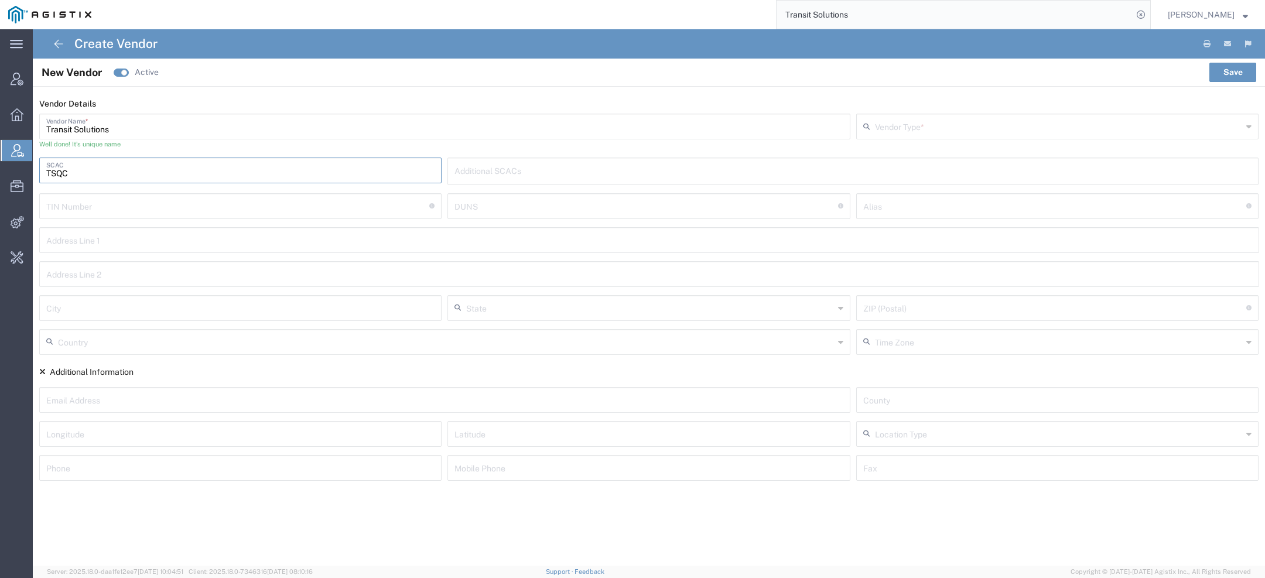
type input "TSQC"
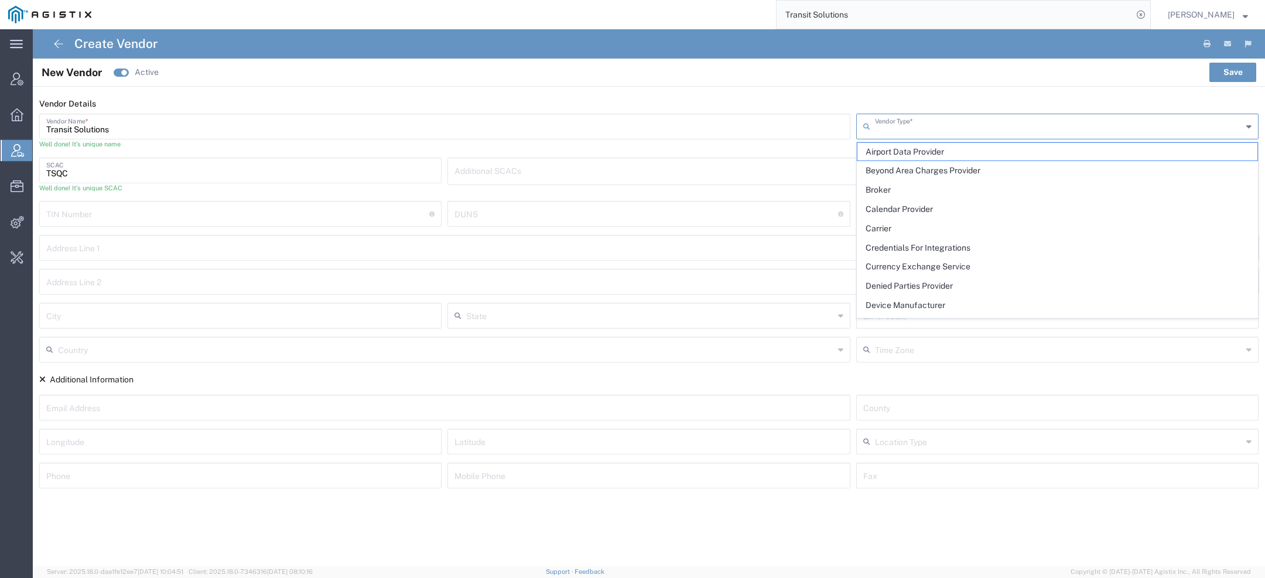
click at [941, 125] on input "text" at bounding box center [1059, 125] width 368 height 20
click at [912, 223] on span "Carrier" at bounding box center [1057, 229] width 400 height 18
type input "Carrier"
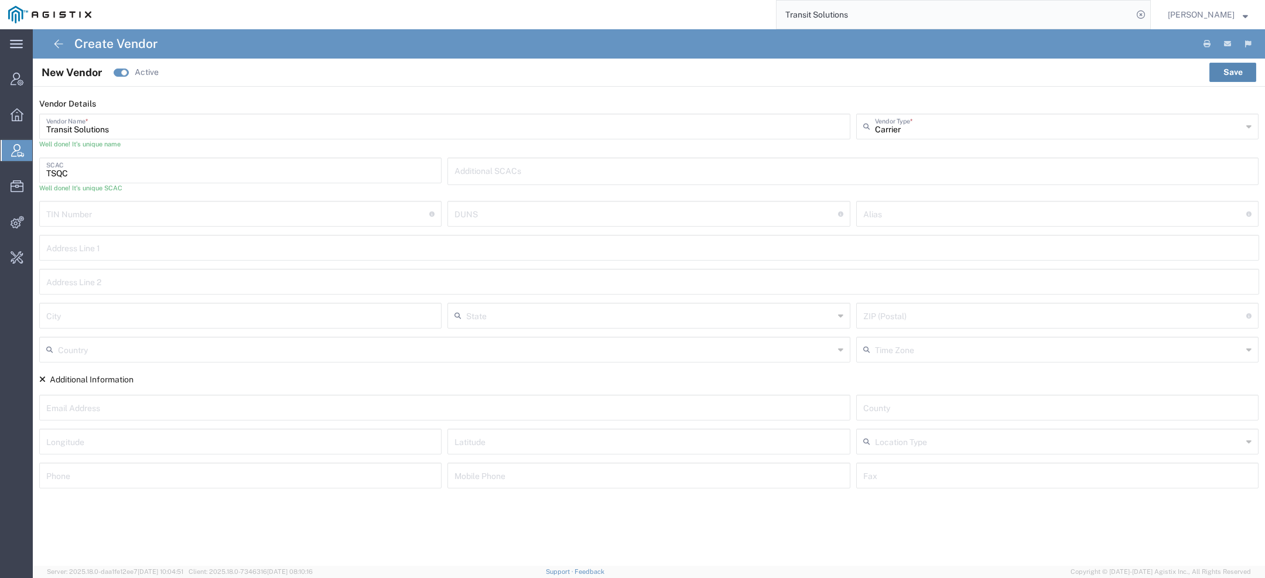
click at [1235, 75] on button "Save" at bounding box center [1232, 72] width 47 height 19
click at [1215, 70] on button "Save" at bounding box center [1232, 72] width 47 height 19
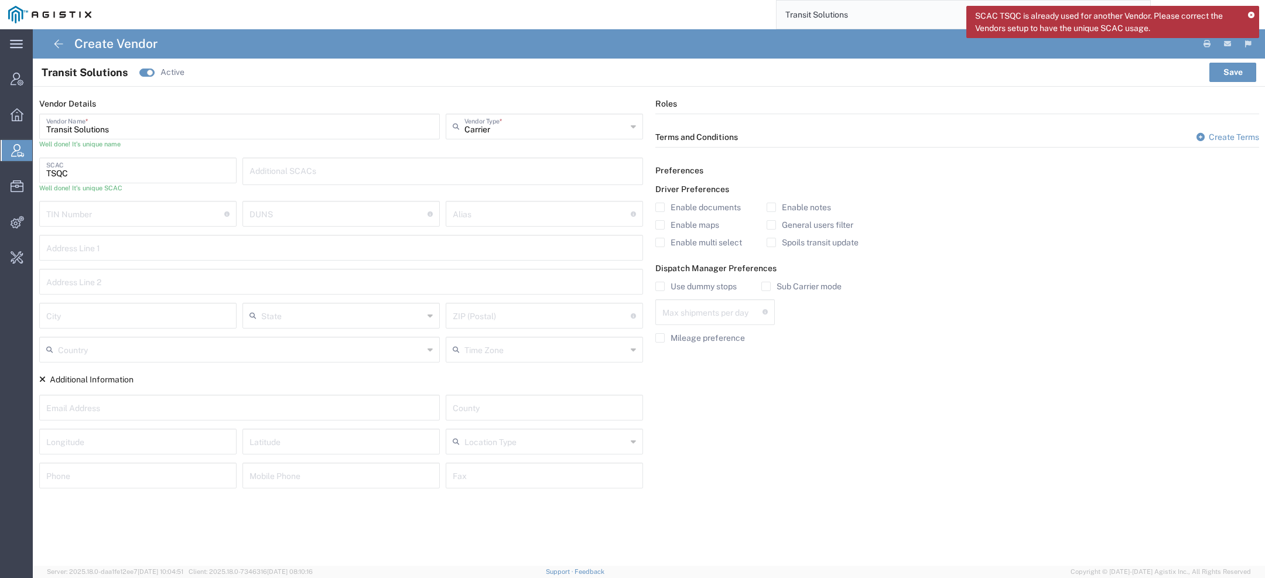
click at [692, 340] on label "Mileage preference" at bounding box center [700, 337] width 90 height 9
click at [660, 338] on input "Mileage preference" at bounding box center [660, 338] width 0 height 0
click at [1235, 70] on button "Save" at bounding box center [1232, 72] width 47 height 19
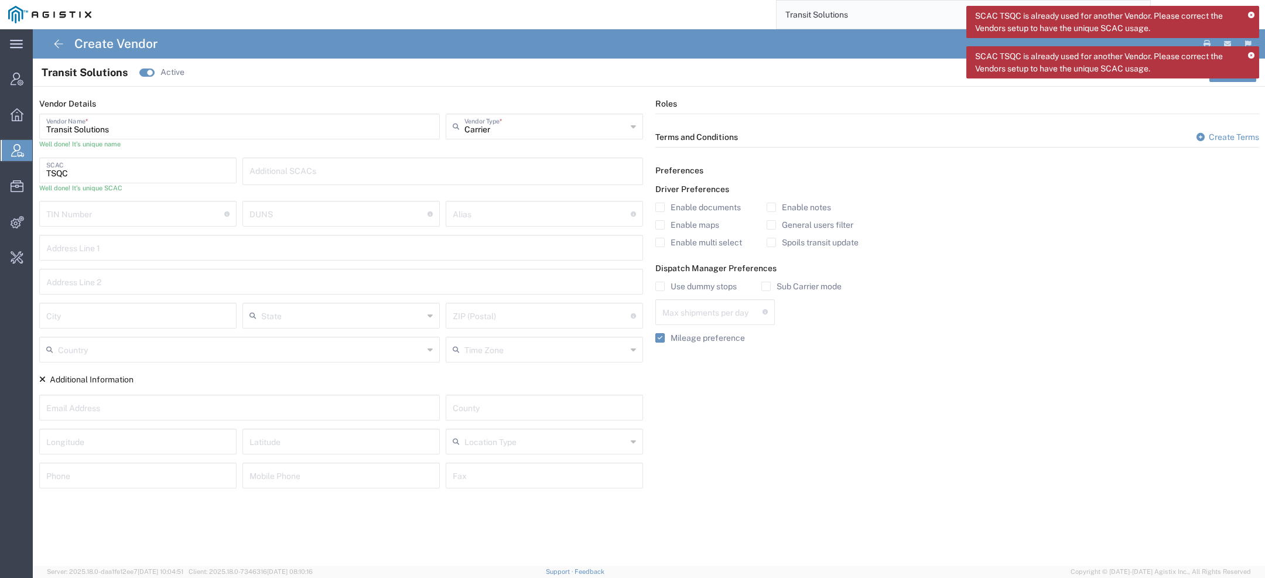
click at [85, 68] on span "Transit Solutions" at bounding box center [85, 72] width 86 height 16
copy span "Transit Solutions"
click at [854, 15] on input "Transit Solutions" at bounding box center [954, 15] width 356 height 28
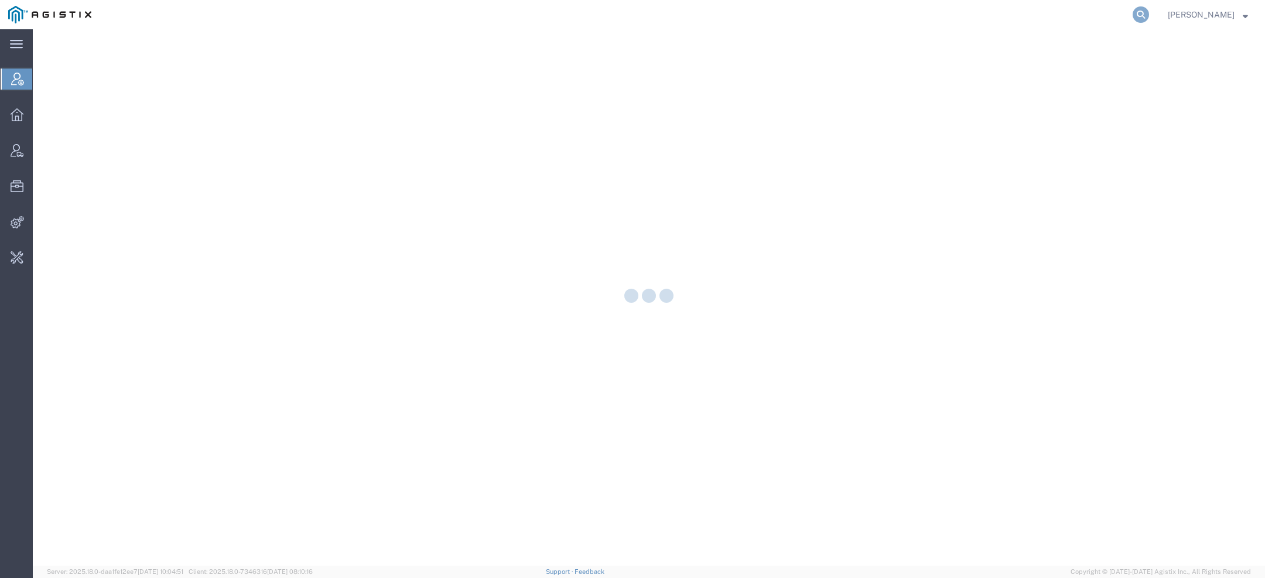
click at [1146, 13] on icon at bounding box center [1140, 14] width 16 height 16
paste input "Transit Solutions"
type input "Transit Solutions"
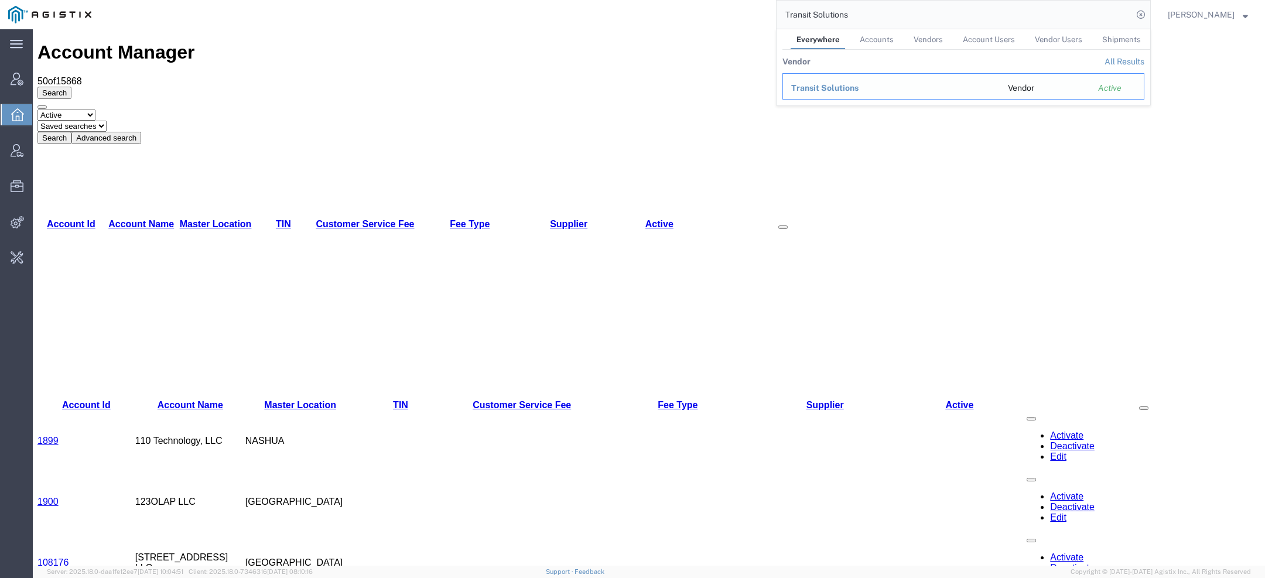
click at [858, 83] on span "Transit Solutions" at bounding box center [824, 87] width 67 height 9
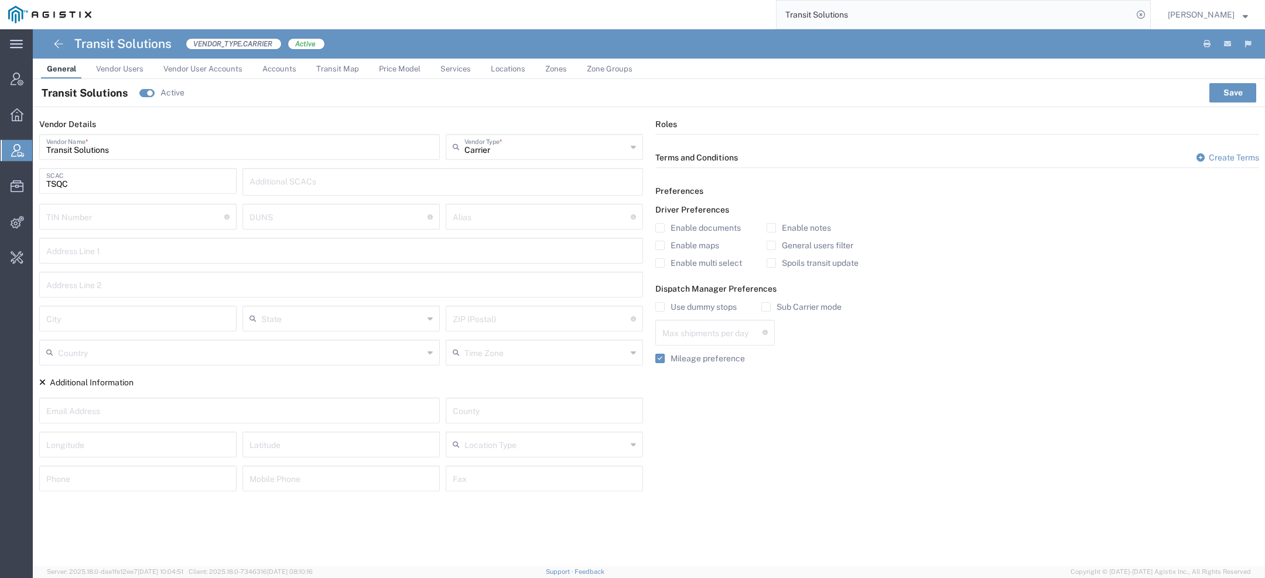
click at [392, 70] on span "Price Model" at bounding box center [400, 68] width 42 height 9
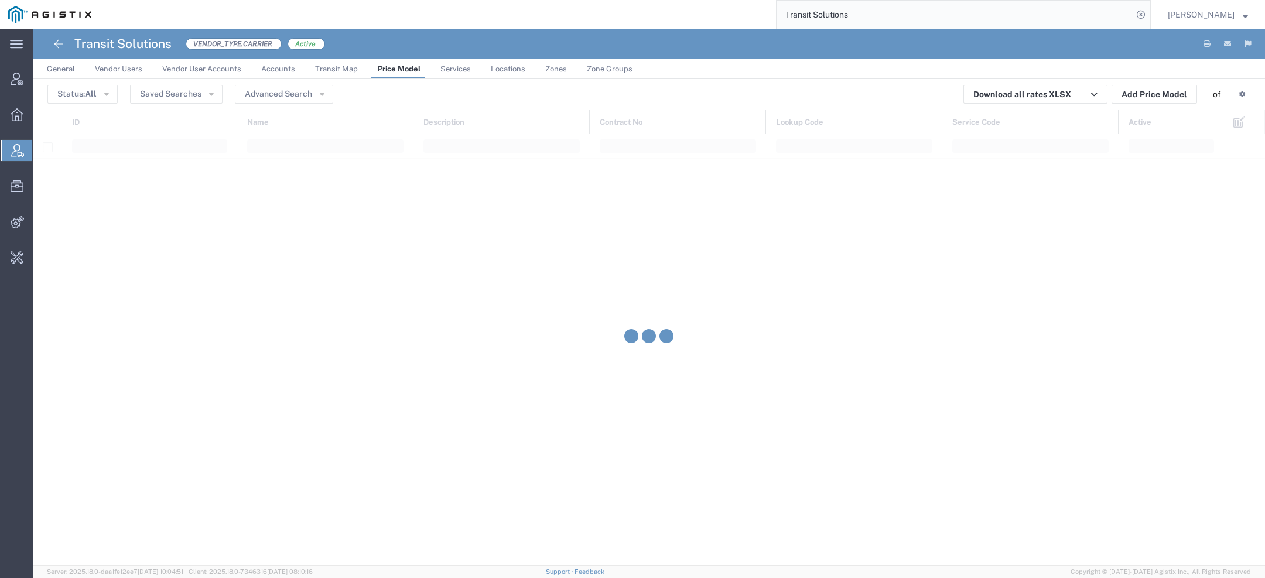
click at [330, 67] on span "Transit Map" at bounding box center [336, 68] width 43 height 9
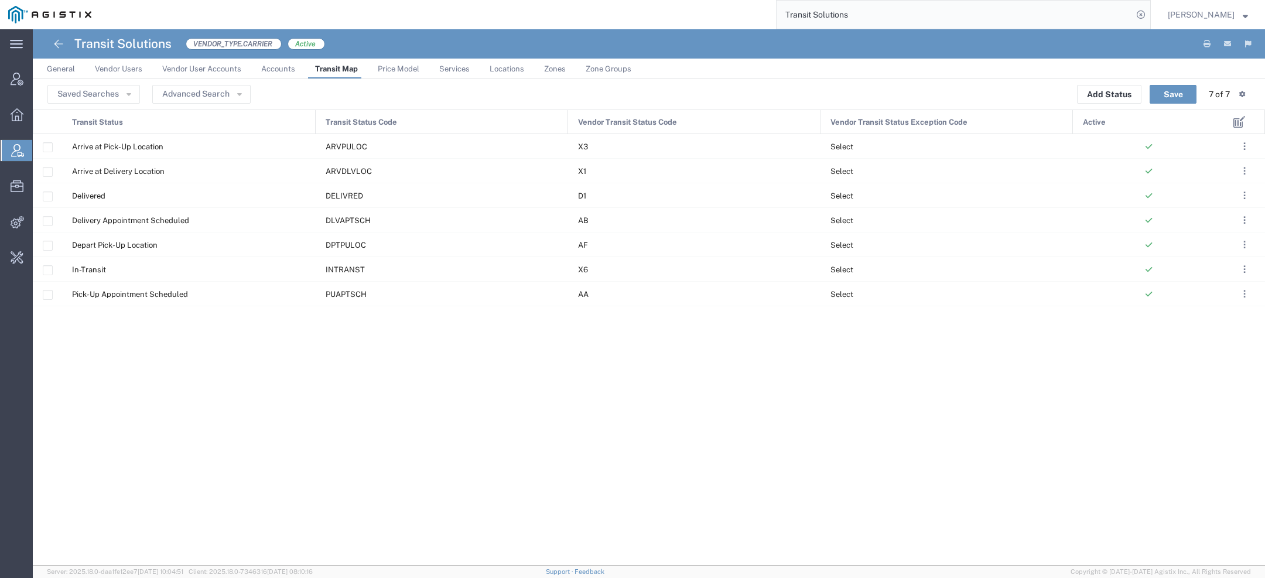
click at [139, 41] on h4 "Transit Solutions" at bounding box center [122, 43] width 97 height 29
copy h4 "Transit Solutions"
